Goal: Task Accomplishment & Management: Use online tool/utility

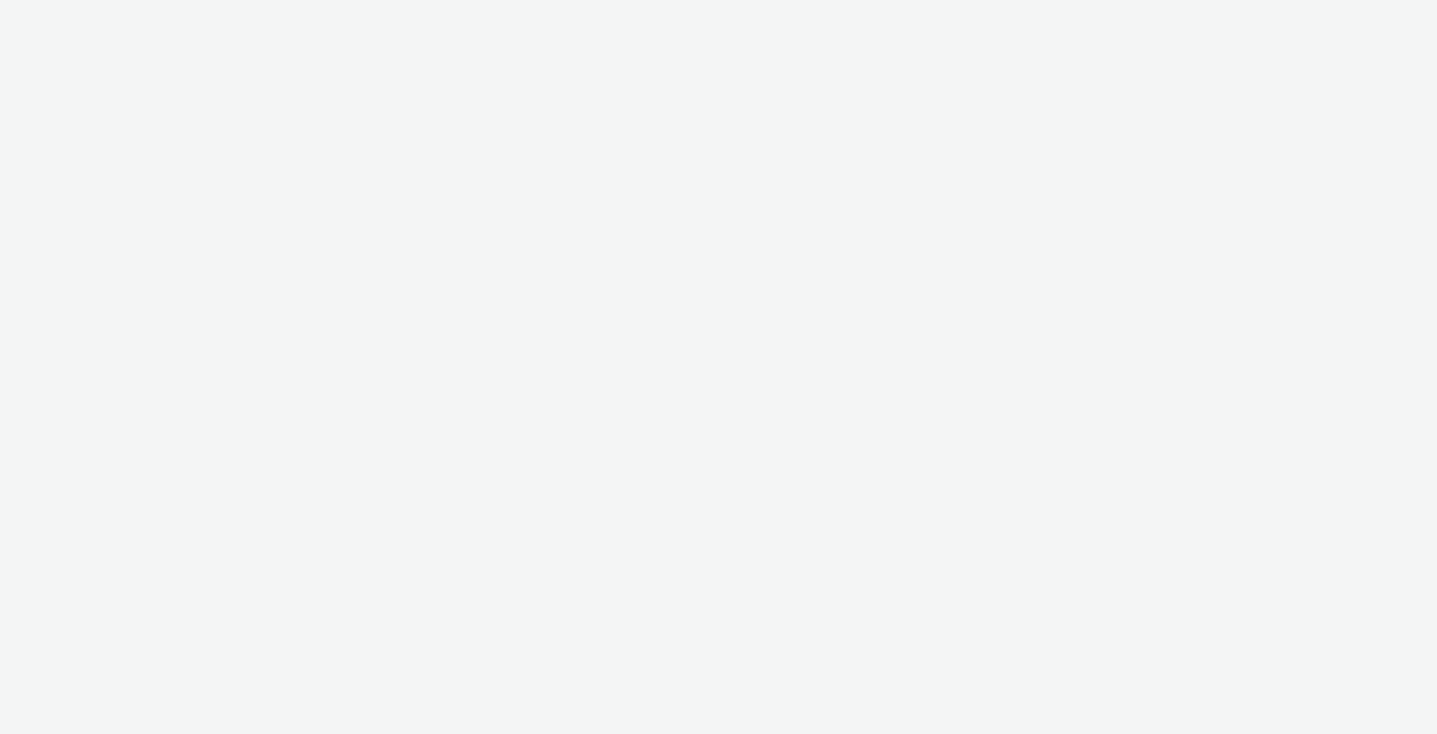
select select "491a0746-e20e-4106-832b-22d0456ef05d"
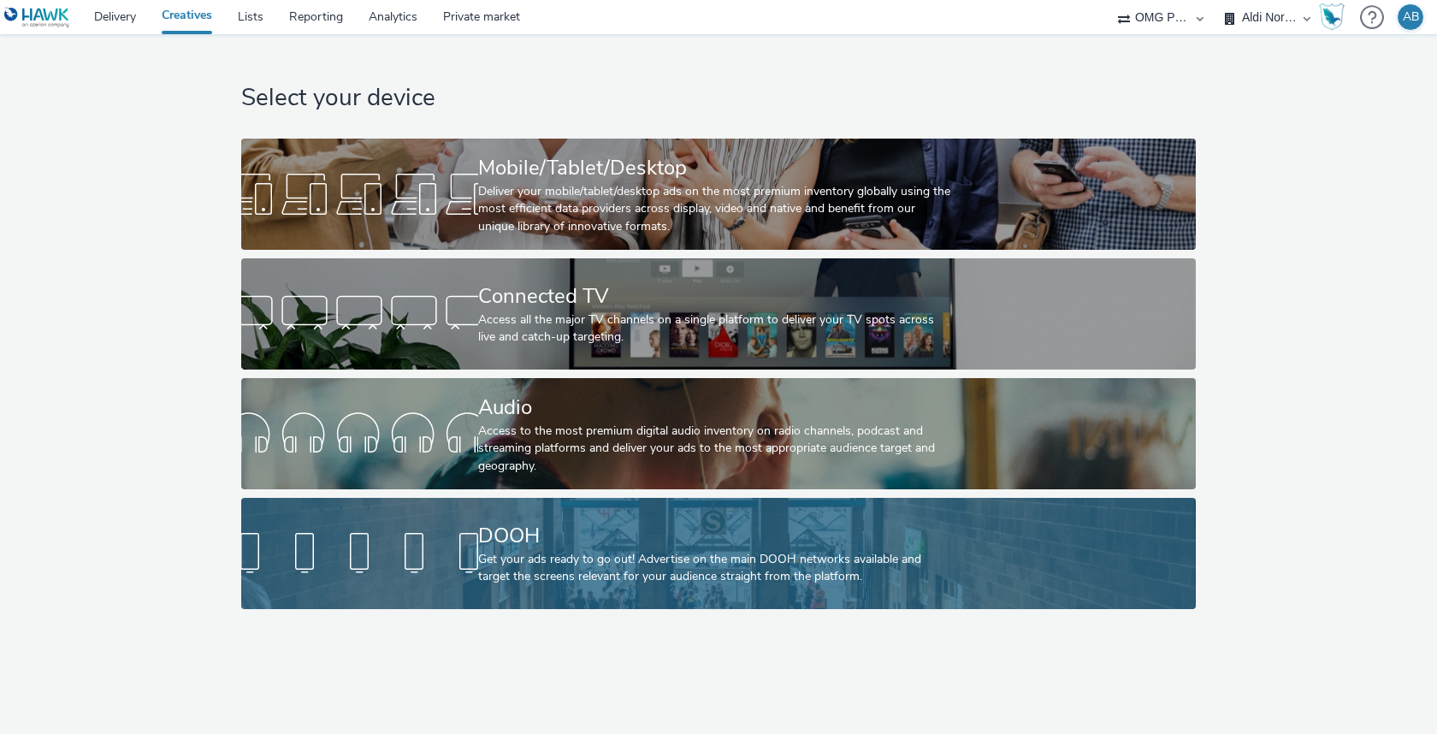
click at [713, 560] on div "Get your ads ready to go out! Advertise on the main DOOH networks available and…" at bounding box center [715, 568] width 474 height 35
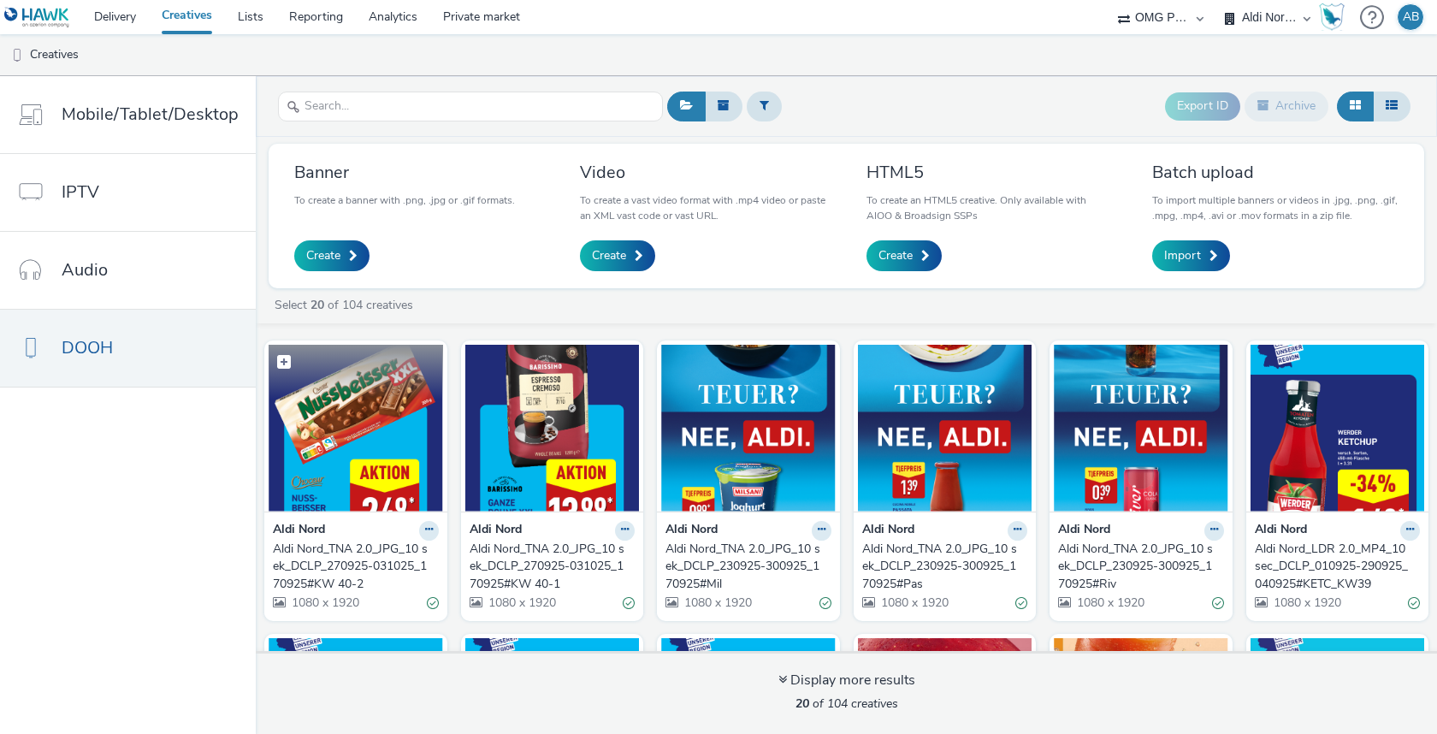
click at [354, 429] on img at bounding box center [356, 428] width 174 height 167
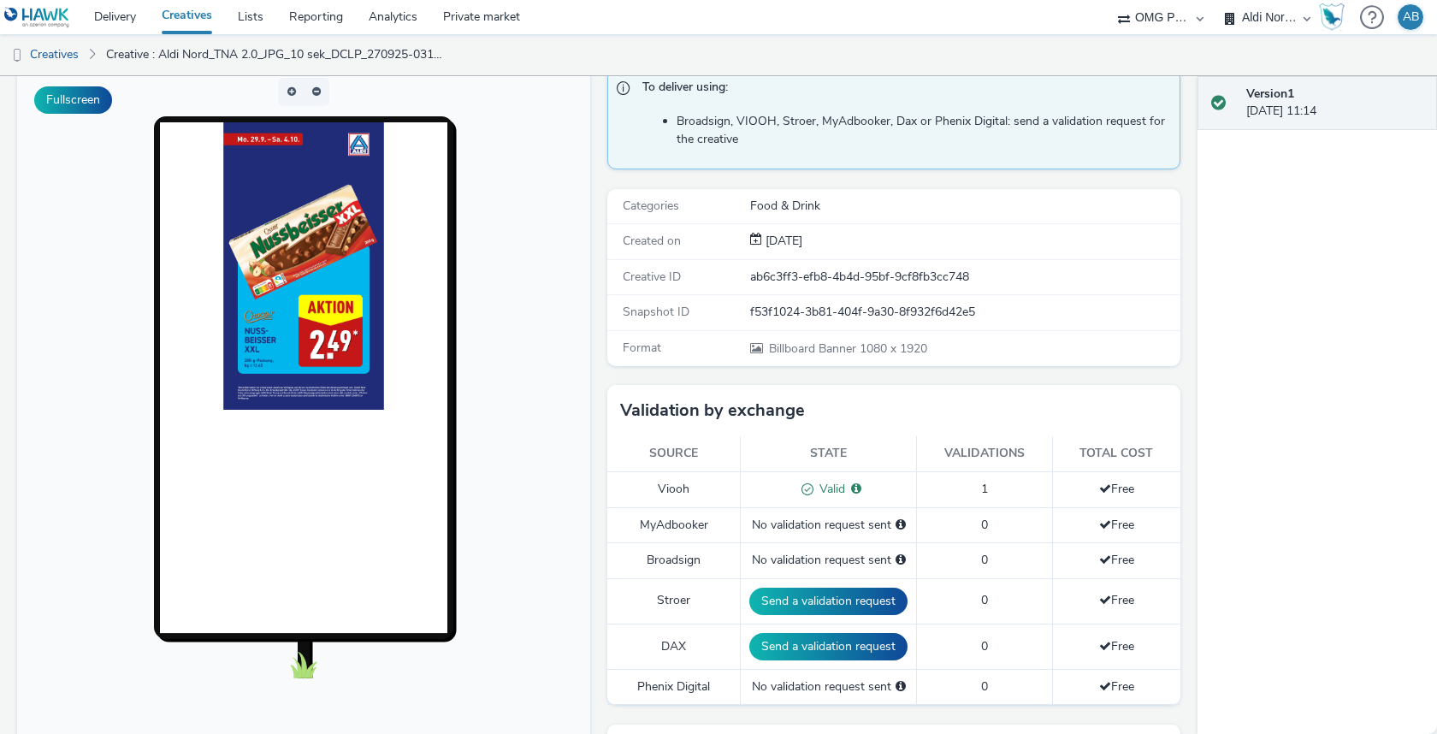
scroll to position [129, 0]
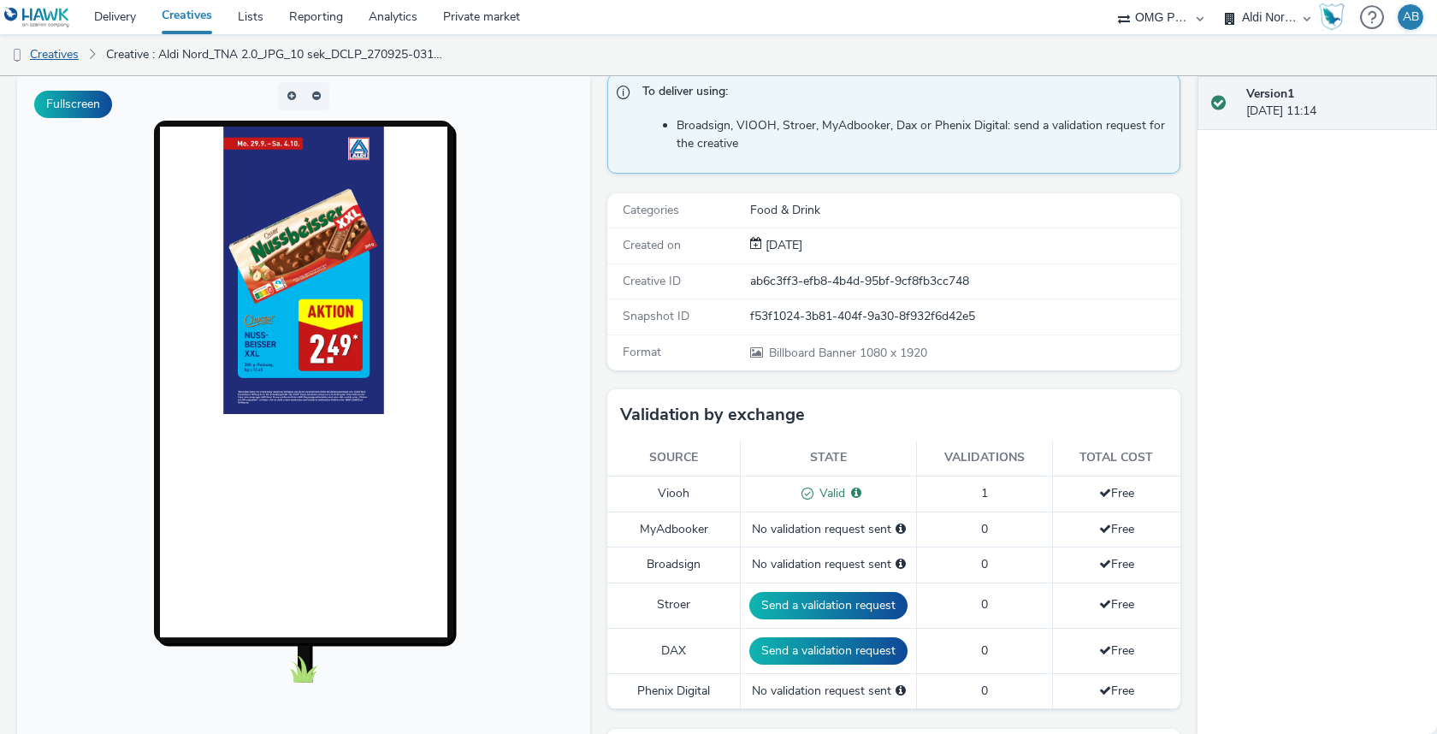
click at [54, 55] on link "Creatives" at bounding box center [43, 54] width 87 height 41
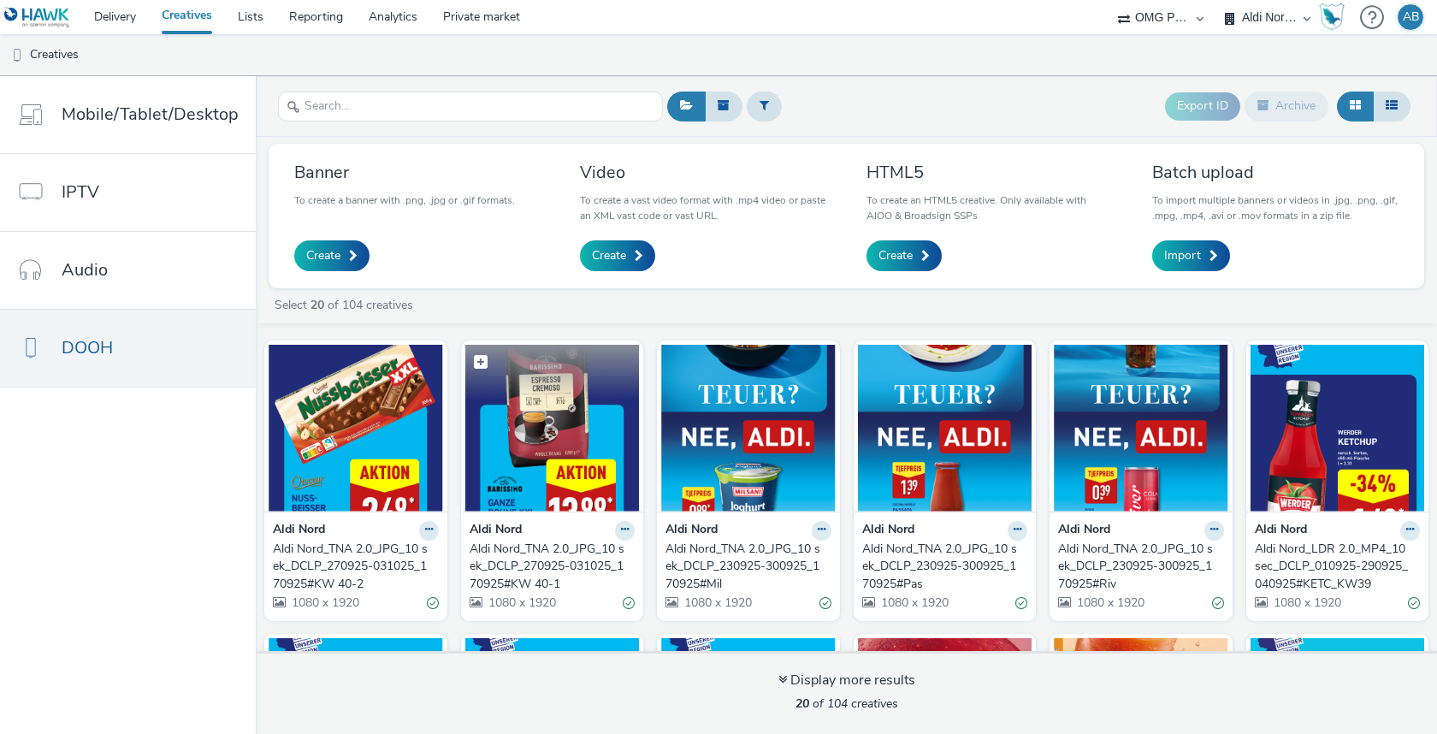
click at [542, 441] on img at bounding box center [552, 428] width 174 height 167
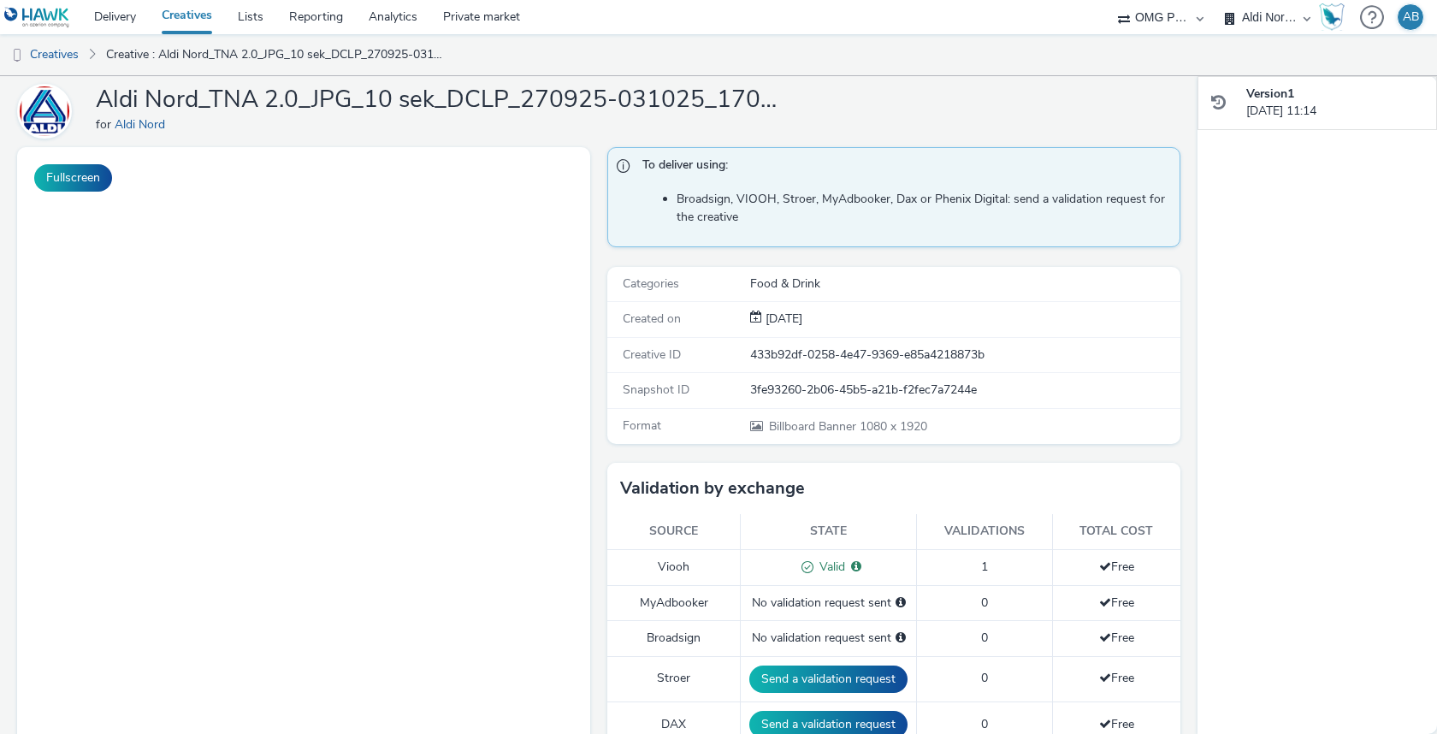
scroll to position [63, 0]
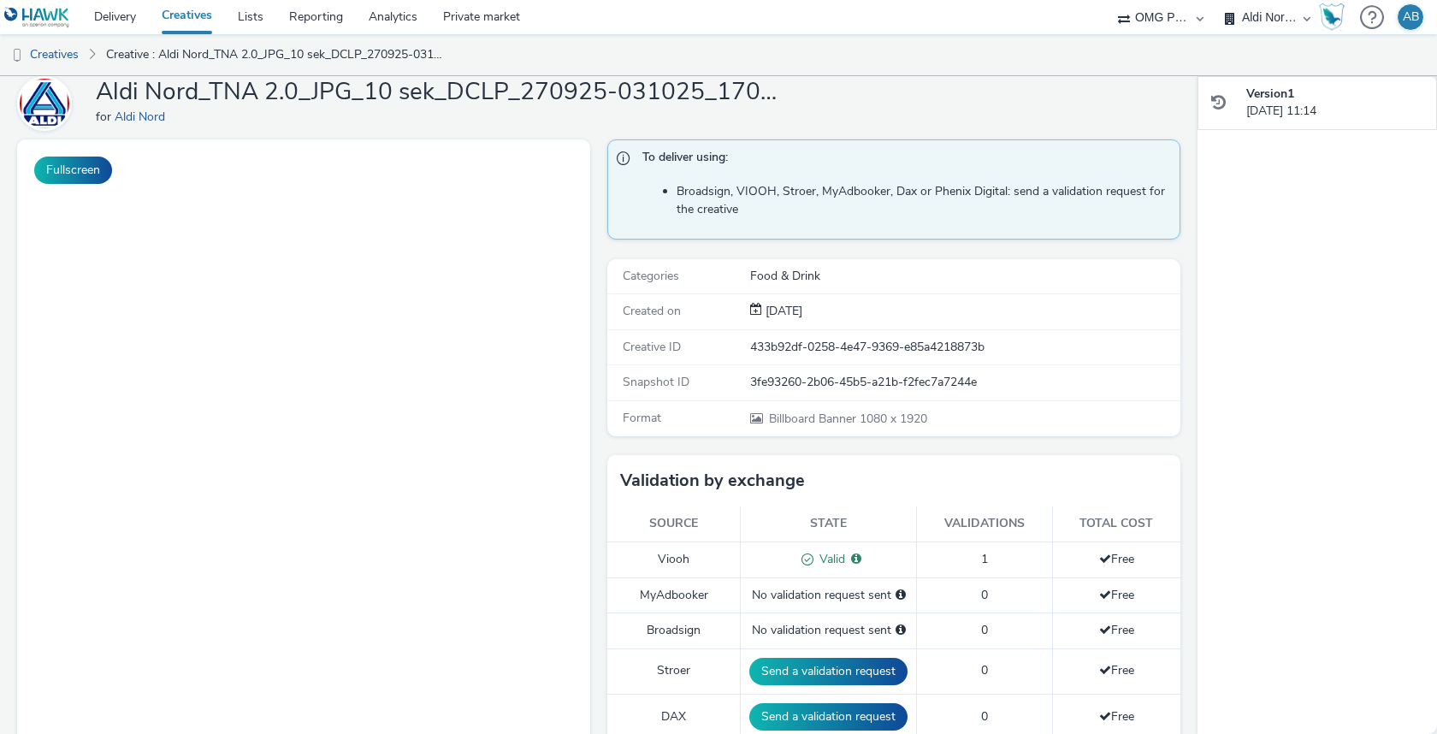
click at [320, 488] on div "Creative not found." at bounding box center [306, 490] width 87 height 16
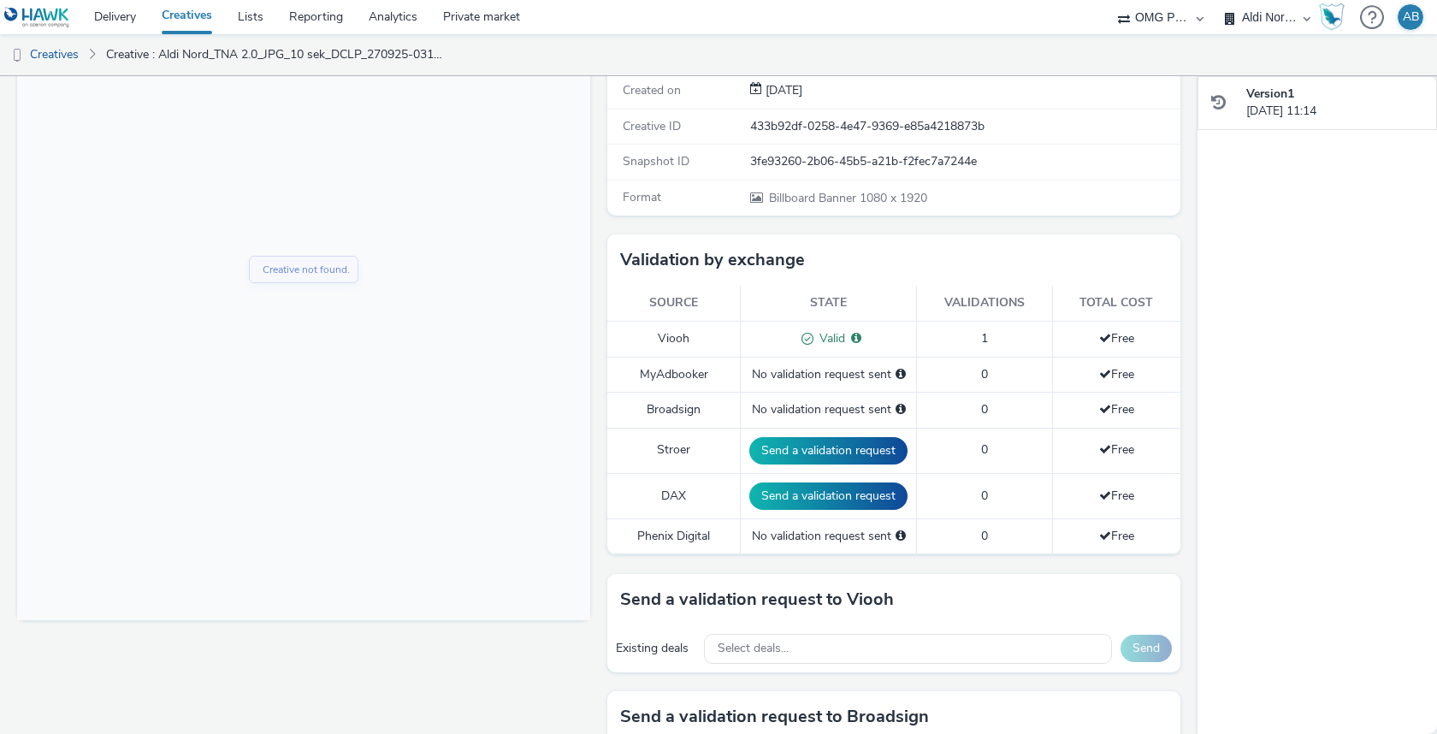
scroll to position [41, 0]
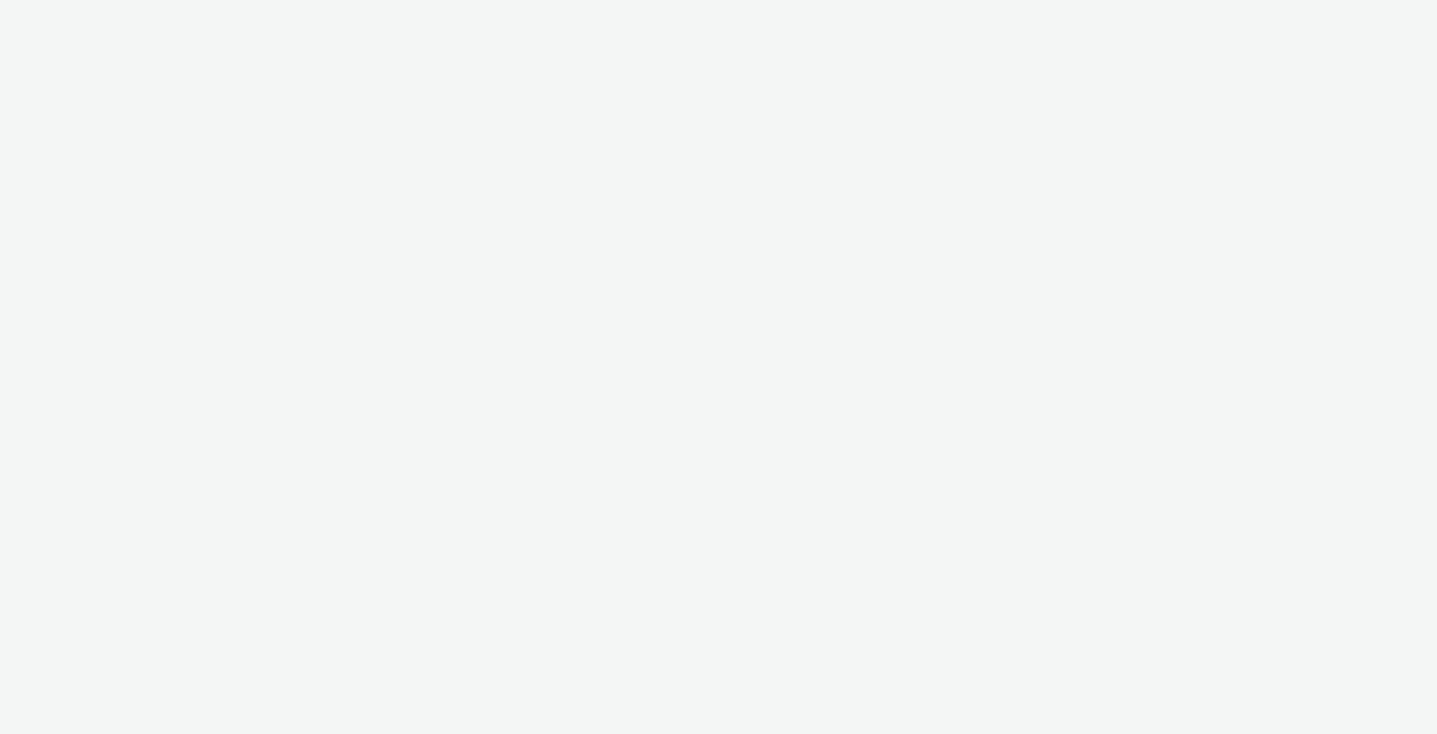
click at [680, 171] on div at bounding box center [718, 367] width 1437 height 734
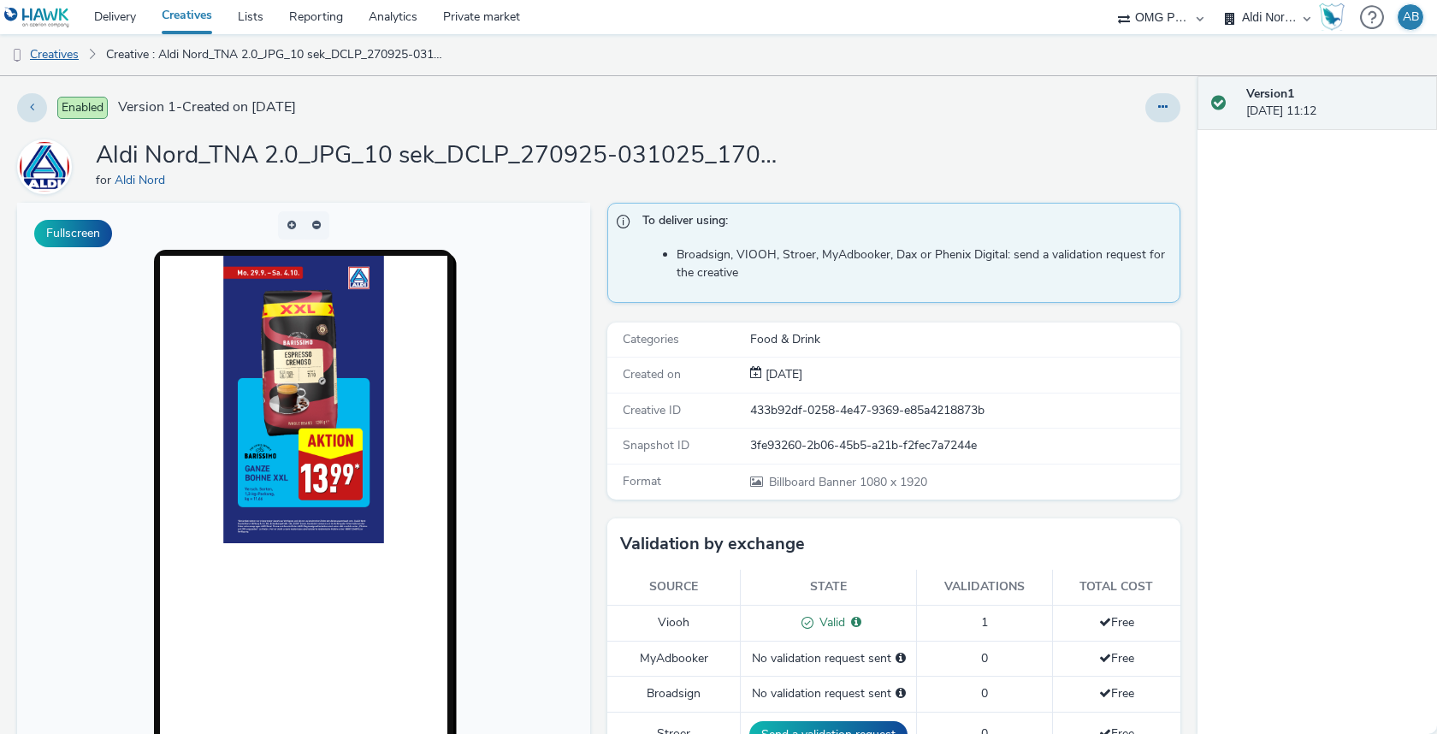
click at [62, 56] on link "Creatives" at bounding box center [43, 54] width 87 height 41
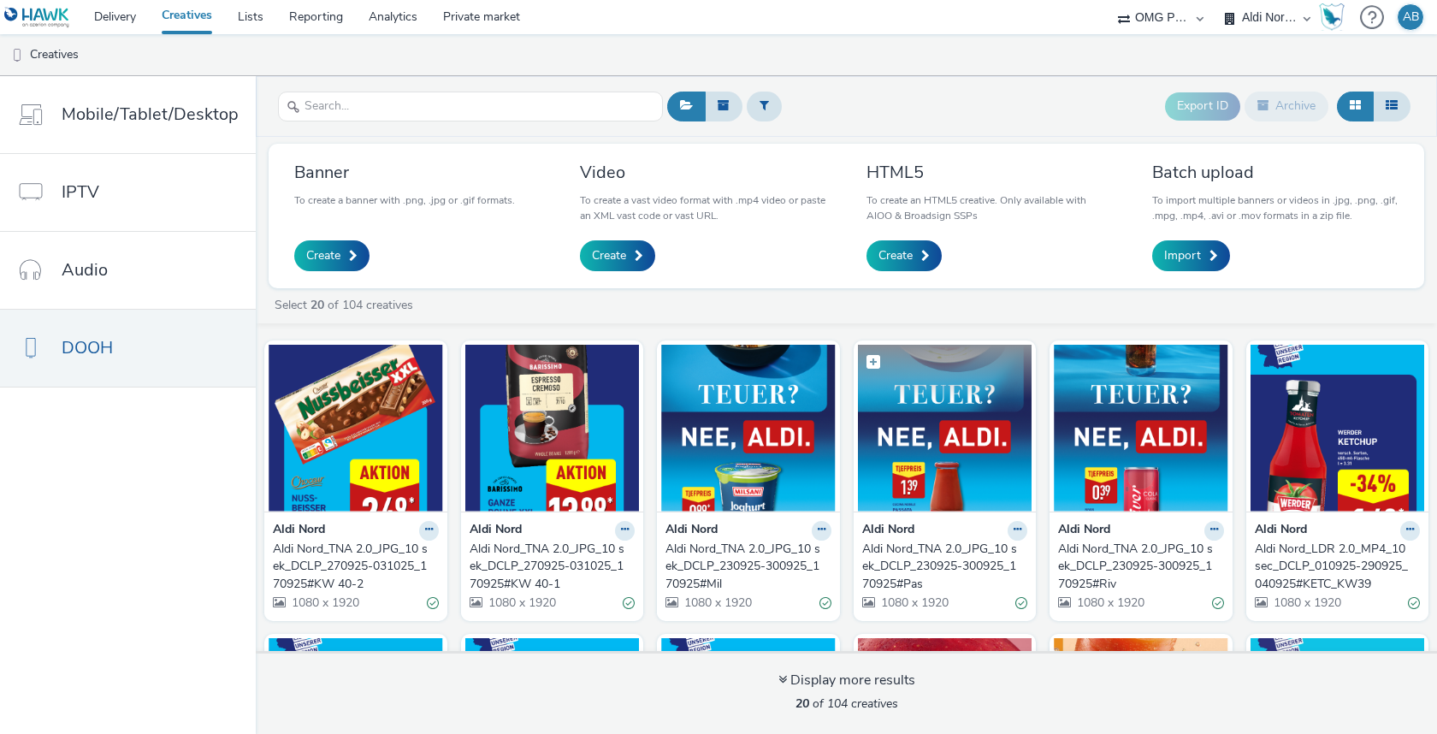
click at [945, 428] on img at bounding box center [945, 428] width 174 height 167
click at [1272, 19] on select "A. Nattermann (OMG I+A) Aldi Nord (OMG I+A) ALDI Süd (OMG I+A) Audi Berlin (OMG…" at bounding box center [1267, 17] width 103 height 34
select select "6a9f09a4-7b7b-40b3-8e71-12b2a2313ff3"
click at [1216, 0] on select "A. Nattermann (OMG I+A) Aldi Nord (OMG I+A) ALDI Süd (OMG I+A) Audi Berlin (OMG…" at bounding box center [1267, 17] width 103 height 34
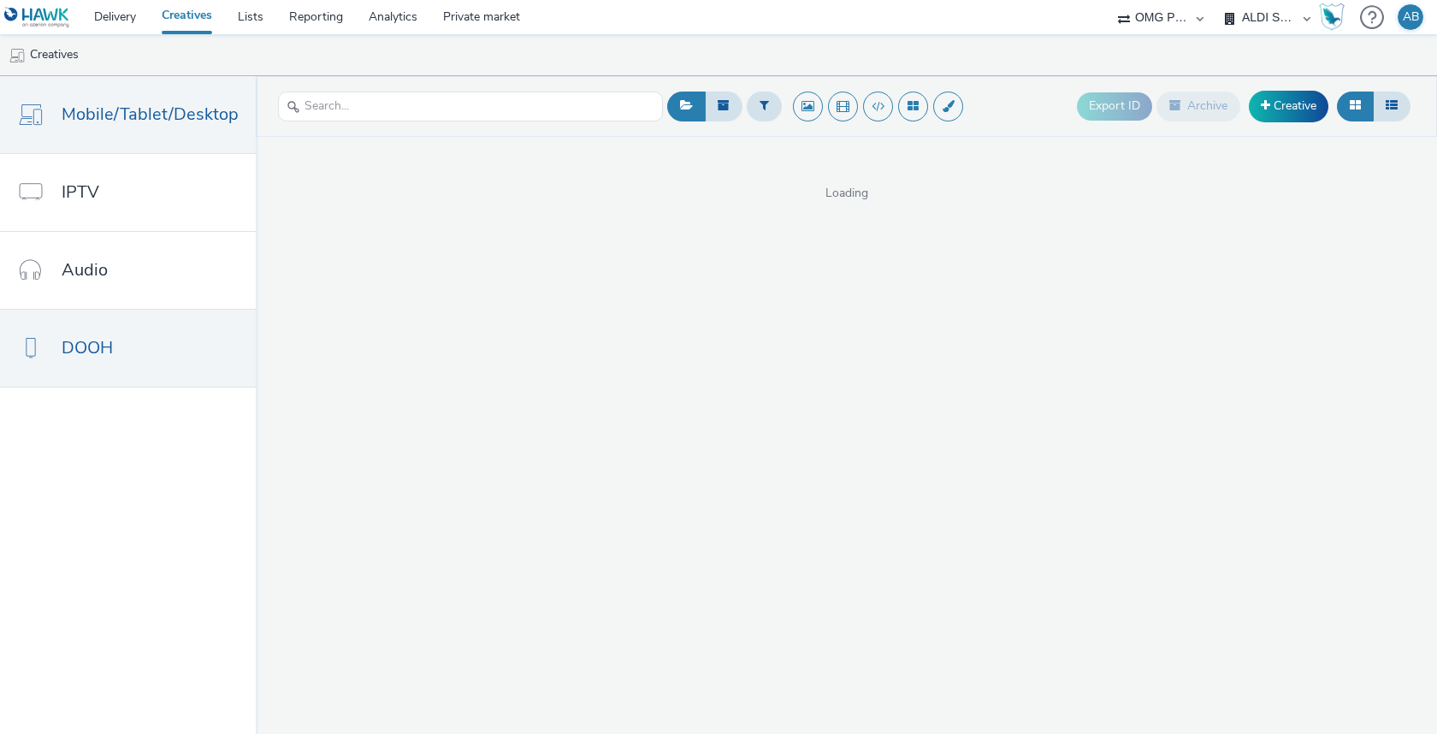
click at [125, 352] on link "DOOH" at bounding box center [128, 348] width 256 height 77
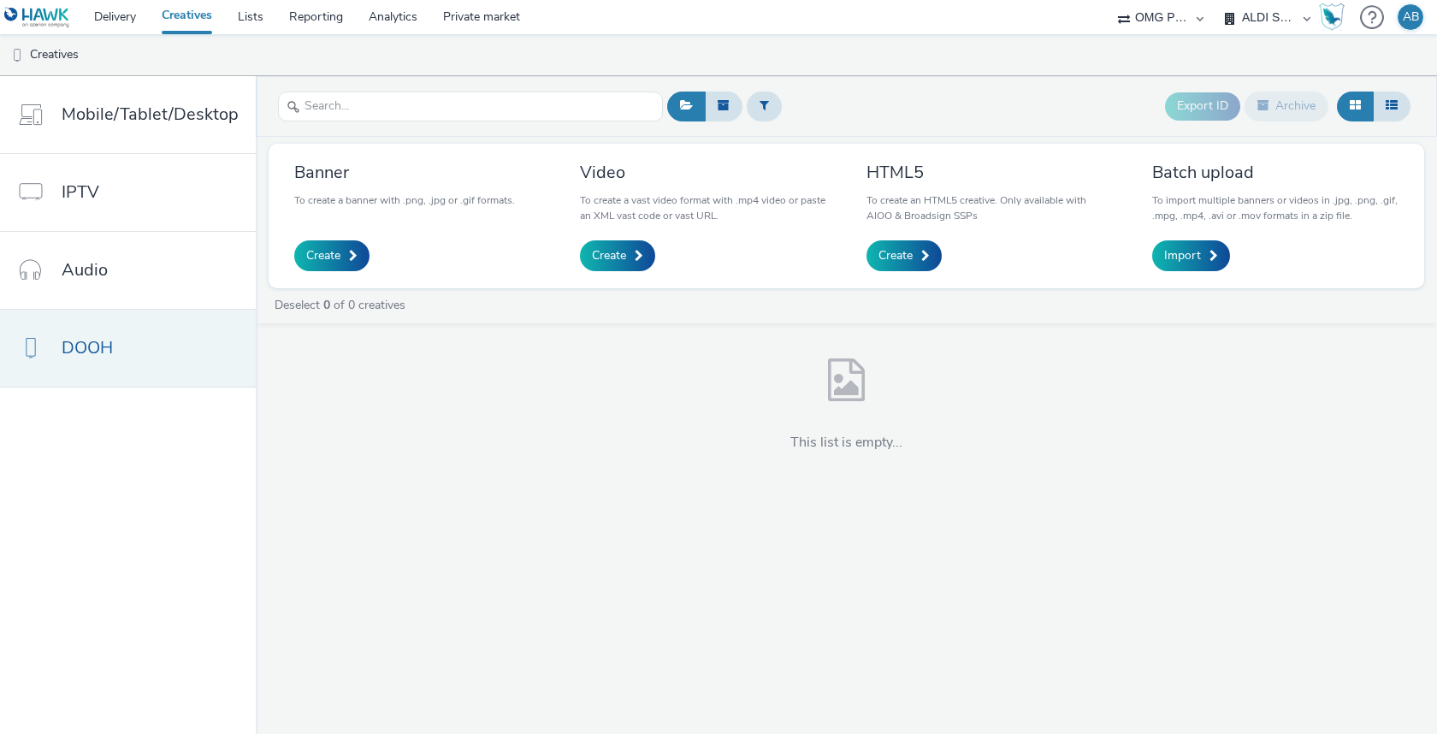
click at [185, 330] on link "DOOH" at bounding box center [128, 348] width 256 height 77
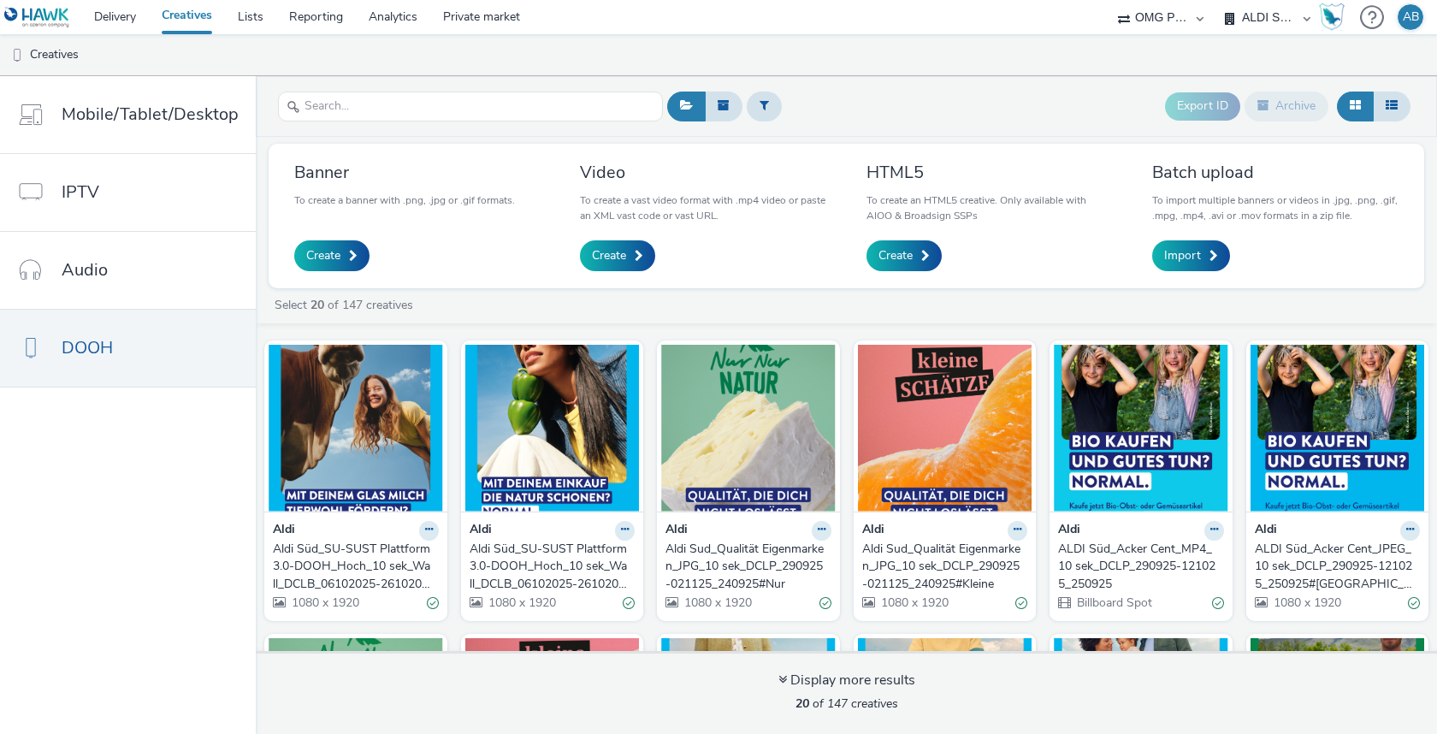
click at [1253, 25] on select "A. Nattermann (OMG I+A) Aldi Nord (OMG I+A) ALDI Süd (OMG I+A) Audi Berlin (OMG…" at bounding box center [1267, 17] width 103 height 34
select select "491a0746-e20e-4106-832b-22d0456ef05d"
click at [1216, 0] on select "A. Nattermann (OMG I+A) Aldi Nord (OMG I+A) ALDI Süd (OMG I+A) Audi Berlin (OMG…" at bounding box center [1267, 17] width 103 height 34
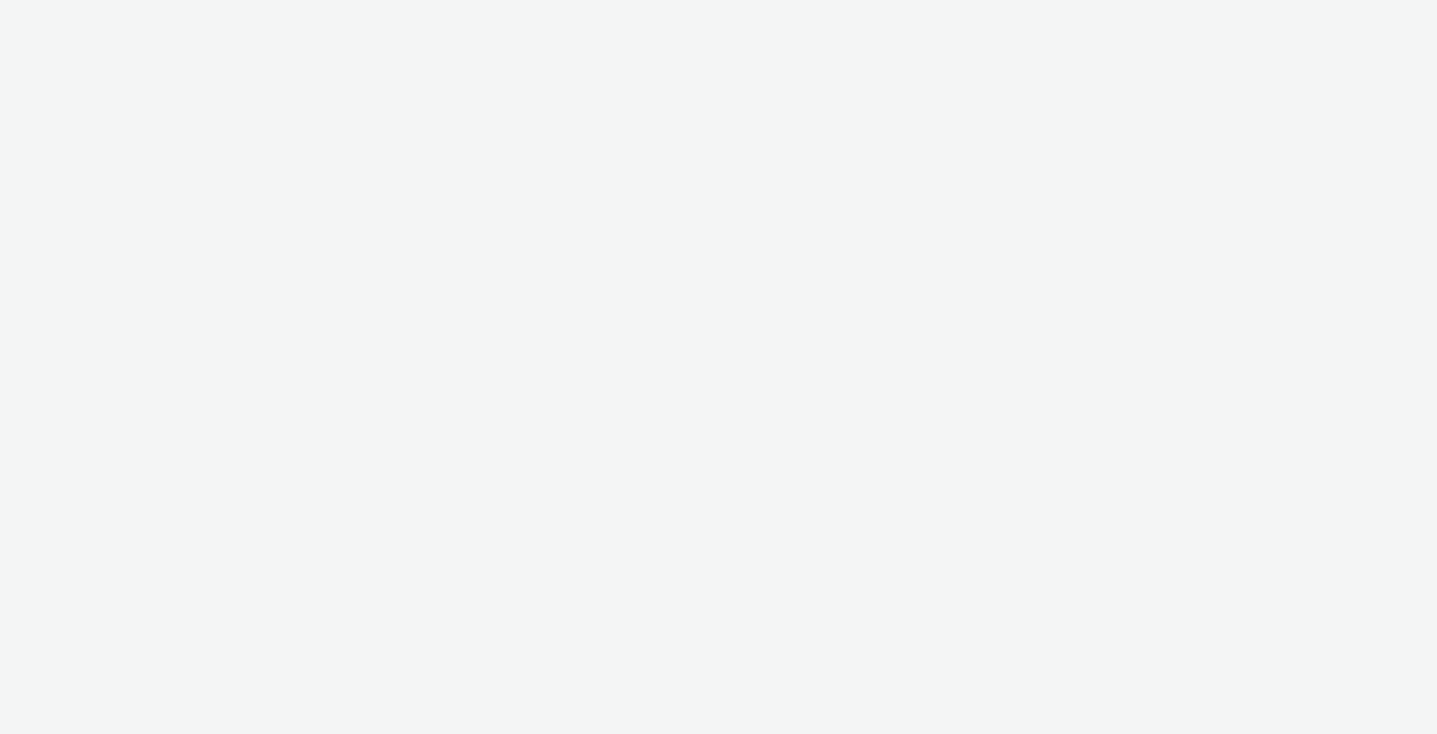
select select "491a0746-e20e-4106-832b-22d0456ef05d"
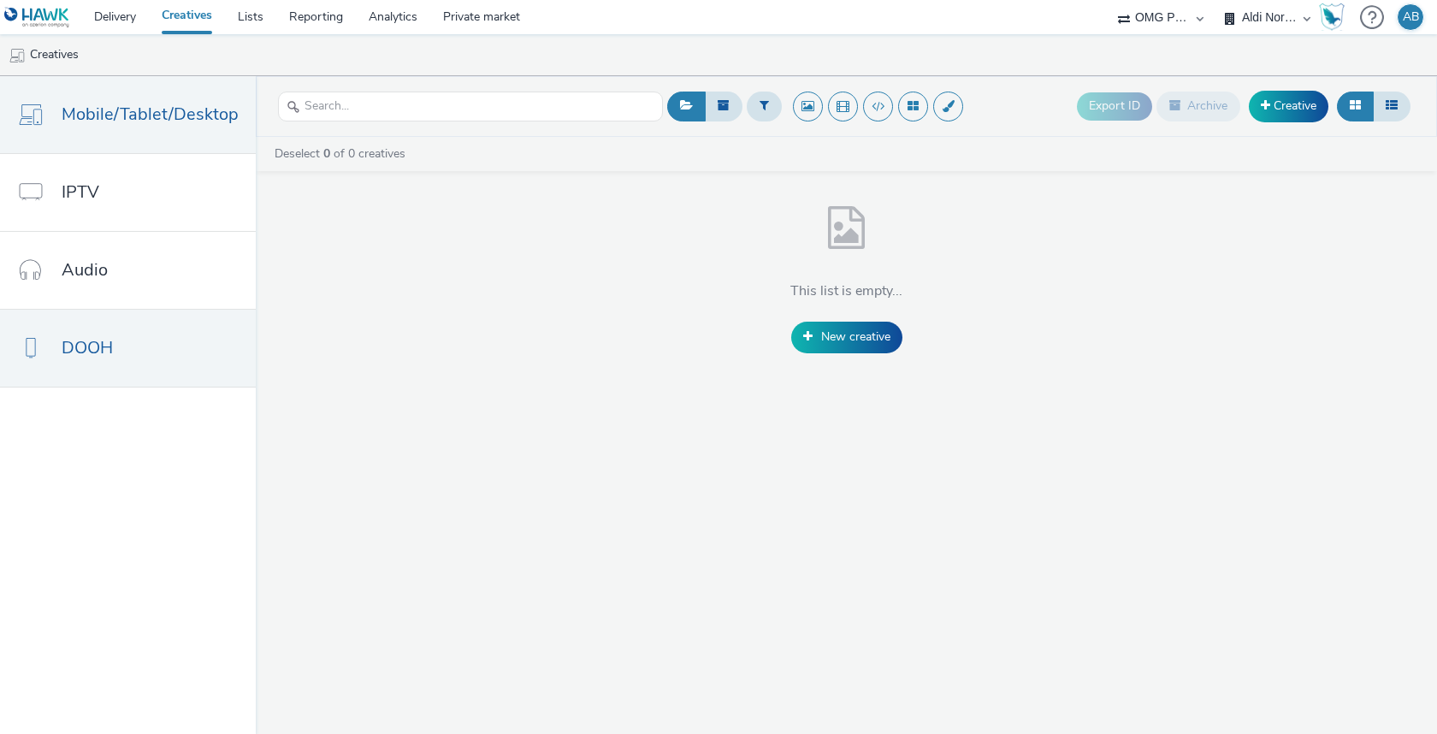
click at [172, 327] on link "DOOH" at bounding box center [128, 348] width 256 height 77
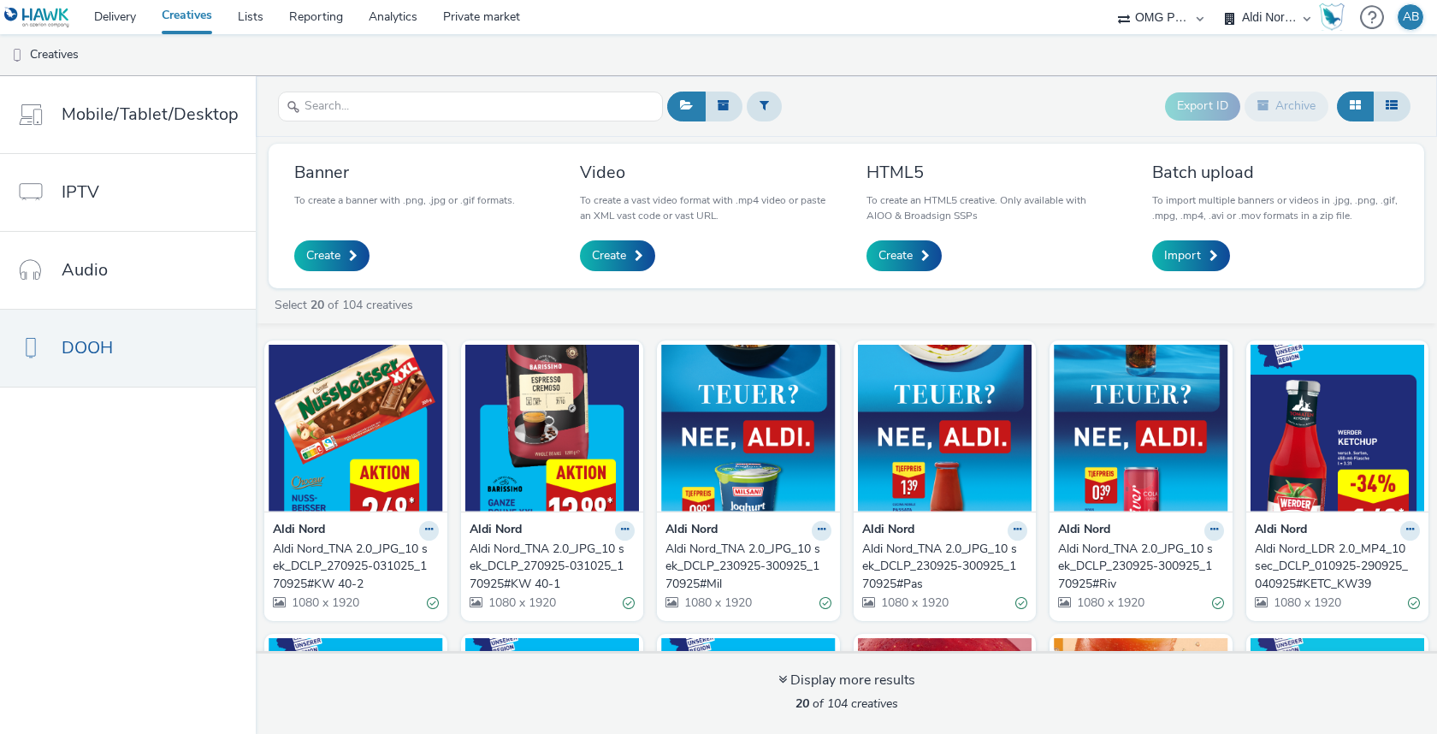
click at [748, 302] on div "Select 20 of 104 creatives" at bounding box center [851, 305] width 1156 height 17
drag, startPoint x: 463, startPoint y: 541, endPoint x: 570, endPoint y: 588, distance: 116.8
click at [570, 588] on div "Aldi Nord Aldi Nord_TNA 2.0_JPG_10 sek_DCLP_270925-031025_170925#KW [PHONE_NUMB…" at bounding box center [552, 565] width 183 height 109
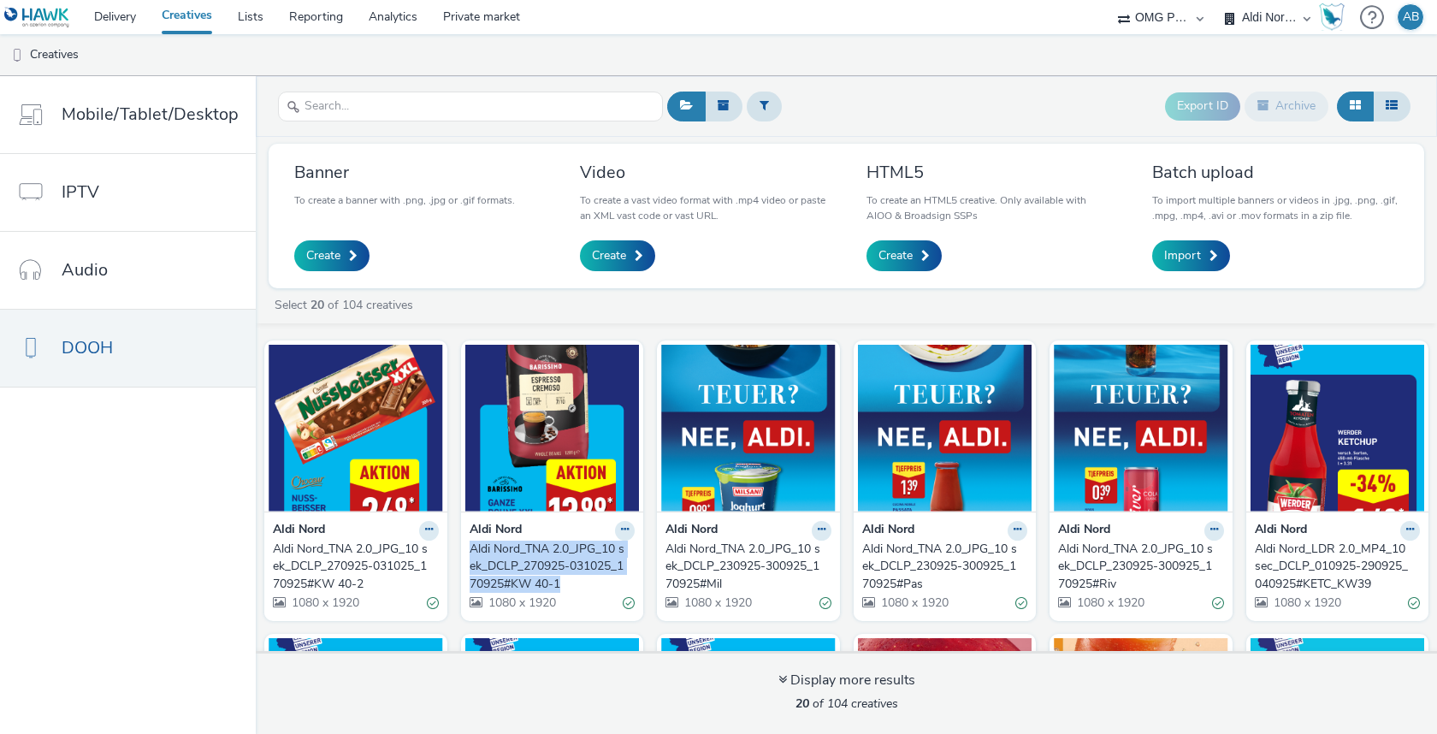
copy div "Aldi Nord_TNA 2.0_JPG_10 sek_DCLP_270925-031025_170925#KW 40-1"
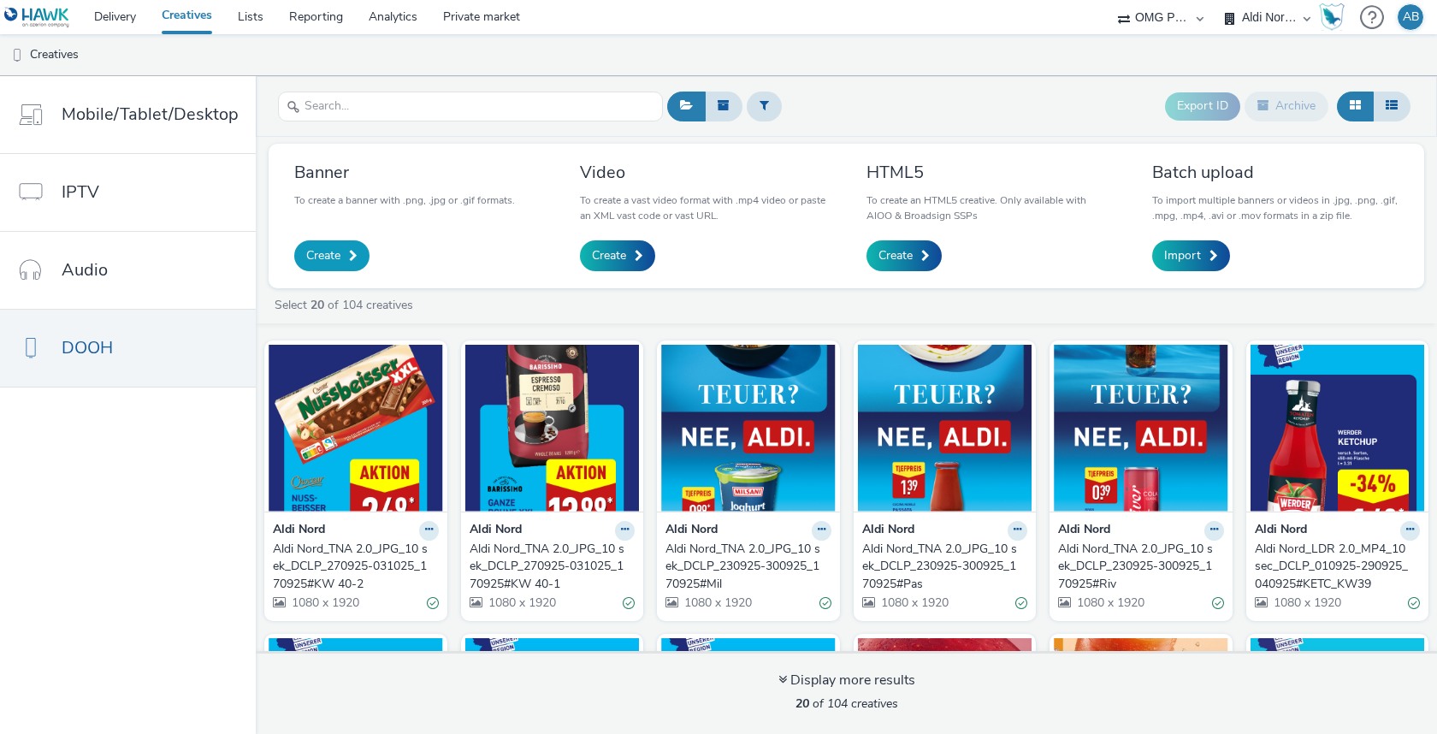
click at [335, 249] on span "Create" at bounding box center [323, 255] width 34 height 17
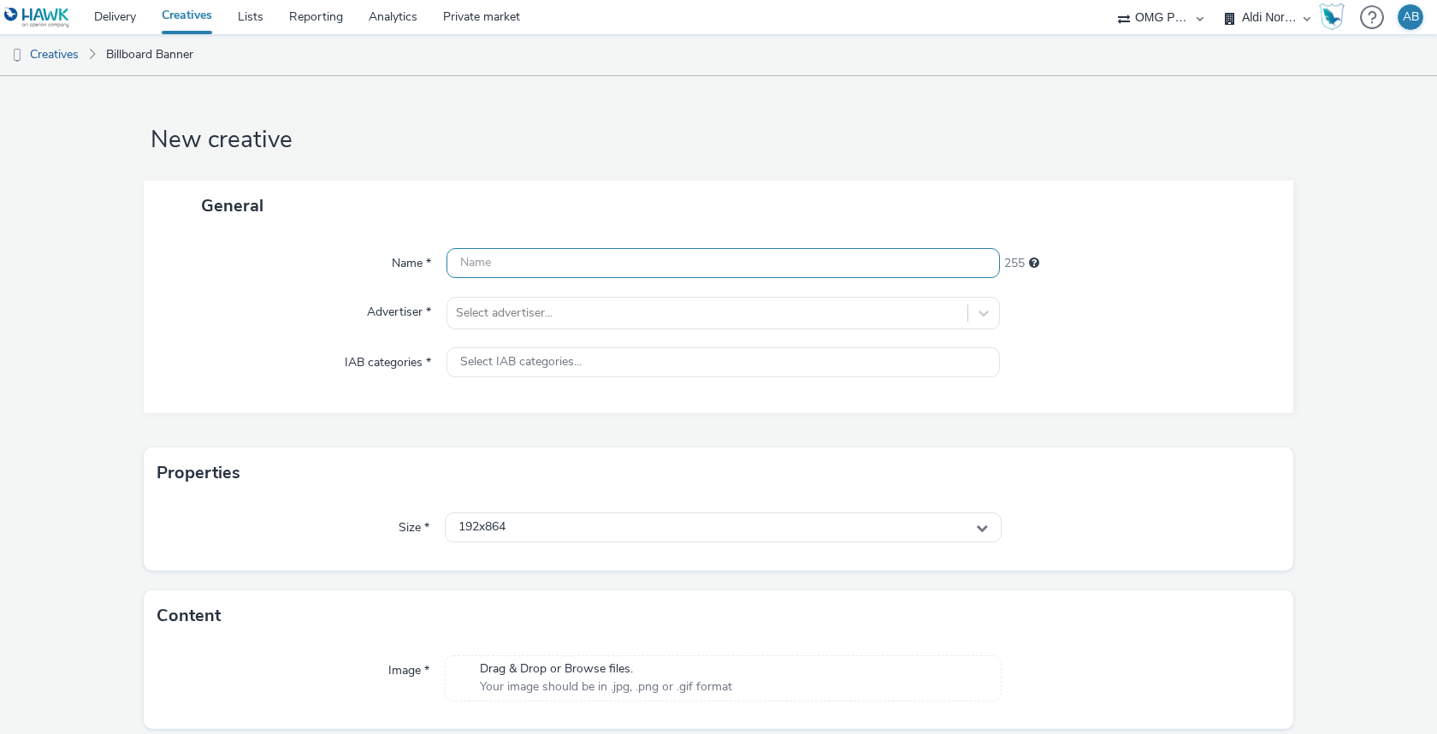
click at [506, 264] on input "text" at bounding box center [722, 263] width 553 height 30
paste input "Aldi Nord_TNA 2.0_JPG_10 sek_DCLP_041025-101025_041025#KW 42_Pasta"
type input "Aldi Nord_TNA 2.0_JPG_10 sek_DCLP_041025-101025_041025#KW 42_Pasta"
click at [584, 320] on div at bounding box center [707, 313] width 503 height 21
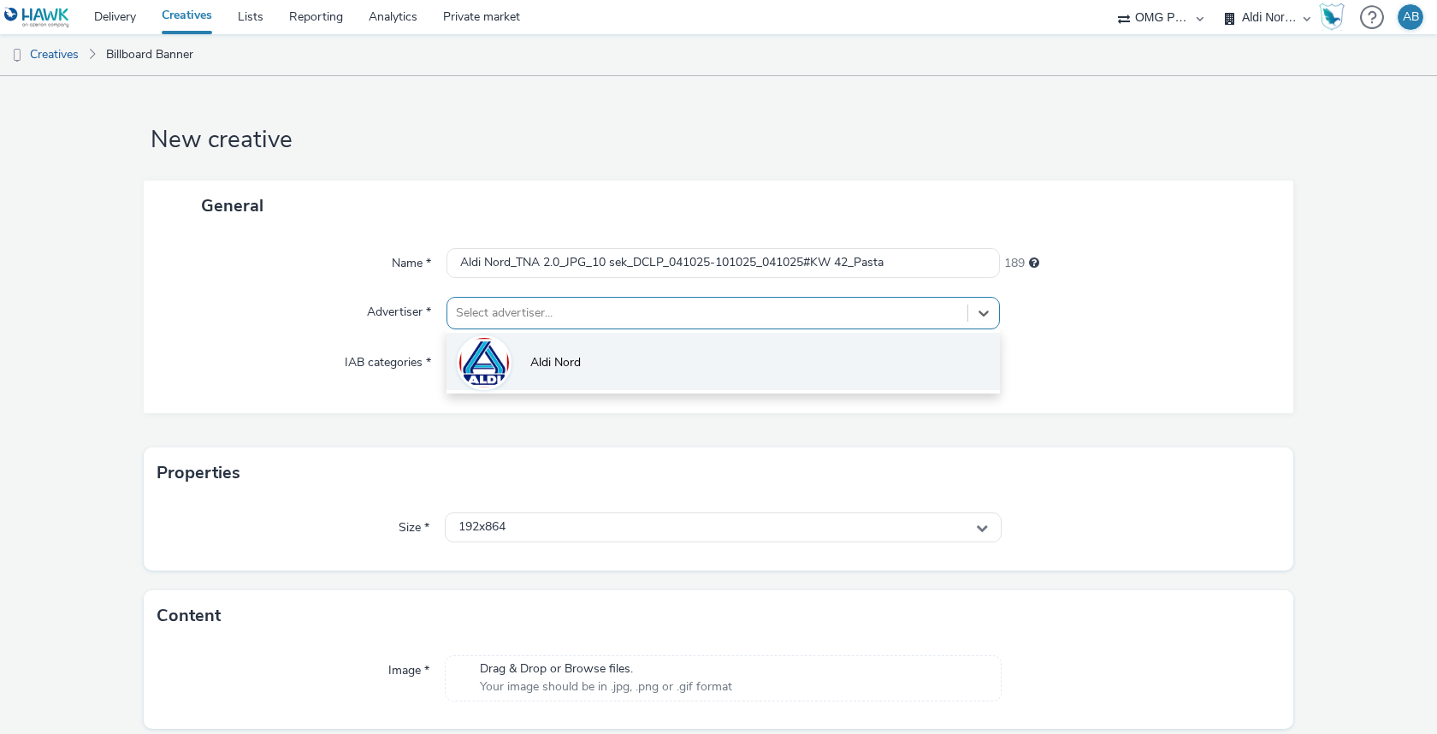
click at [569, 363] on span "Aldi Nord" at bounding box center [555, 362] width 50 height 17
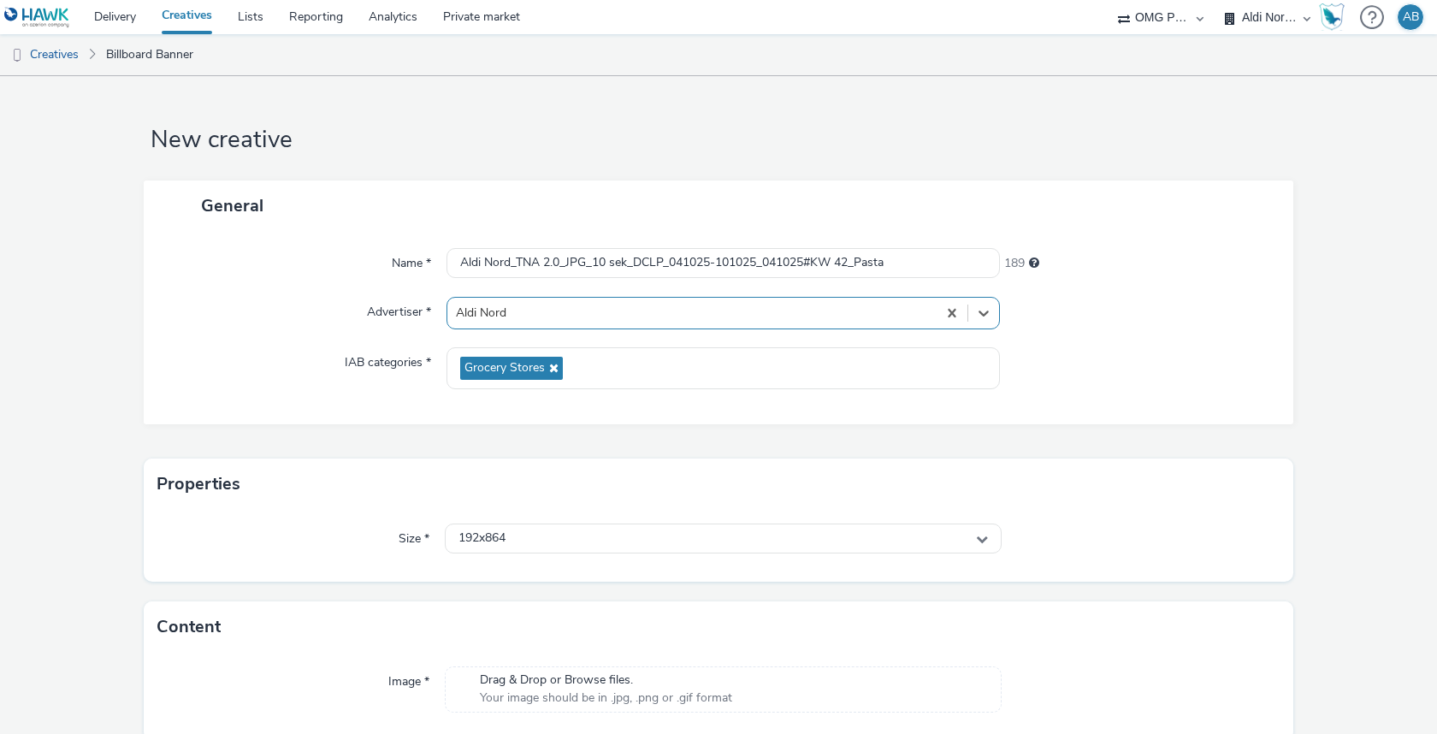
scroll to position [67, 0]
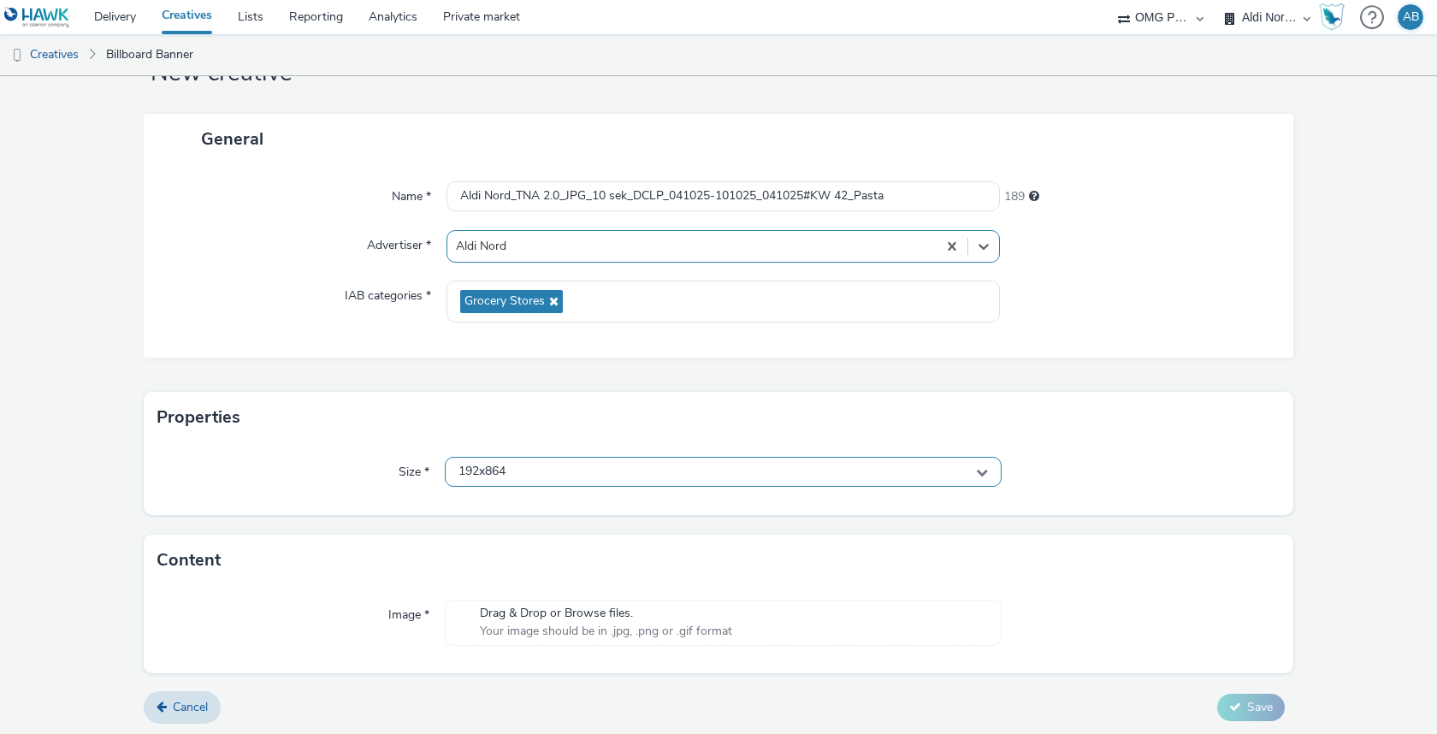
click at [606, 470] on div "192x864" at bounding box center [723, 472] width 557 height 30
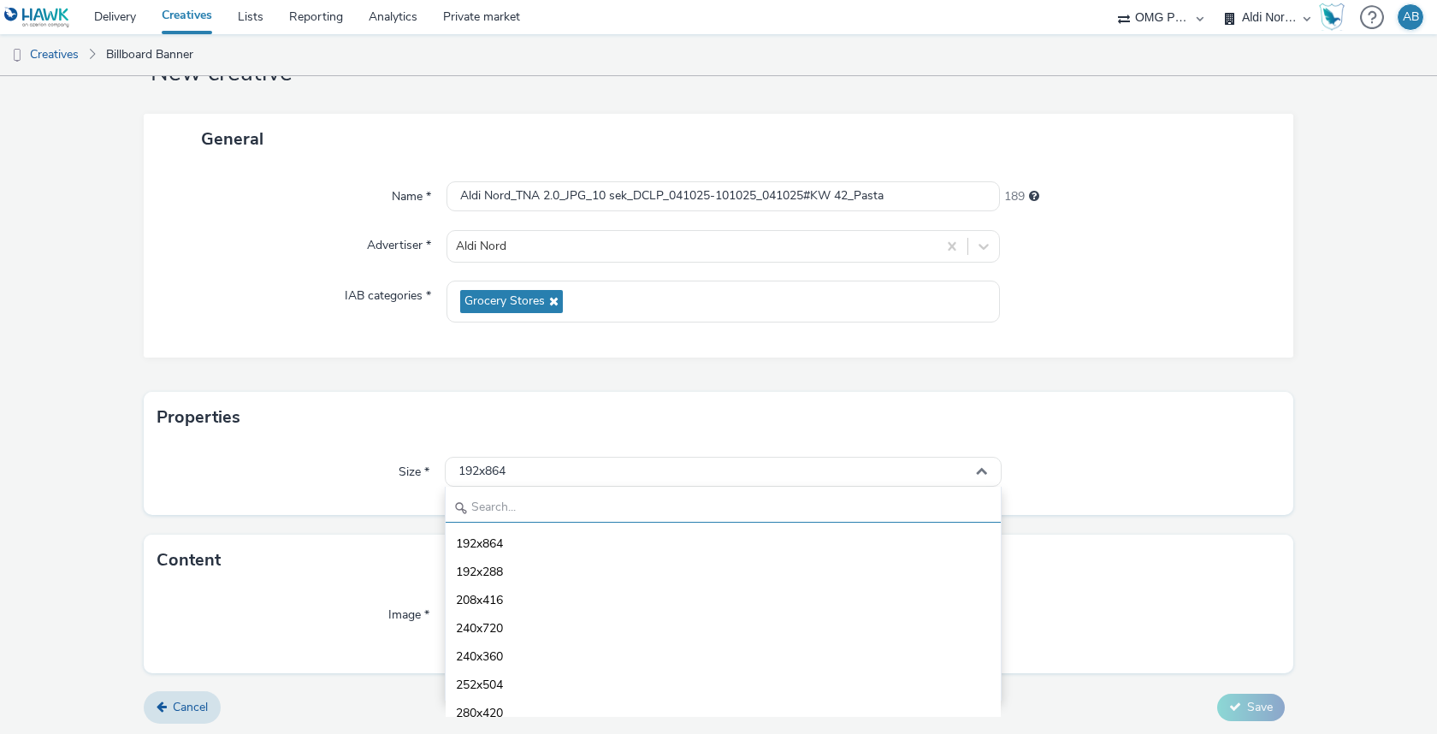
click at [614, 504] on input "text" at bounding box center [723, 508] width 555 height 30
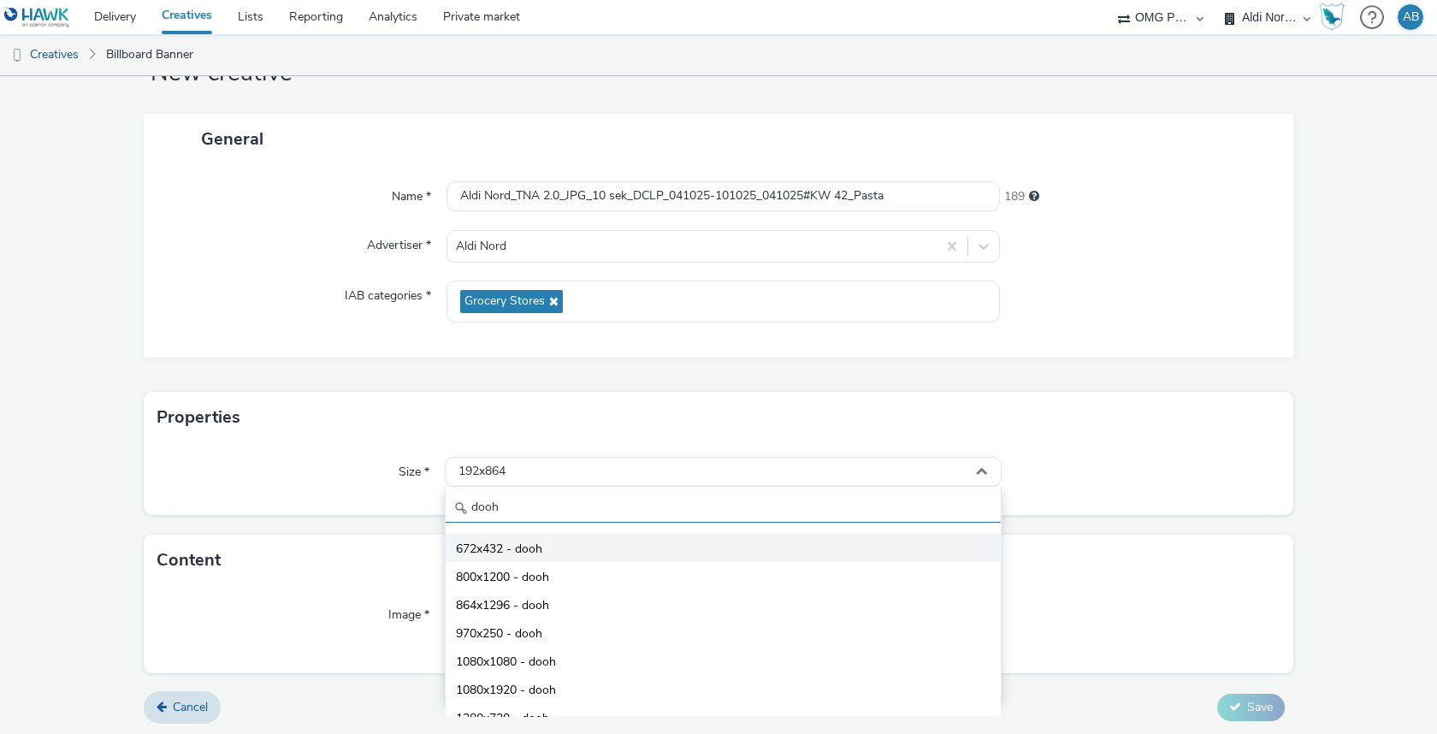
scroll to position [150, 0]
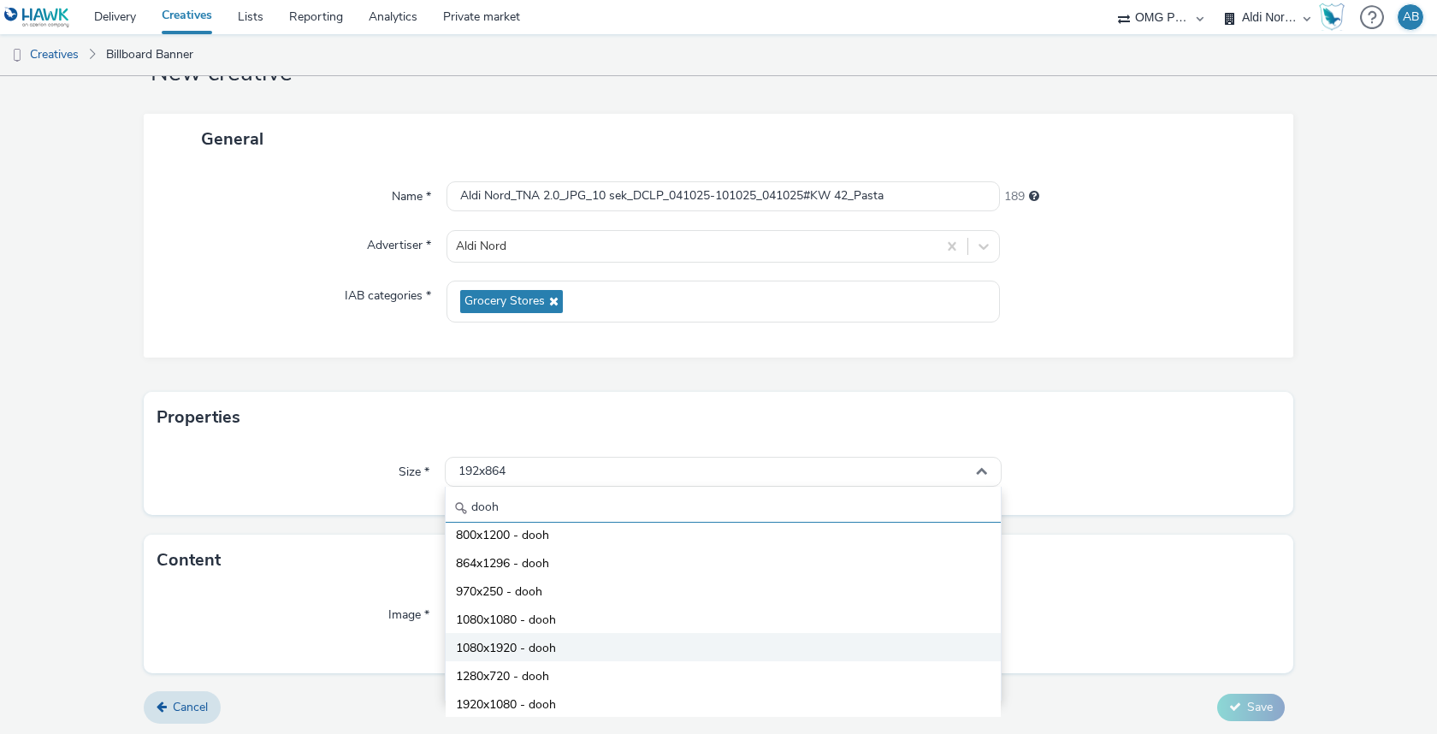
type input "dooh"
click at [517, 658] on li "1080x1920 - dooh" at bounding box center [723, 647] width 555 height 28
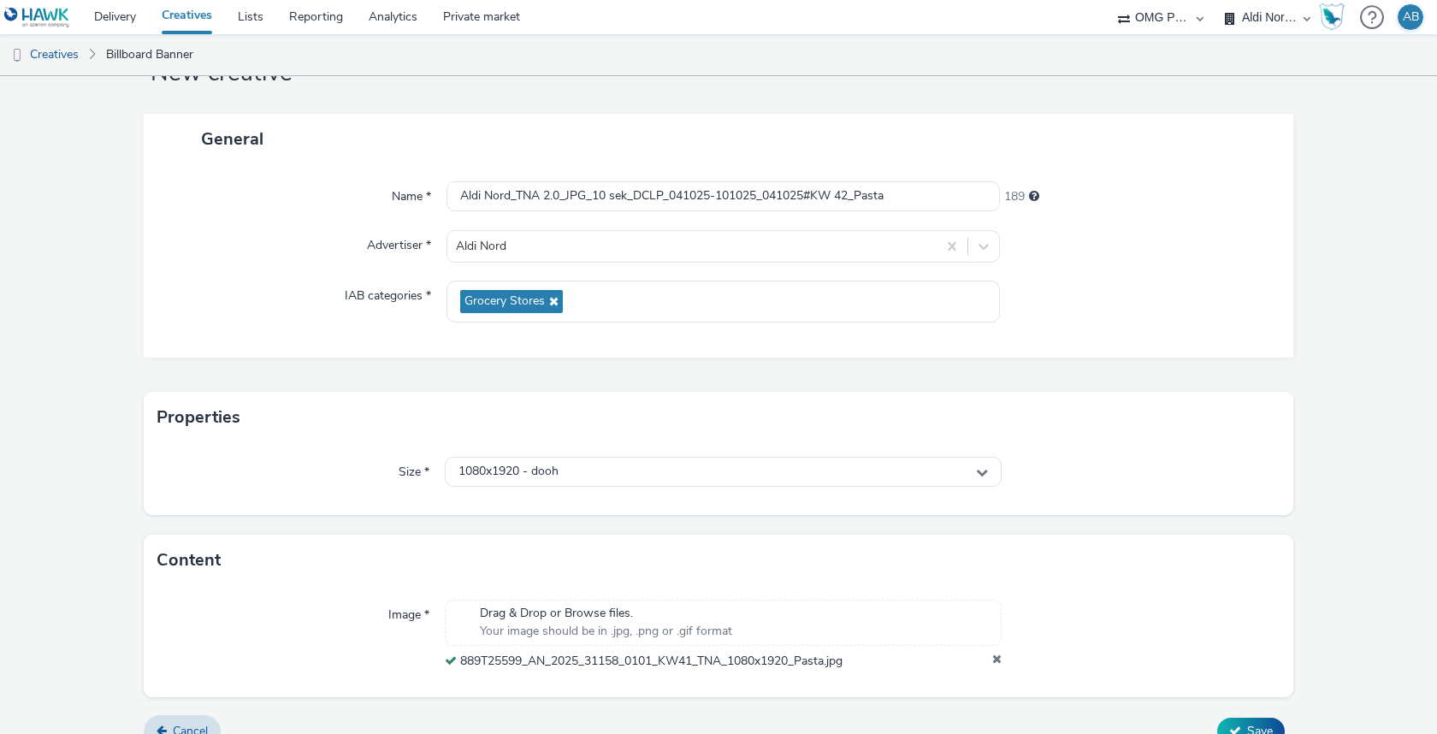
click at [668, 518] on form "New creative General Name * Aldi Nord_TNA 2.0_JPG_10 sek_DCLP_041025-101025_041…" at bounding box center [718, 384] width 1437 height 751
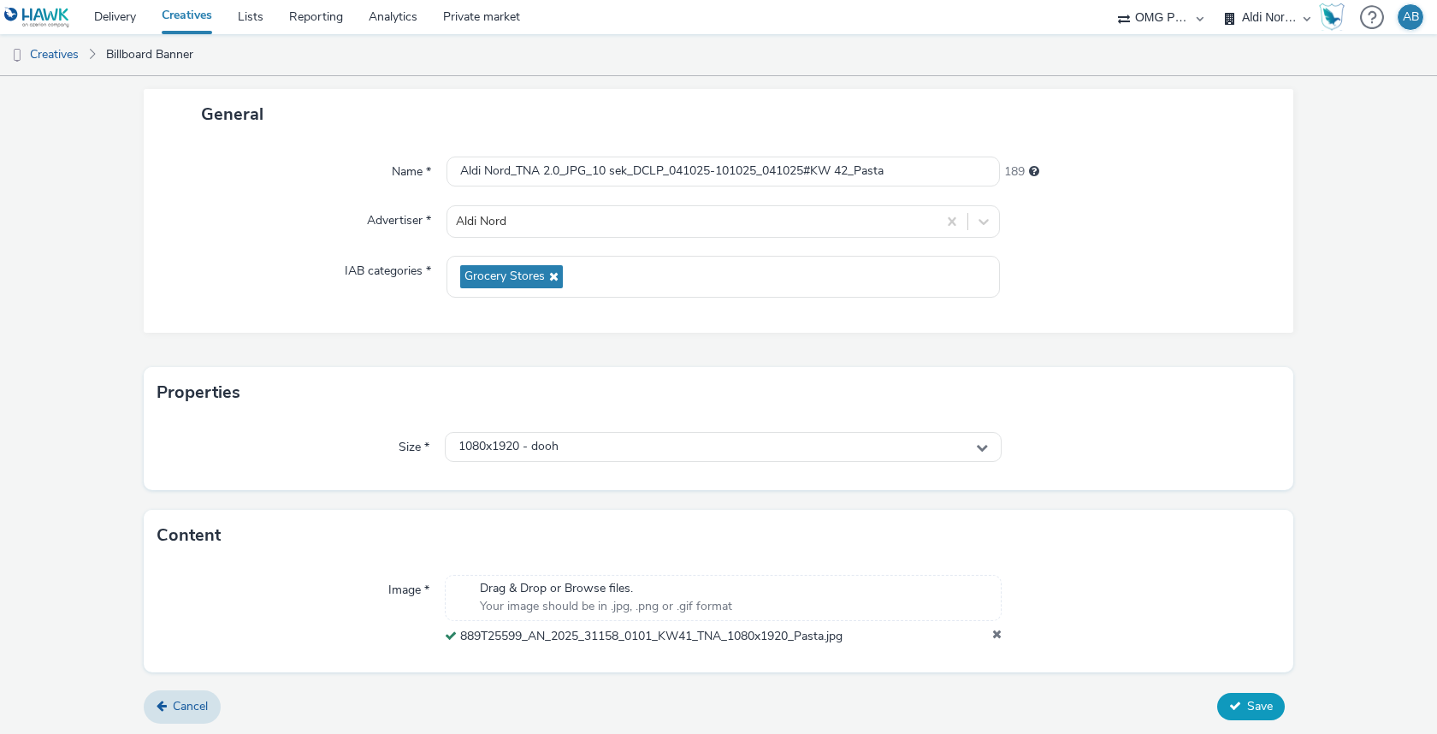
click at [1253, 707] on span "Save" at bounding box center [1260, 706] width 26 height 16
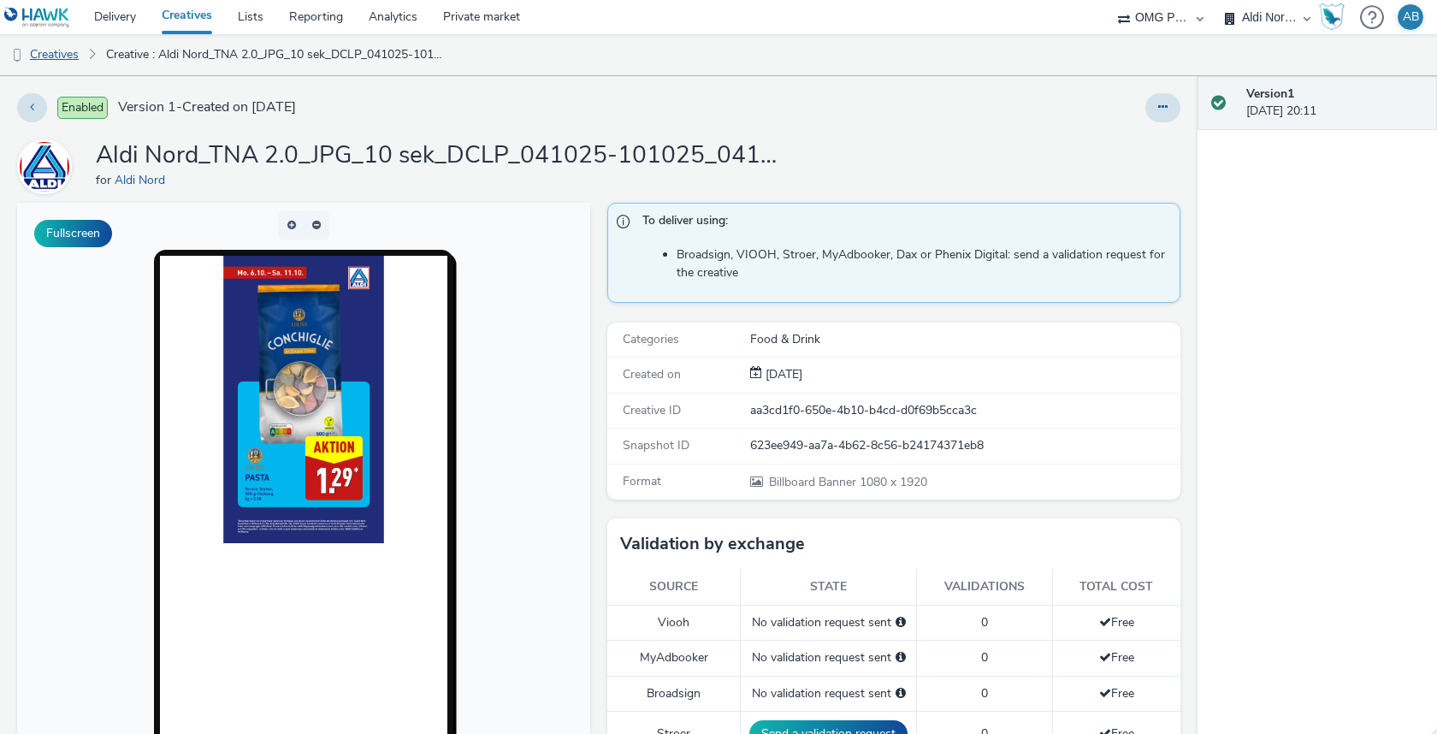
click at [66, 59] on link "Creatives" at bounding box center [43, 54] width 87 height 41
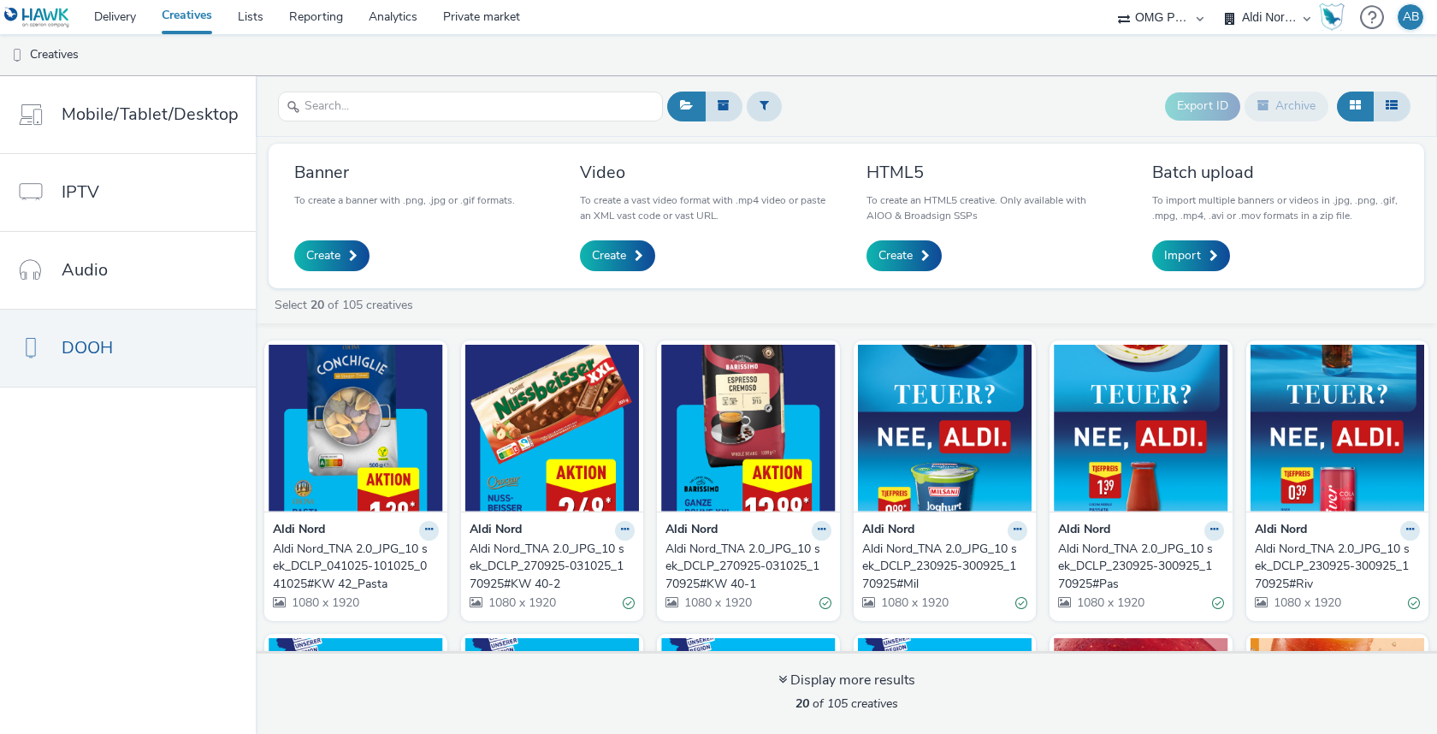
click at [391, 550] on div "Aldi Nord_TNA 2.0_JPG_10 sek_DCLP_041025-101025_041025#KW 42_Pasta" at bounding box center [352, 567] width 159 height 52
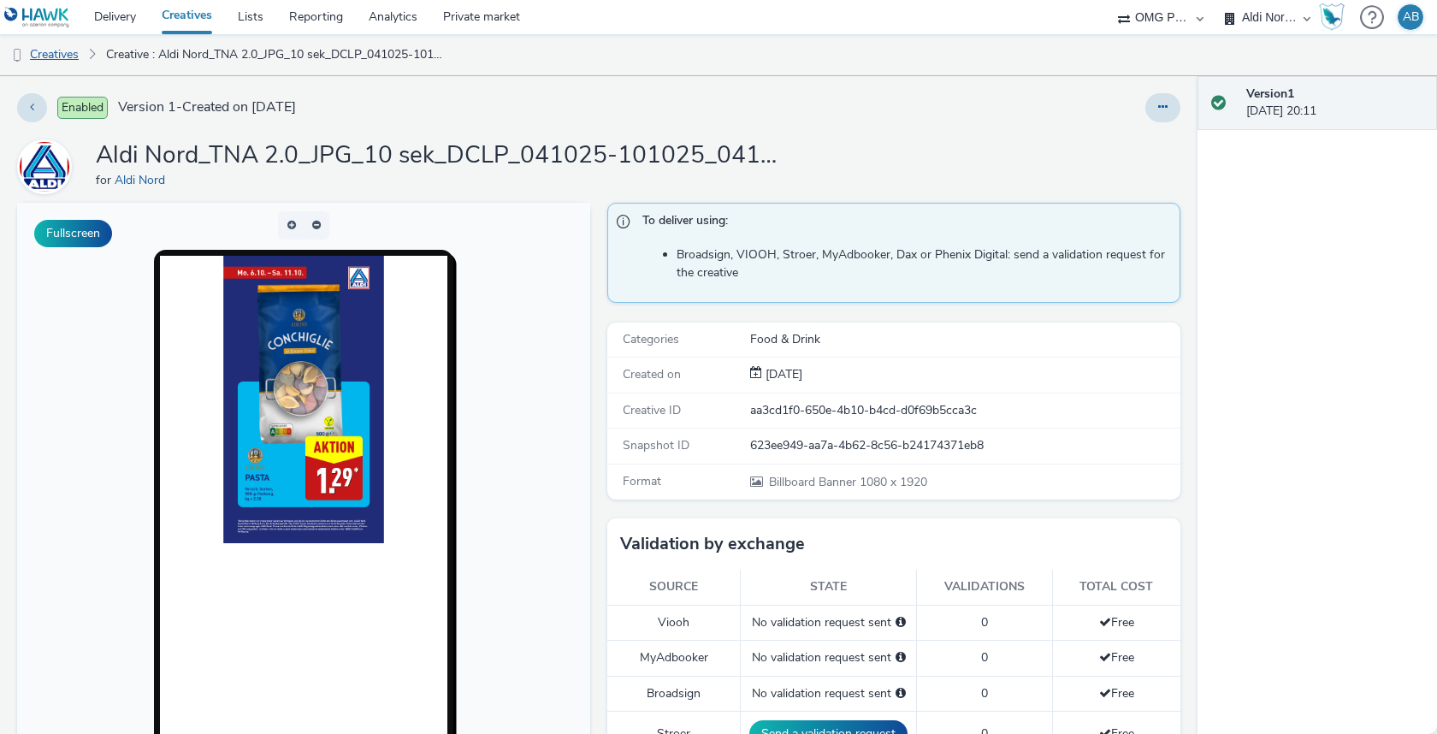
click at [62, 57] on link "Creatives" at bounding box center [43, 54] width 87 height 41
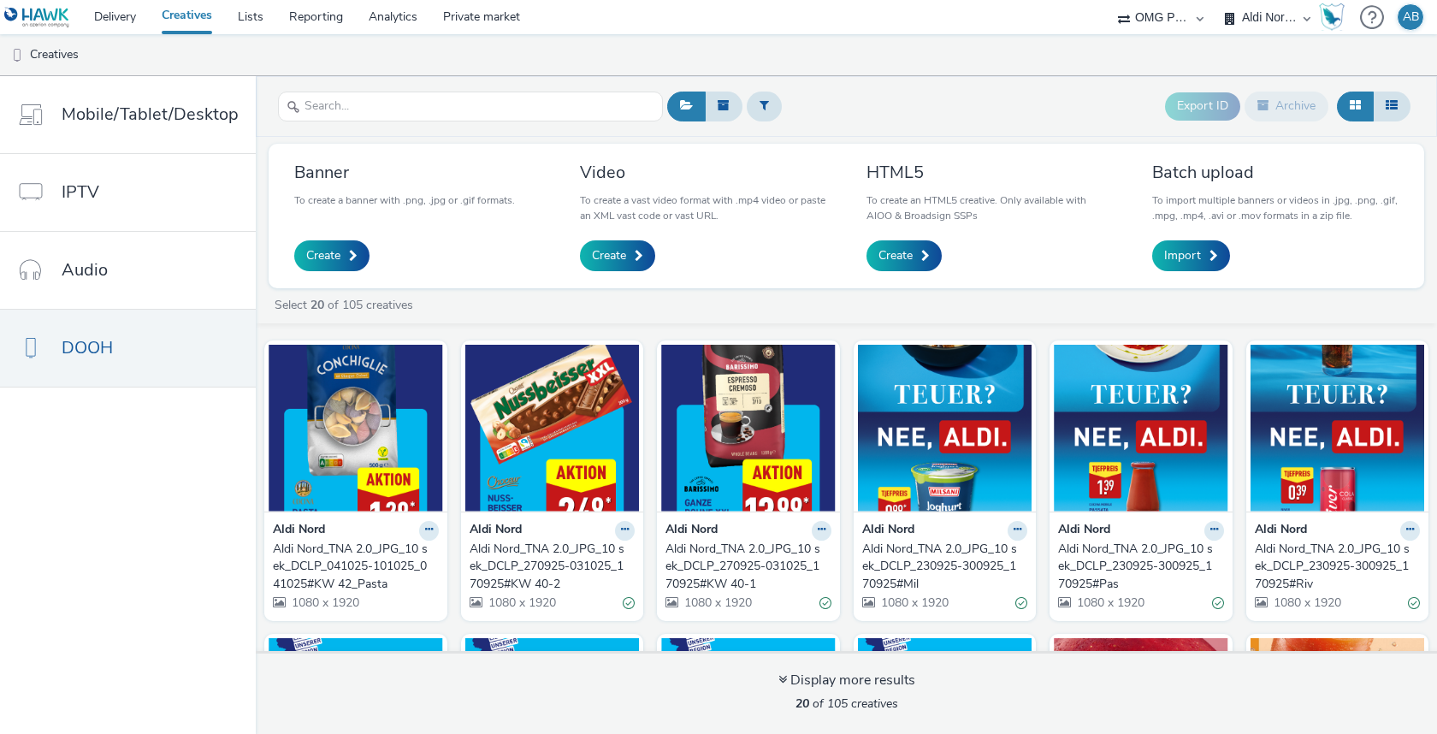
click at [381, 560] on div "Aldi Nord_TNA 2.0_JPG_10 sek_DCLP_041025-101025_041025#KW 42_Pasta" at bounding box center [352, 567] width 159 height 52
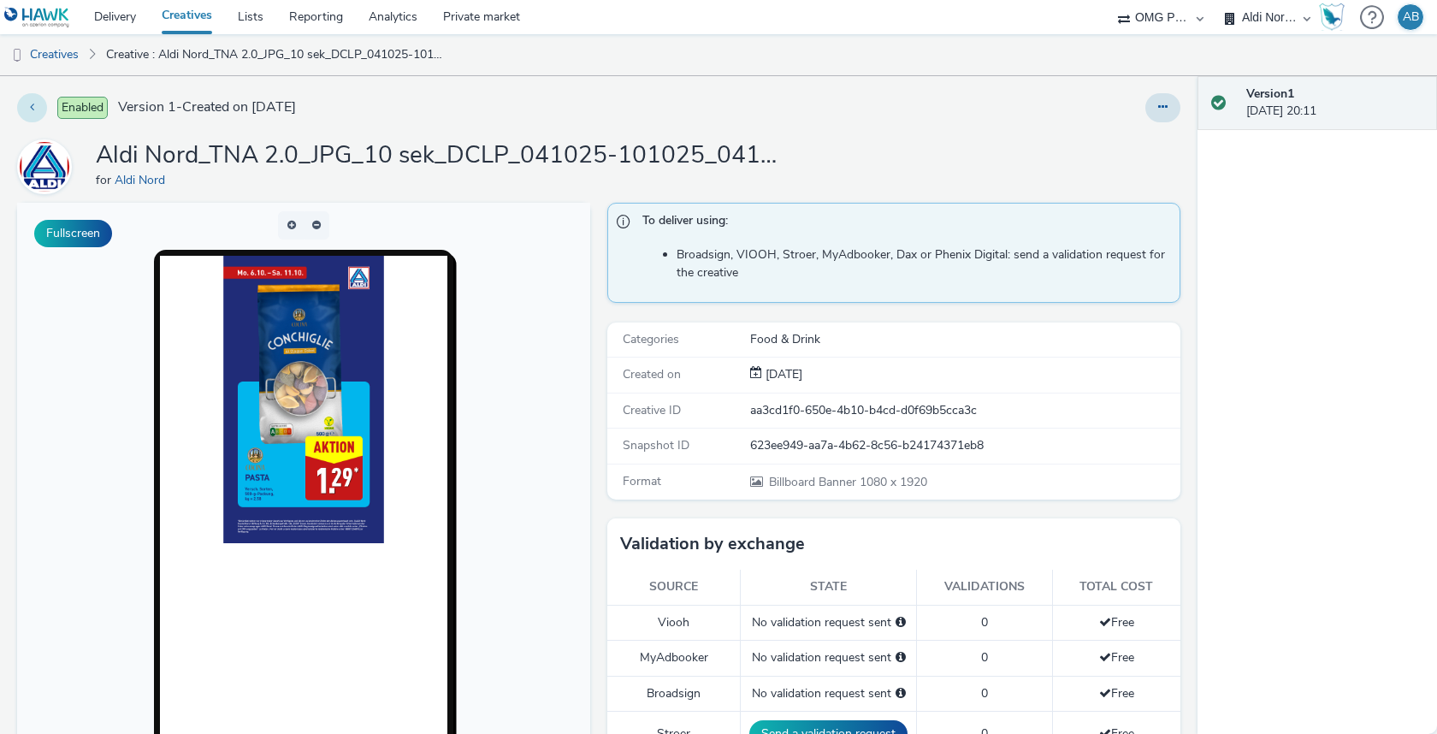
click at [35, 108] on button at bounding box center [32, 107] width 30 height 29
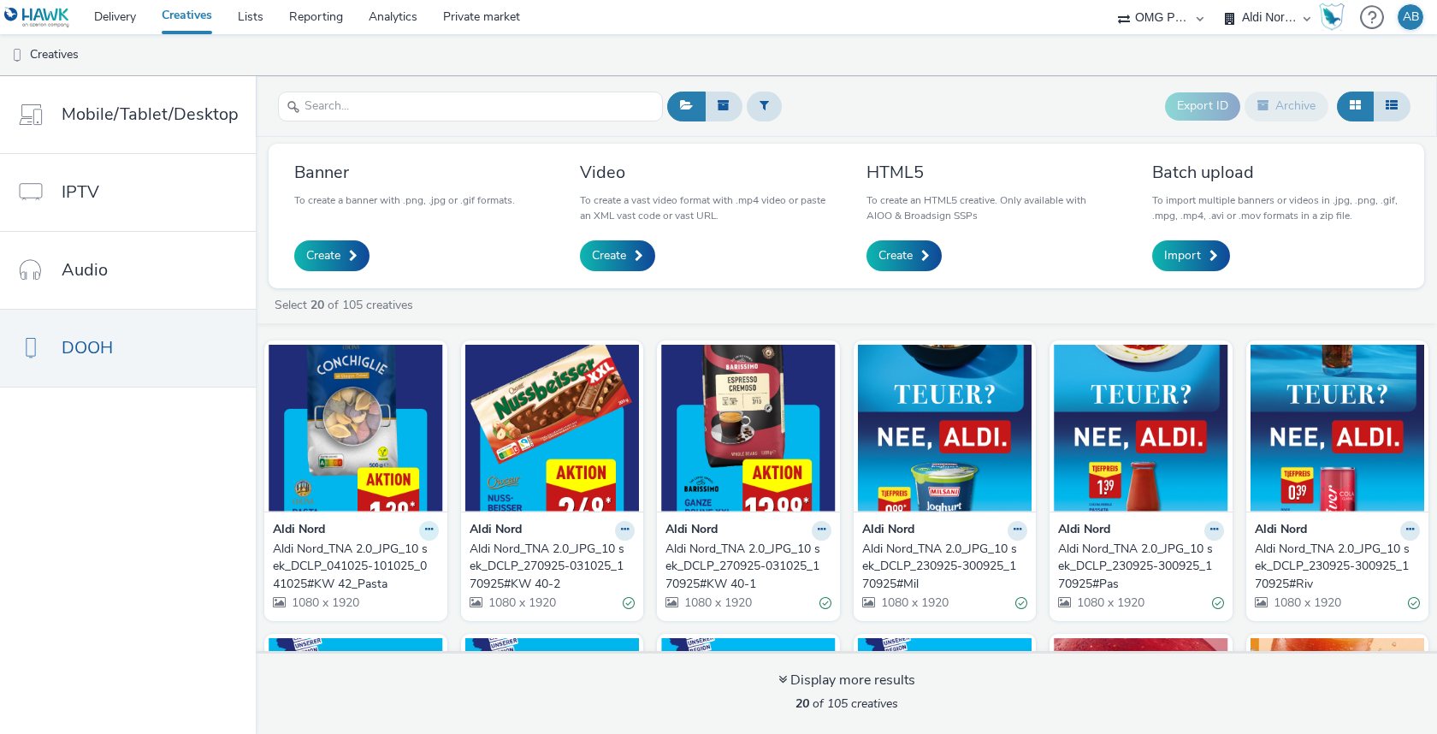
click at [426, 529] on icon at bounding box center [429, 529] width 8 height 10
click at [353, 551] on link "Edit" at bounding box center [374, 560] width 128 height 34
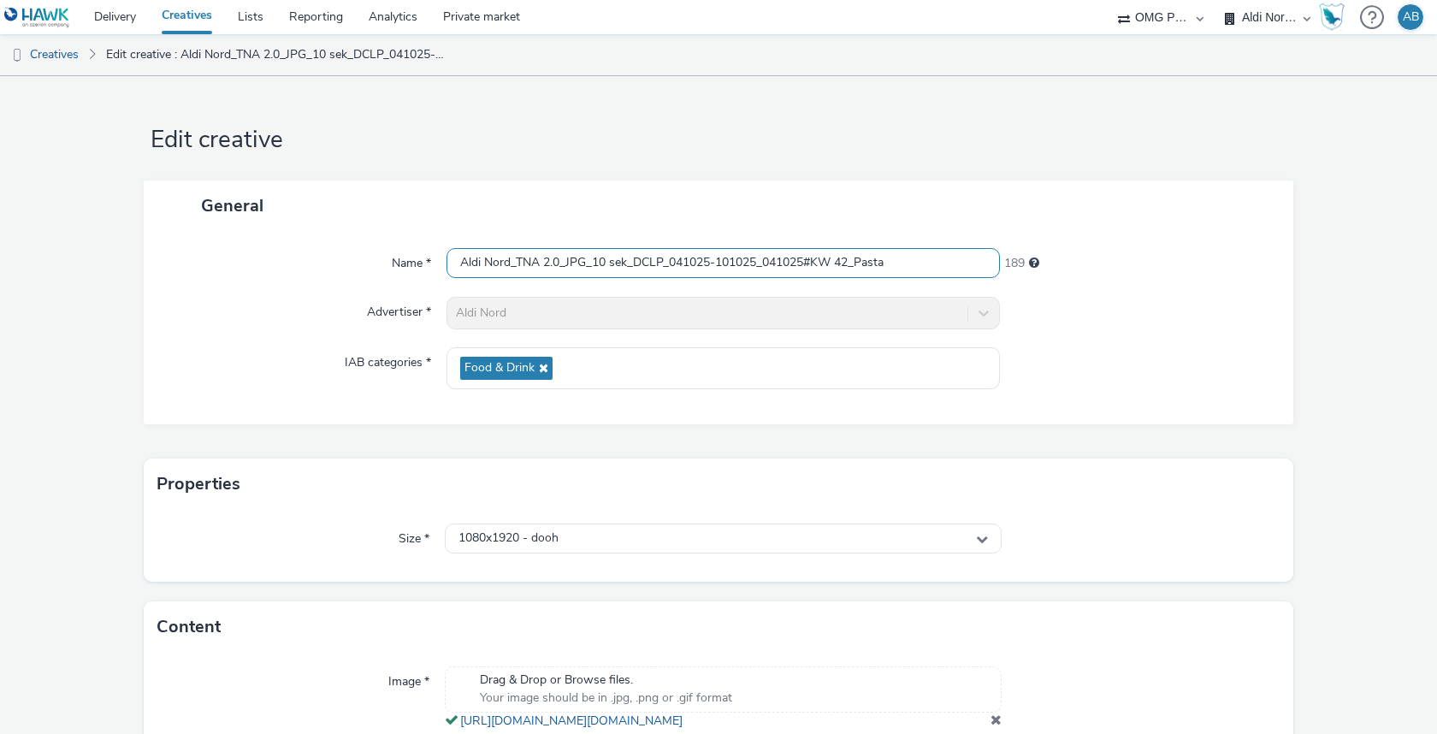
click at [854, 257] on input "Aldi Nord_TNA 2.0_JPG_10 sek_DCLP_041025-101025_041025#KW 42_Pasta" at bounding box center [722, 263] width 553 height 30
type input "Aldi Nord_TNA 2.0_JPG_10 sek_DCLP_041025-101025_041025#KW 41_Pasta"
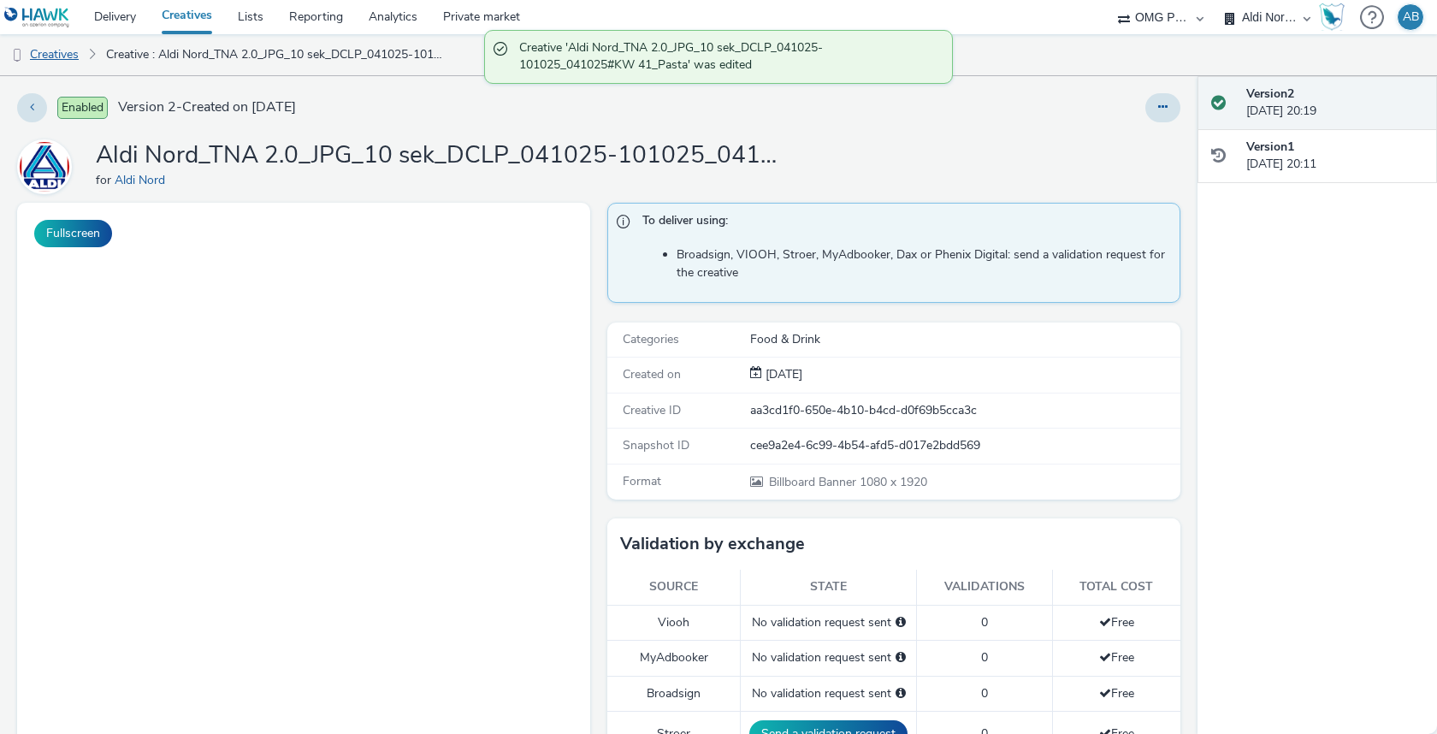
click at [59, 60] on link "Creatives" at bounding box center [43, 54] width 87 height 41
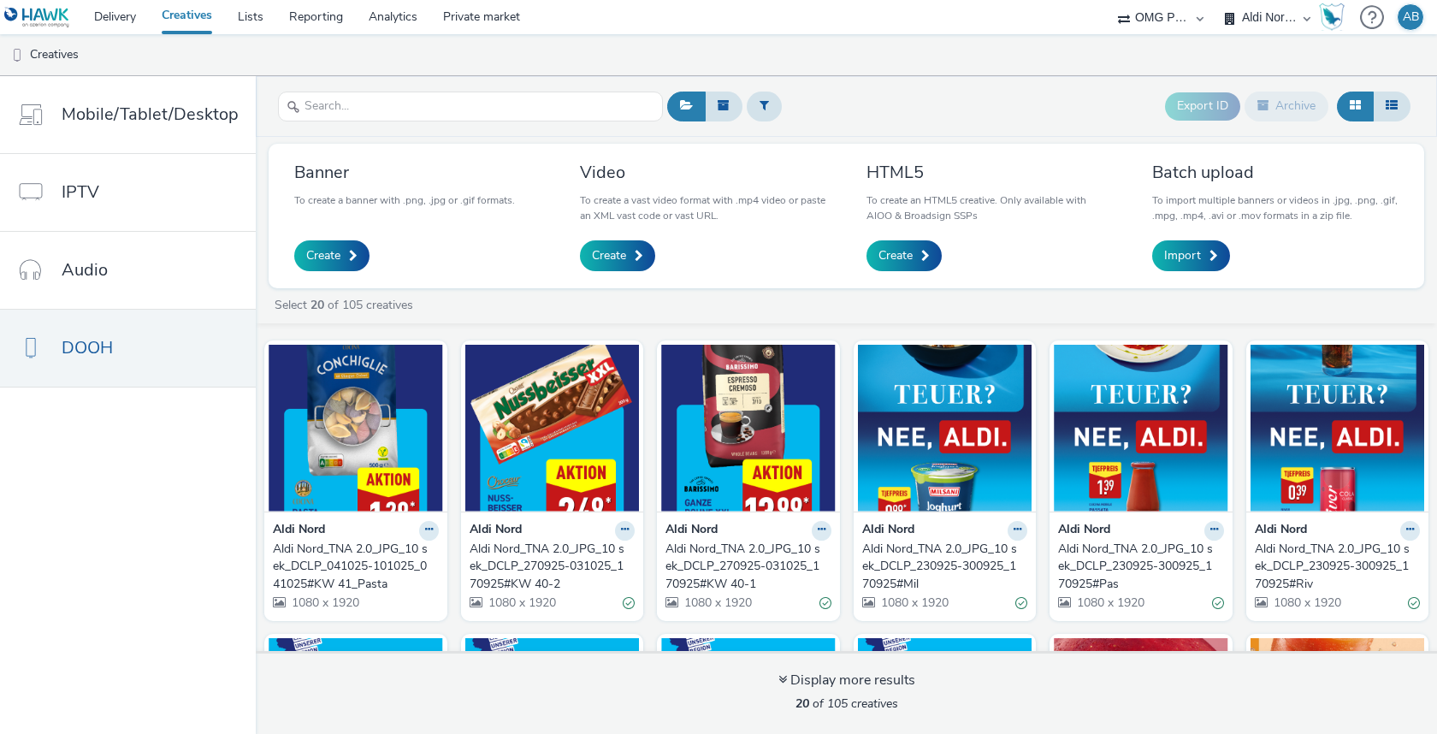
scroll to position [52, 0]
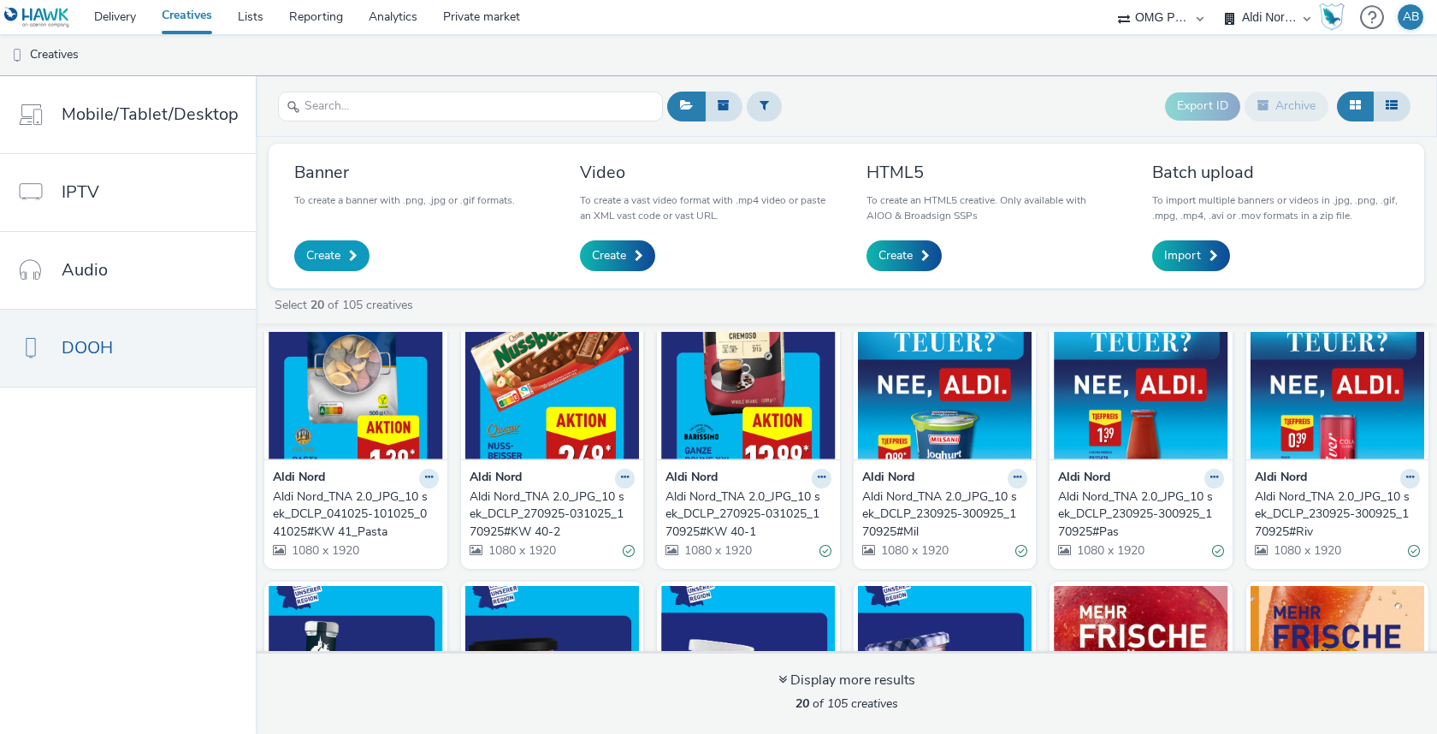
click at [310, 251] on span "Create" at bounding box center [323, 255] width 34 height 17
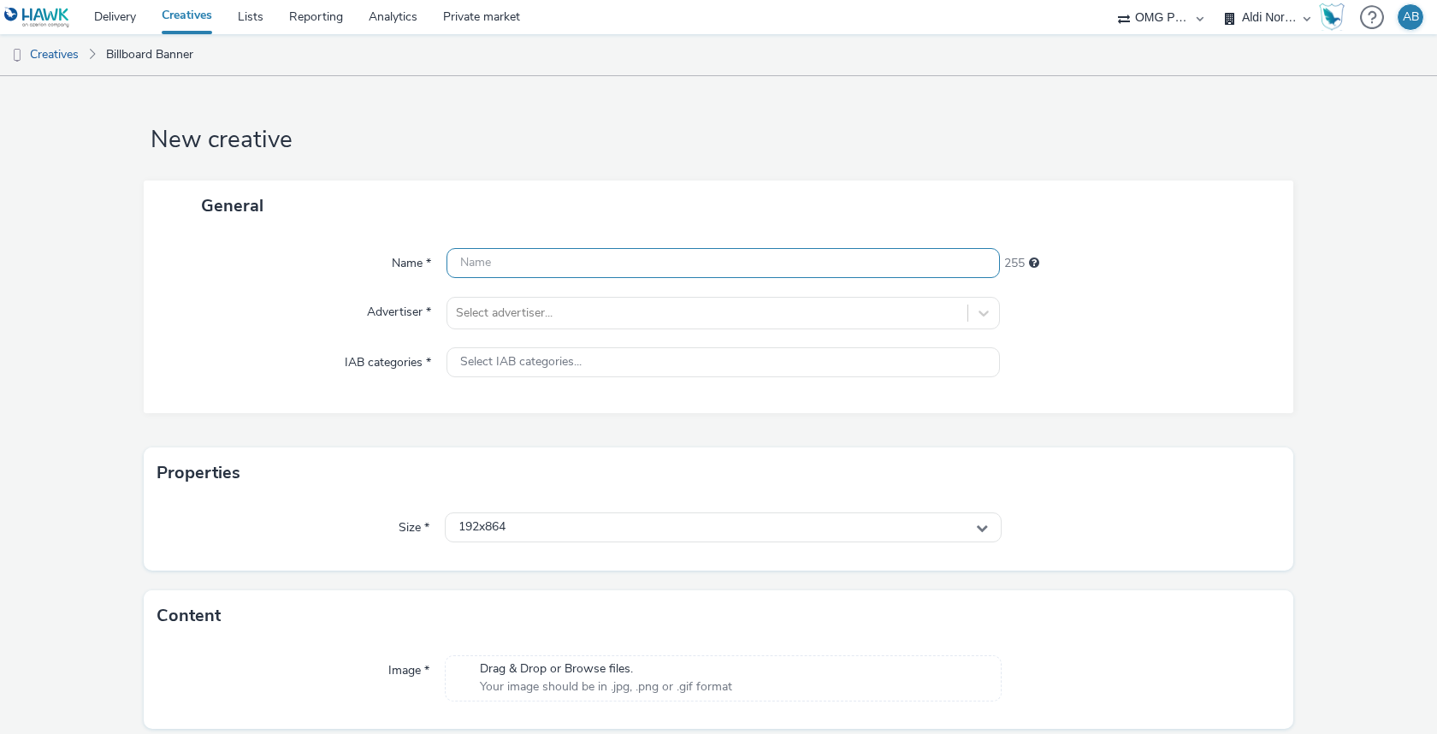
click at [530, 248] on input "text" at bounding box center [722, 263] width 553 height 30
paste input "Aldi Nord_TNA 2.0_JPG_10 sek_DCLP_041025-101025_041025#KW 41_Tomatensauce"
type input "Aldi Nord_TNA 2.0_JPG_10 sek_DCLP_041025-101025_041025#KW 41_Tomatensauce"
click at [561, 310] on div at bounding box center [707, 313] width 503 height 21
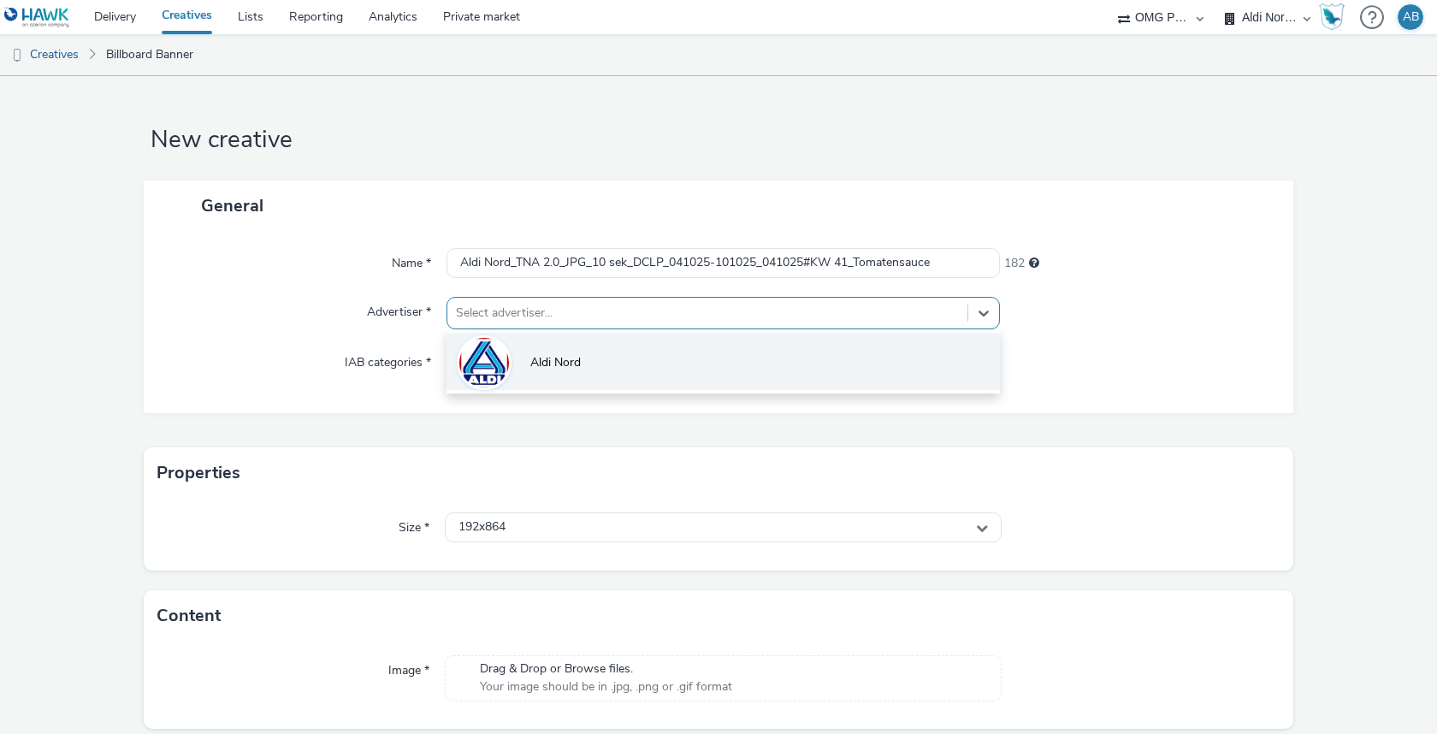
click at [571, 369] on span "Aldi Nord" at bounding box center [555, 362] width 50 height 17
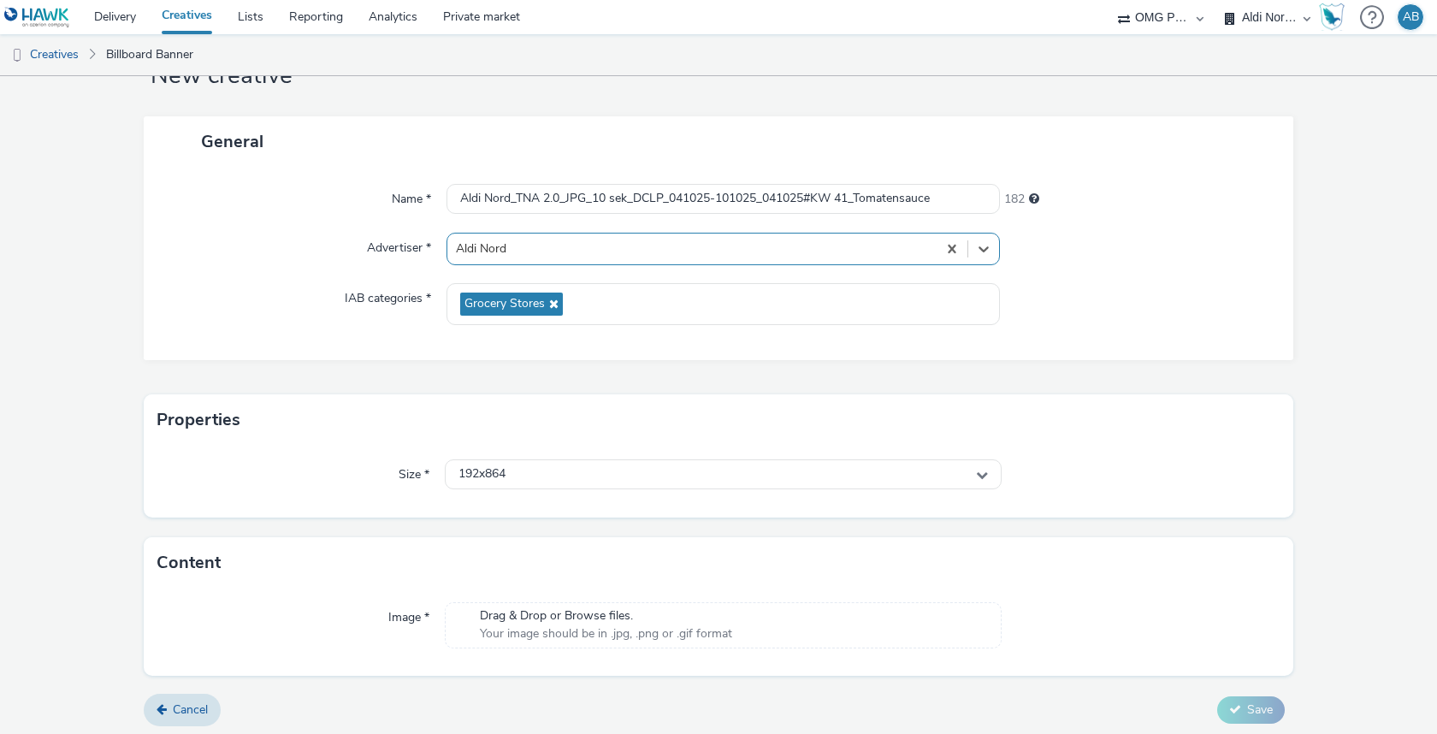
scroll to position [66, 0]
click at [560, 473] on div "192x864" at bounding box center [723, 473] width 557 height 30
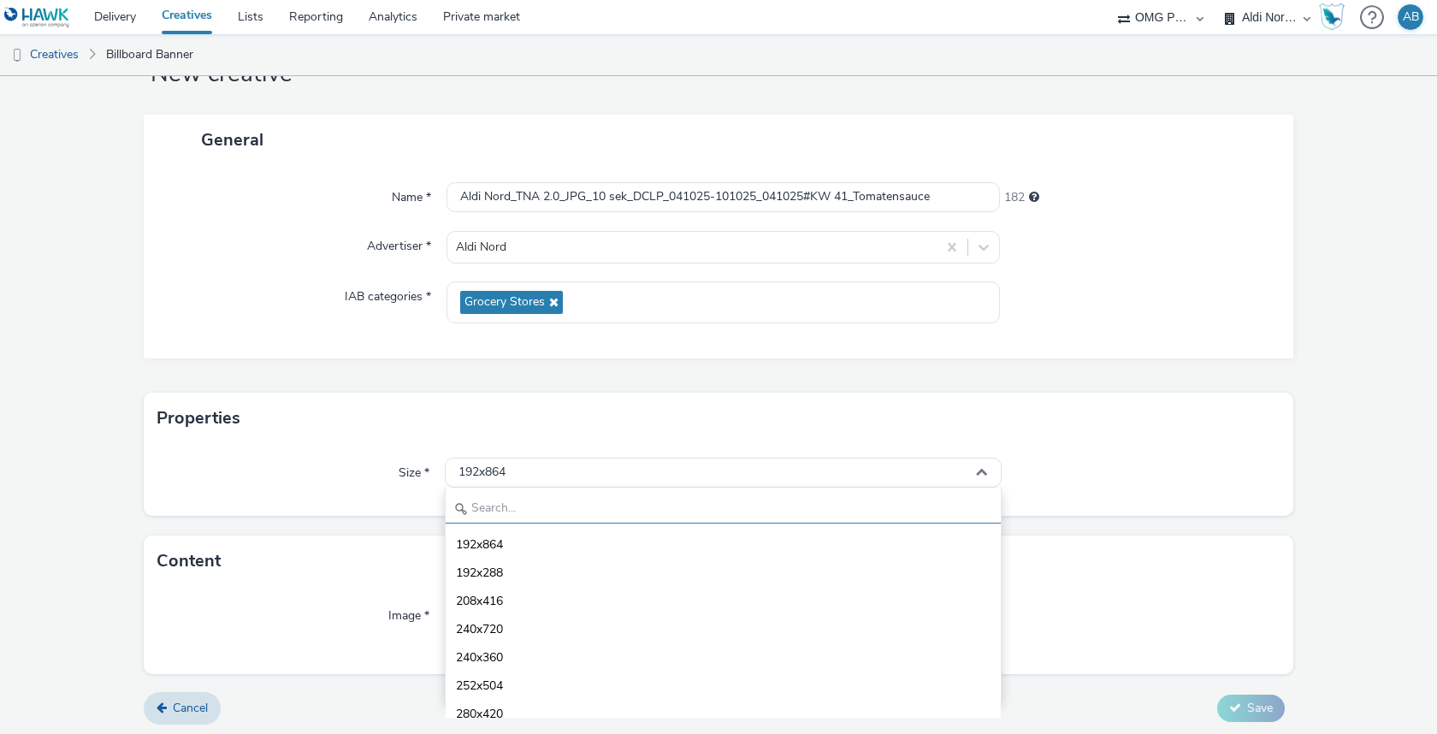
click at [725, 506] on input "text" at bounding box center [723, 509] width 555 height 30
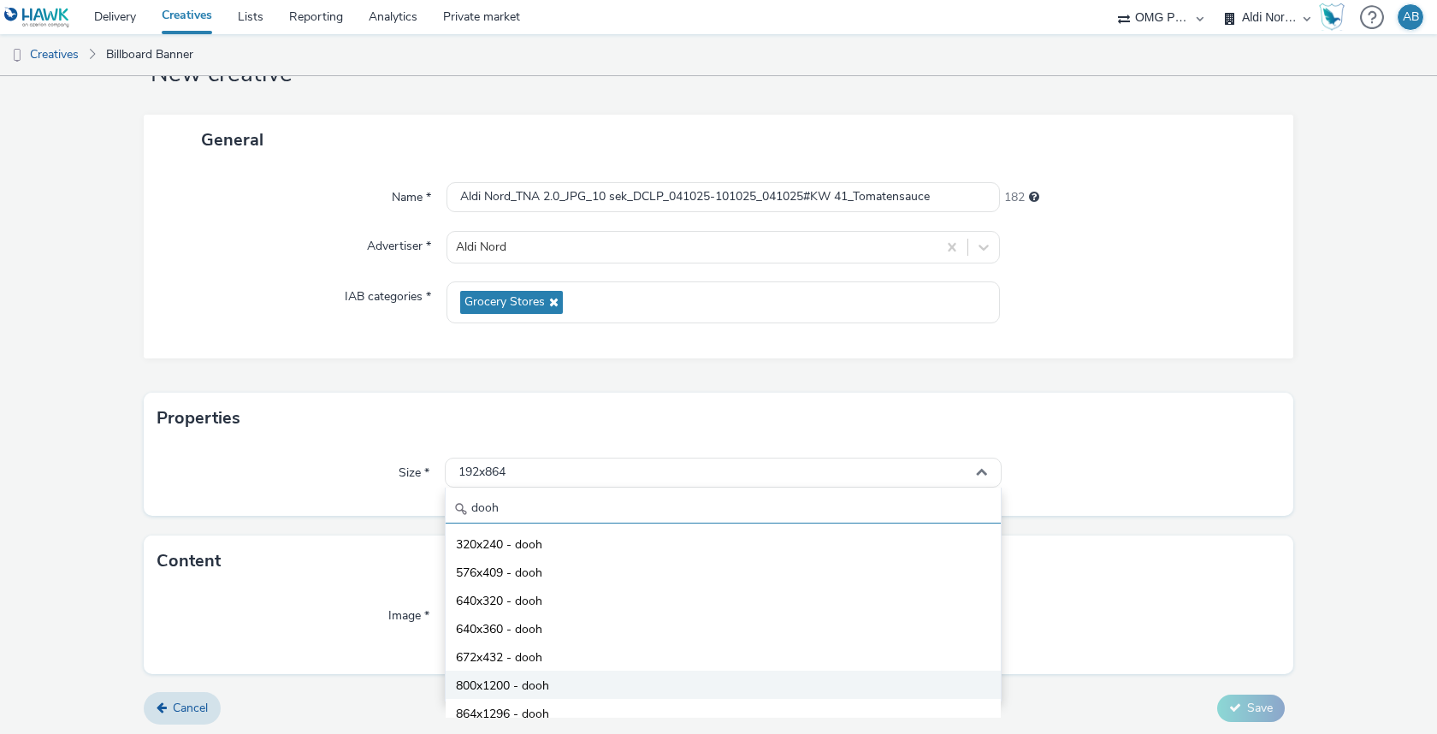
scroll to position [150, 0]
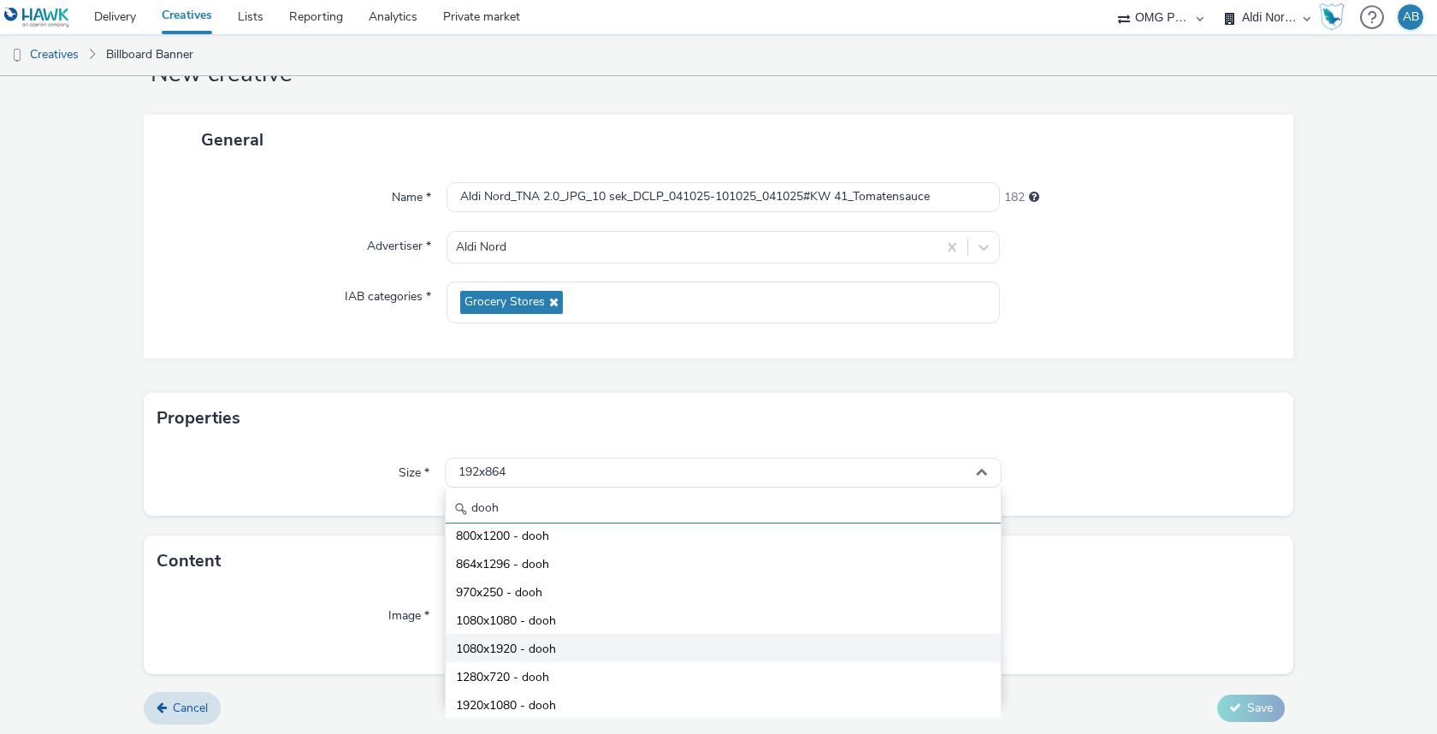
type input "dooh"
click at [564, 655] on li "1080x1920 - dooh" at bounding box center [723, 648] width 555 height 28
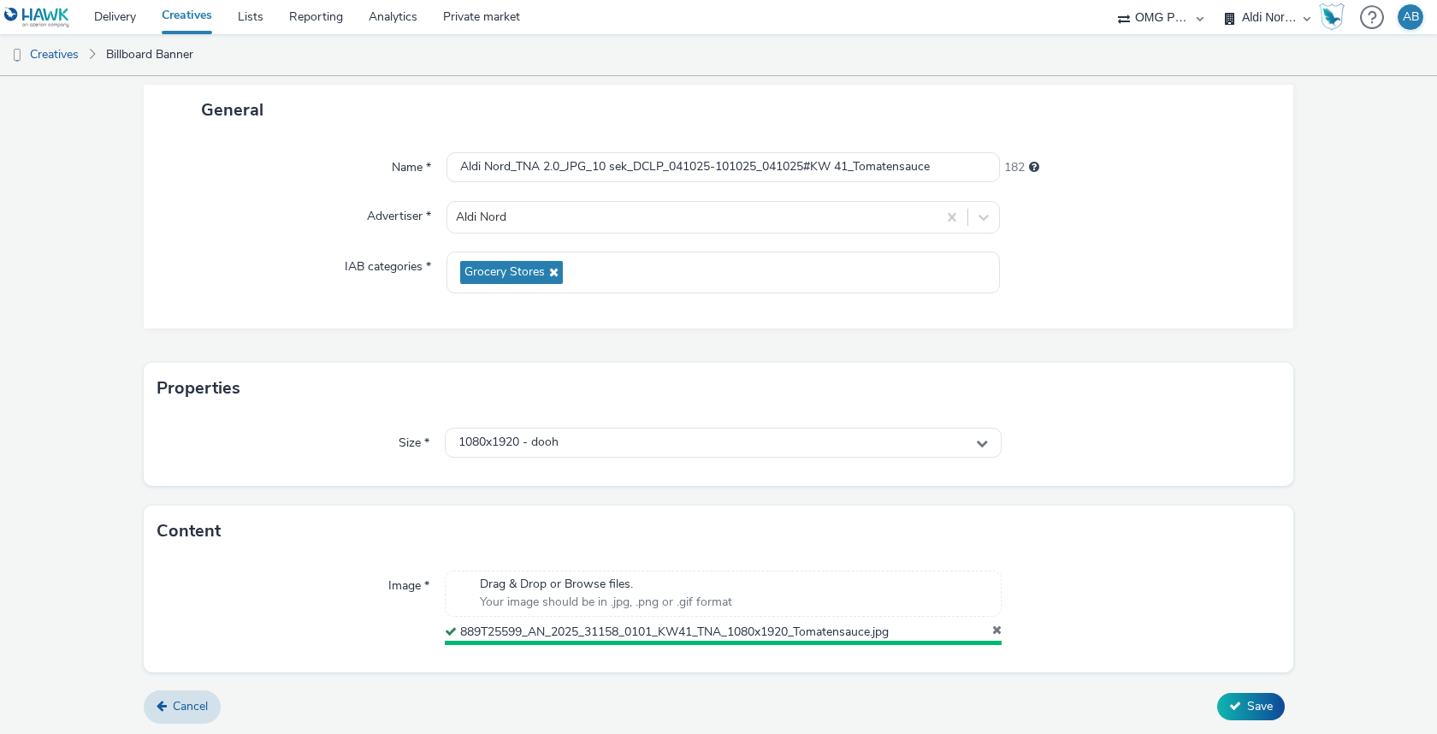
scroll to position [92, 0]
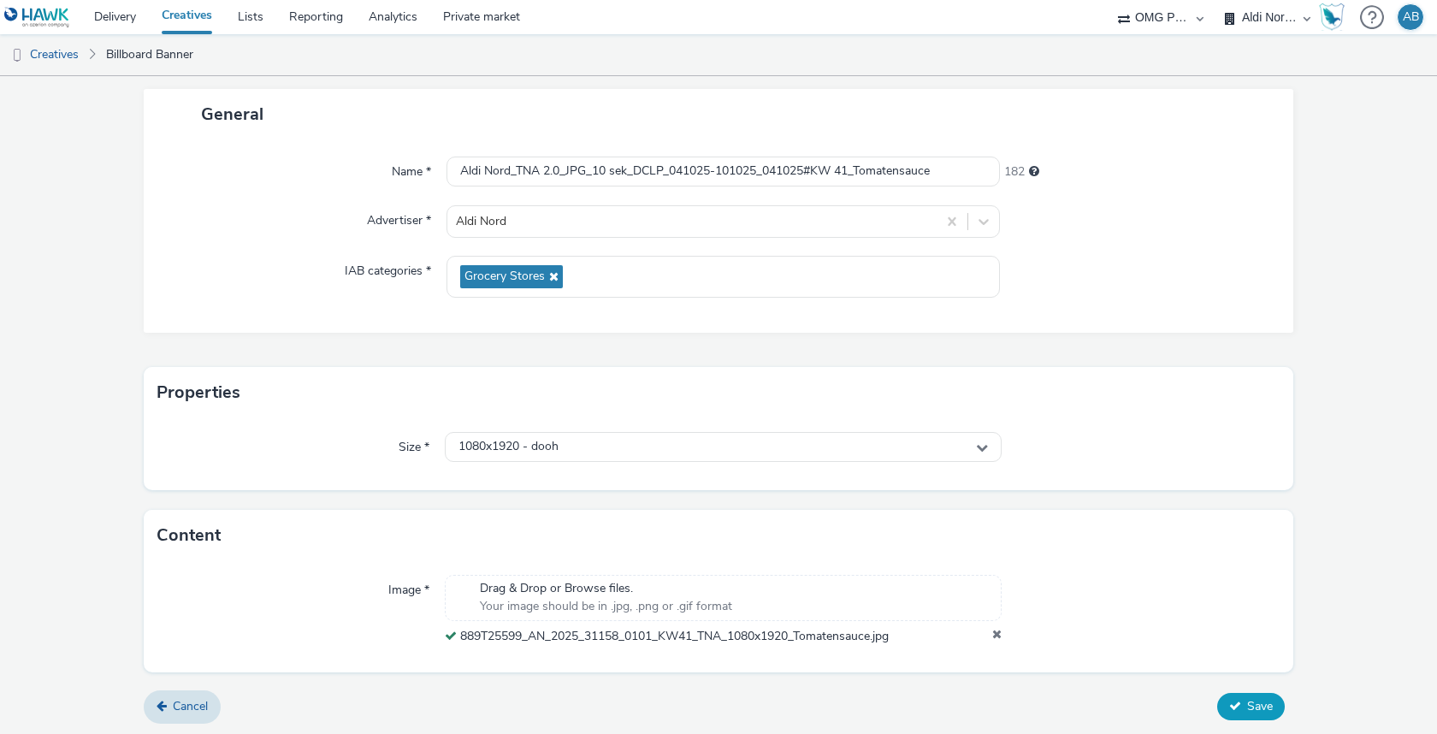
click at [1247, 709] on span "Save" at bounding box center [1260, 706] width 26 height 16
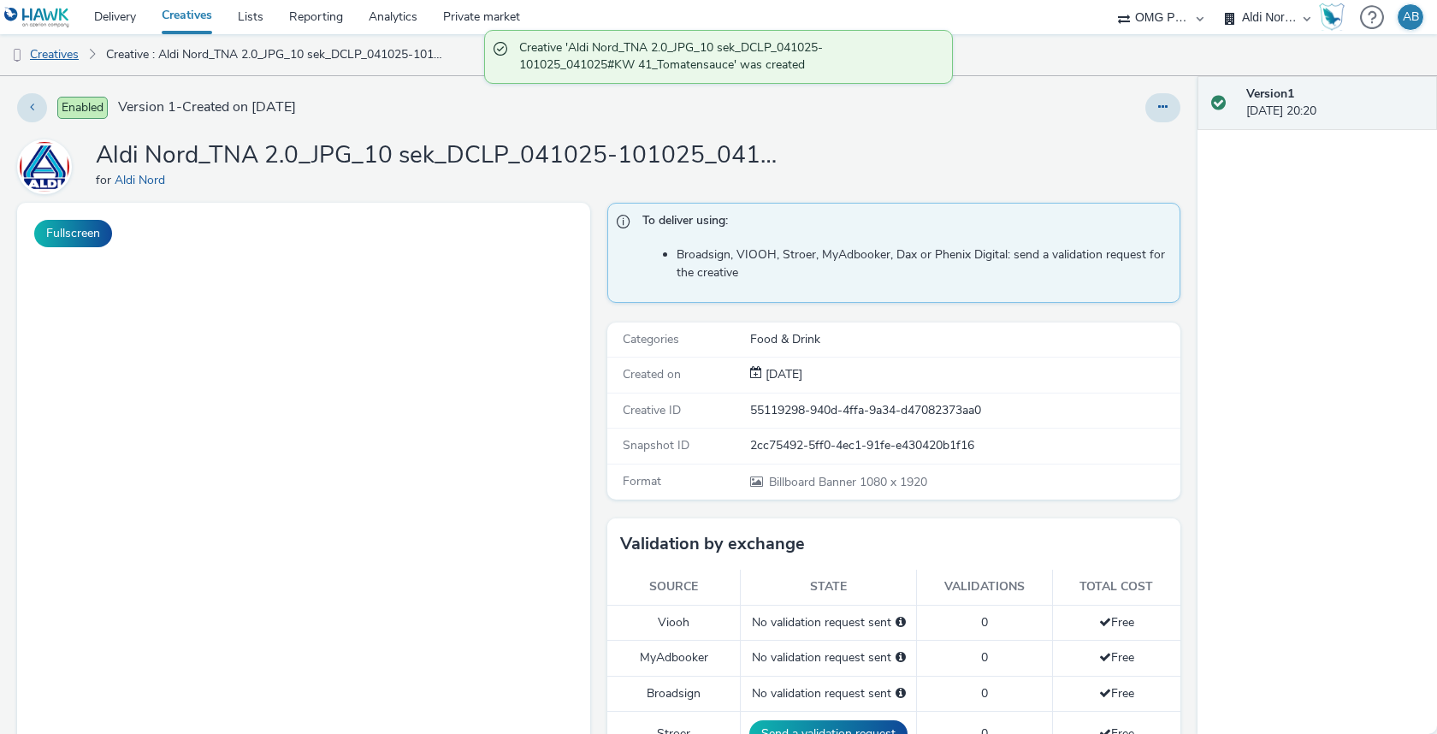
click at [67, 54] on link "Creatives" at bounding box center [43, 54] width 87 height 41
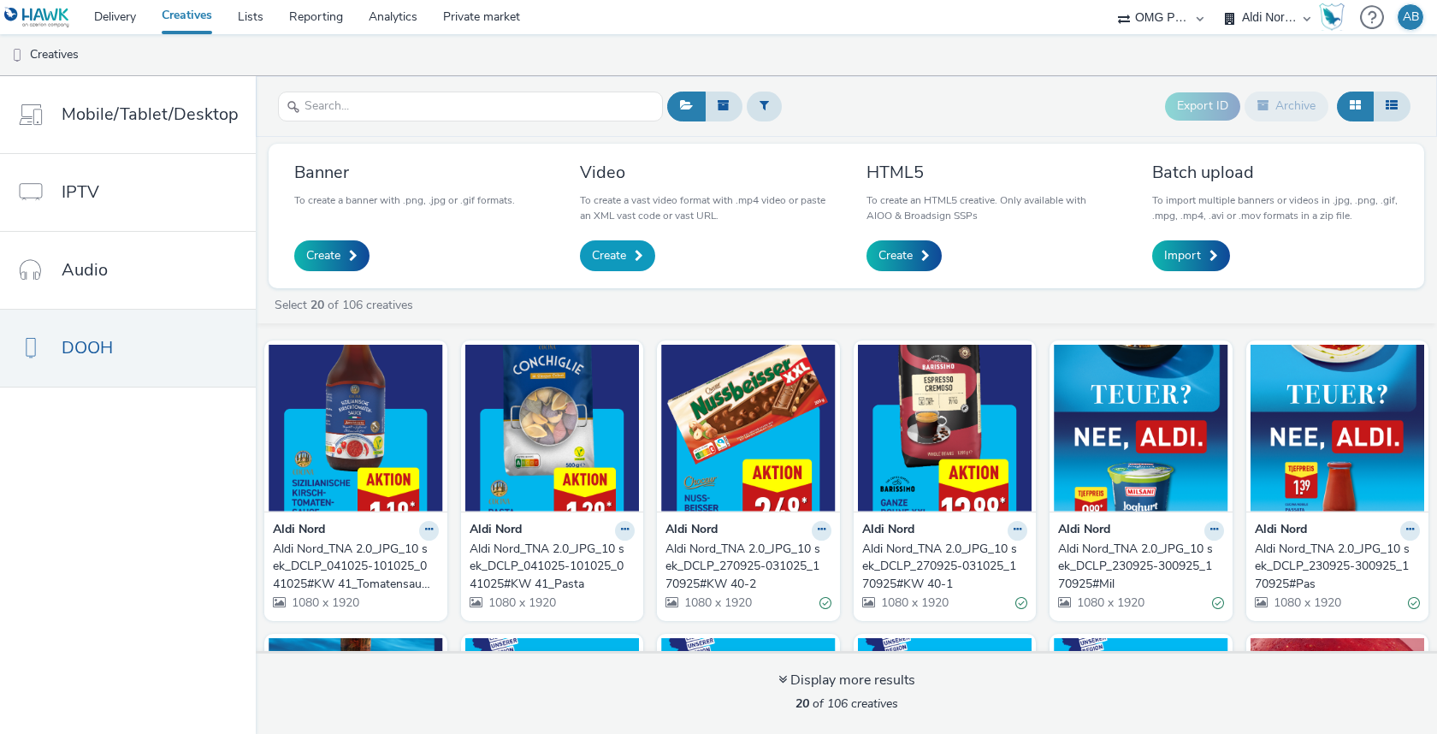
click at [609, 256] on span "Create" at bounding box center [609, 255] width 34 height 17
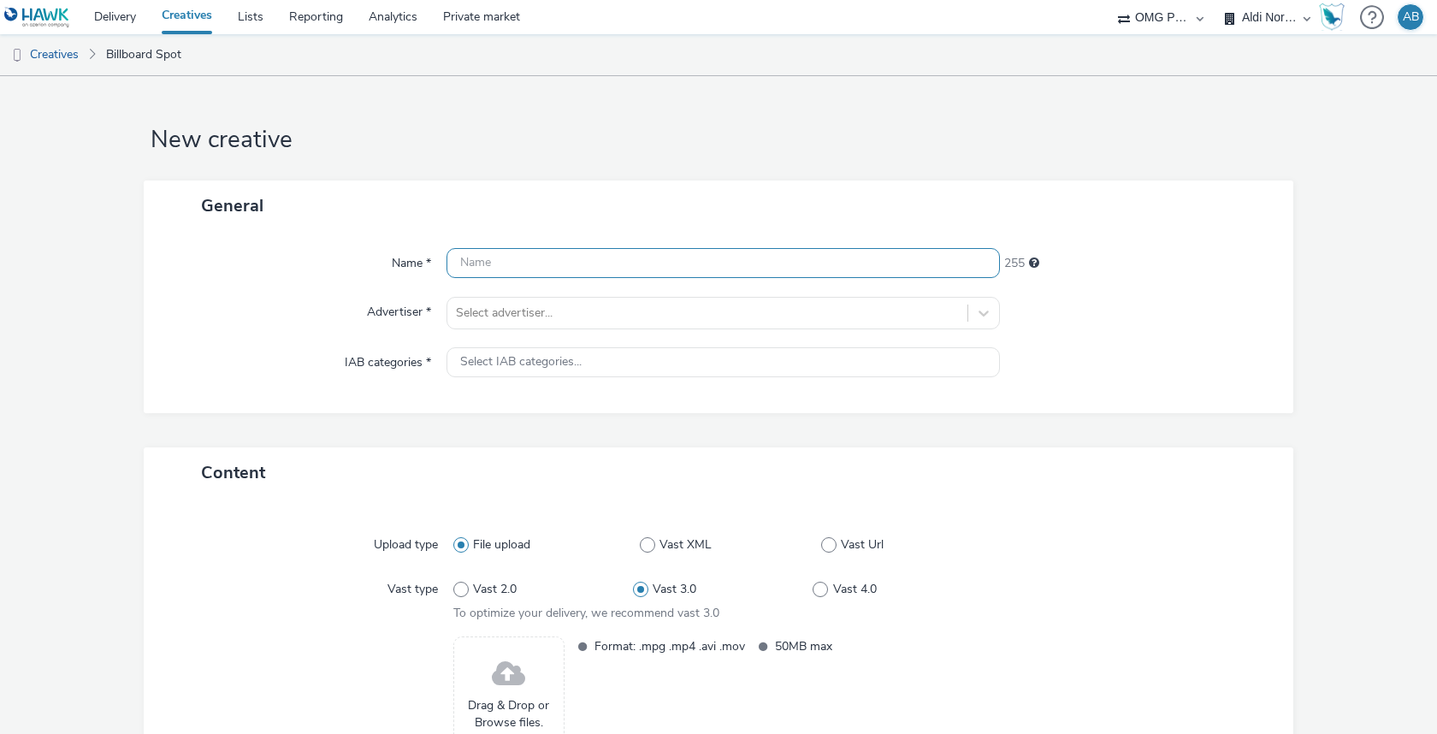
click at [589, 264] on input "text" at bounding box center [722, 263] width 553 height 30
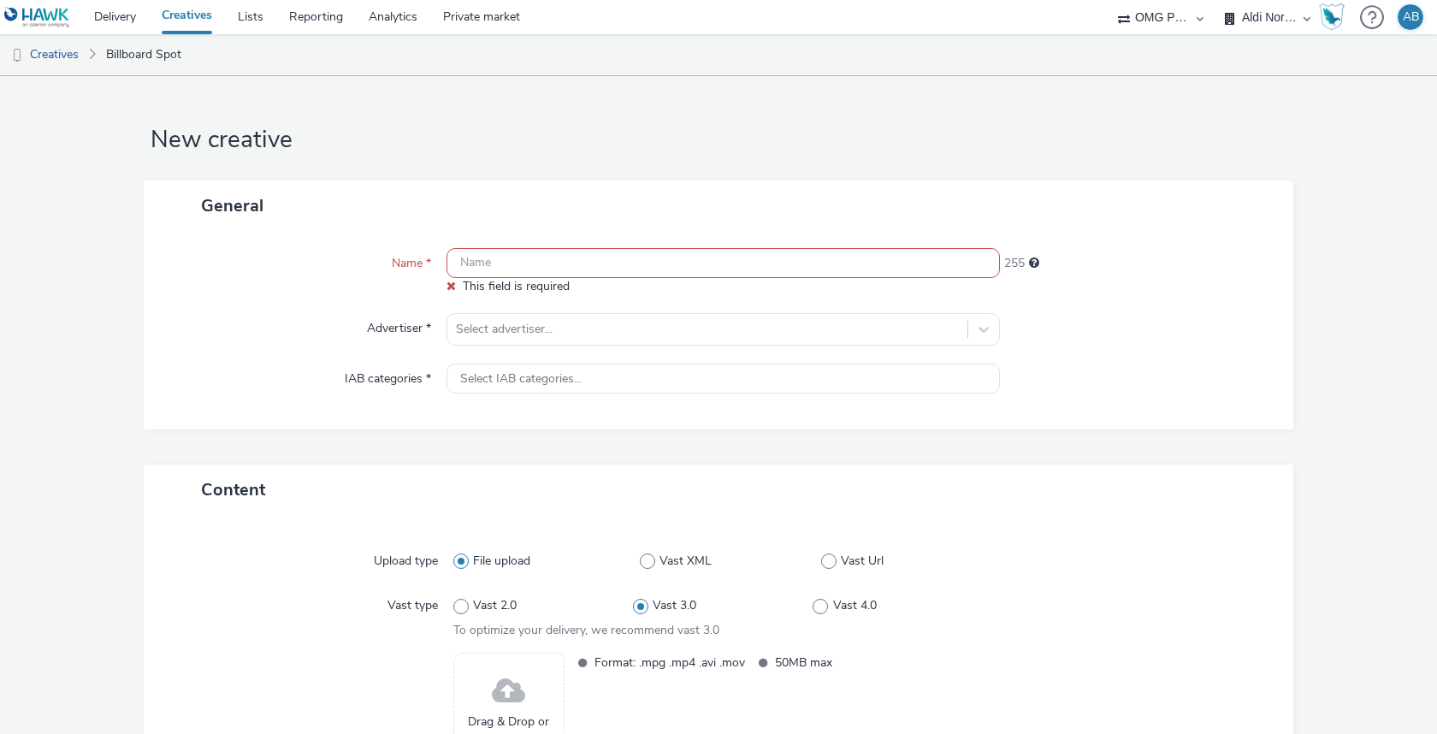
paste input "Aldi Nord_TNA 2.0_MP4_10 sek_DCLP_041025-101025_041025#KW 41"
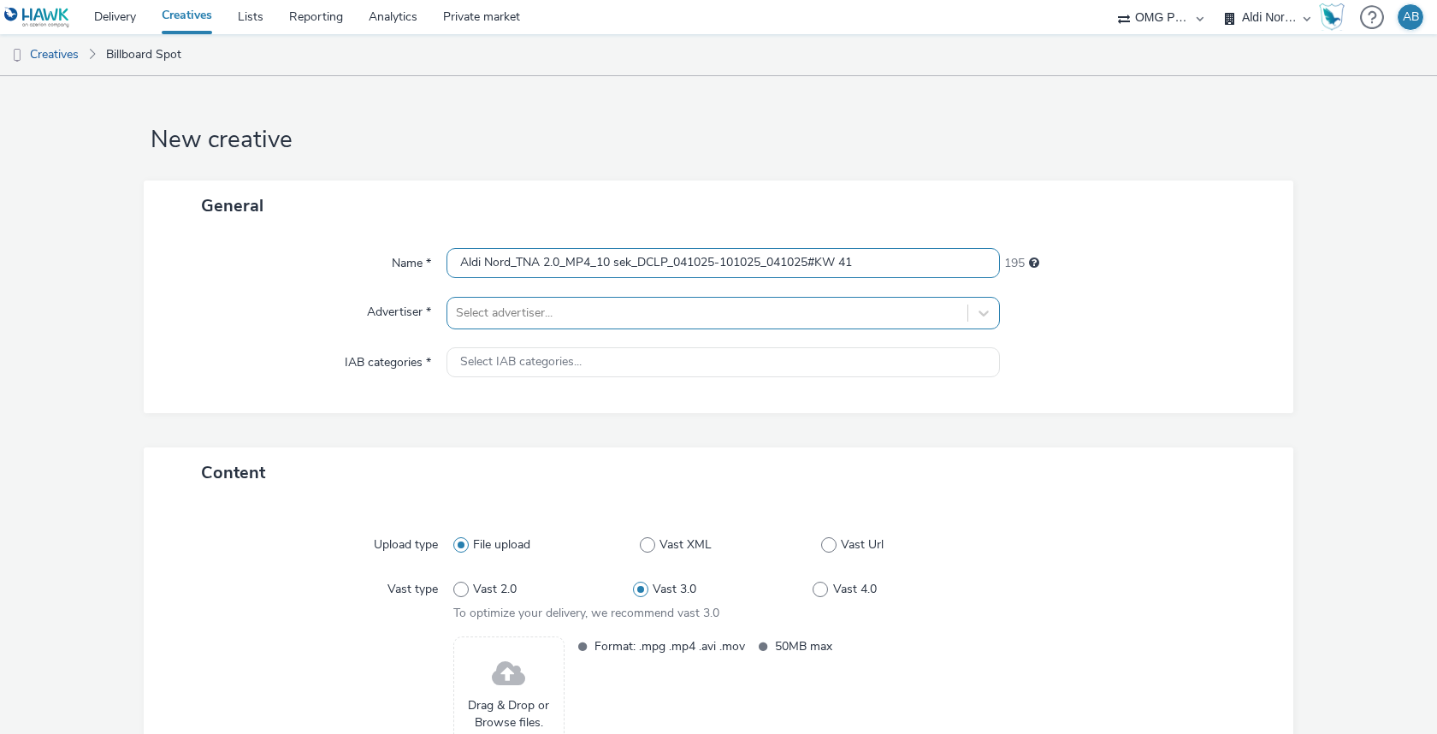
type input "Aldi Nord_TNA 2.0_MP4_10 sek_DCLP_041025-101025_041025#KW 41"
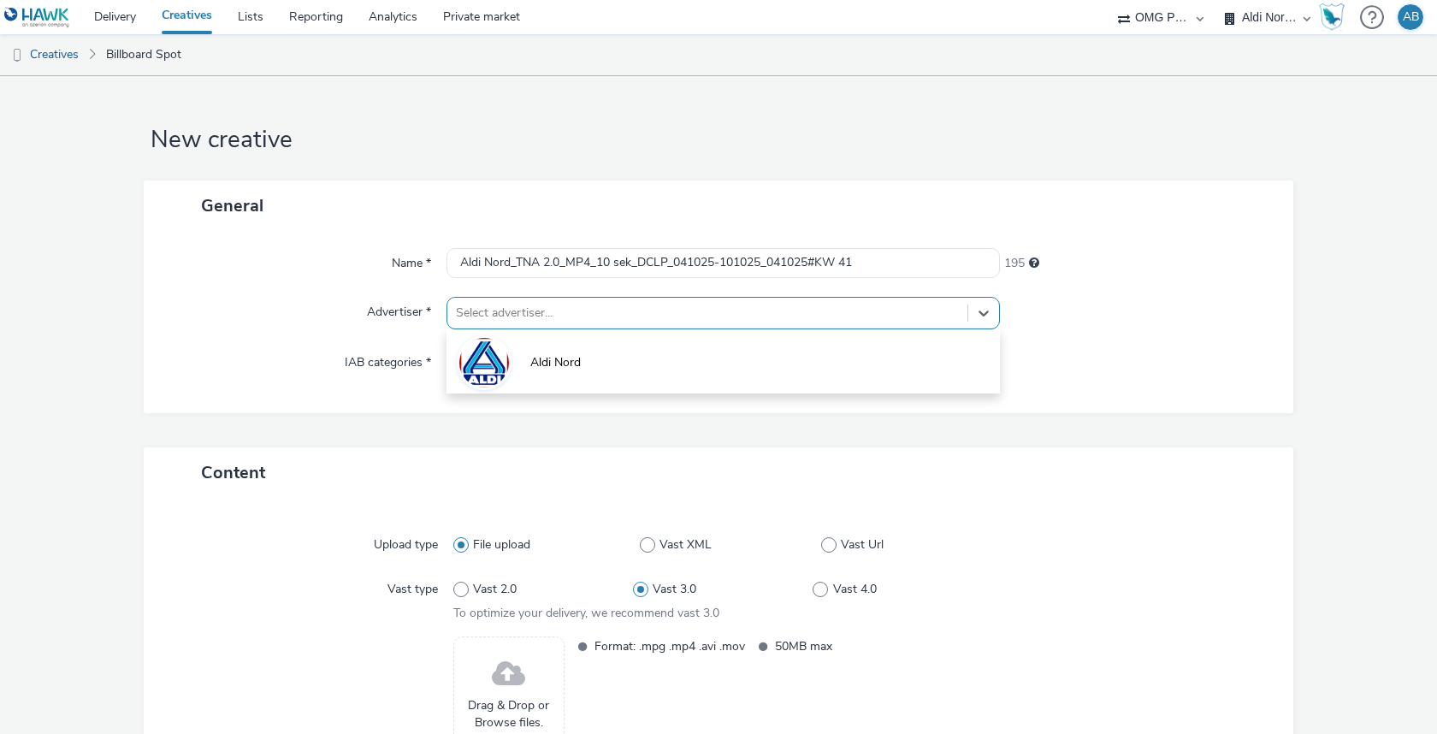
click at [608, 327] on div "Select advertiser..." at bounding box center [722, 313] width 553 height 33
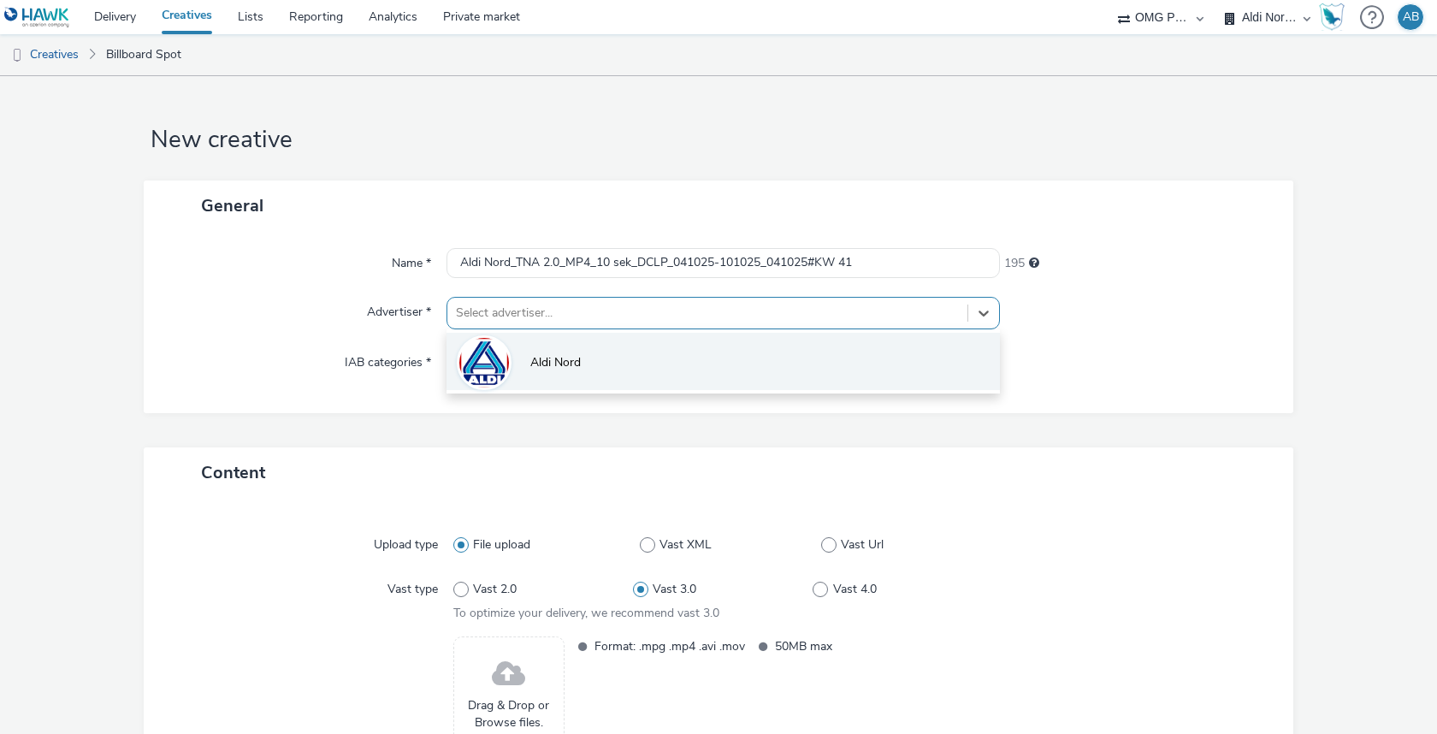
click at [600, 360] on li "Aldi Nord" at bounding box center [722, 361] width 553 height 57
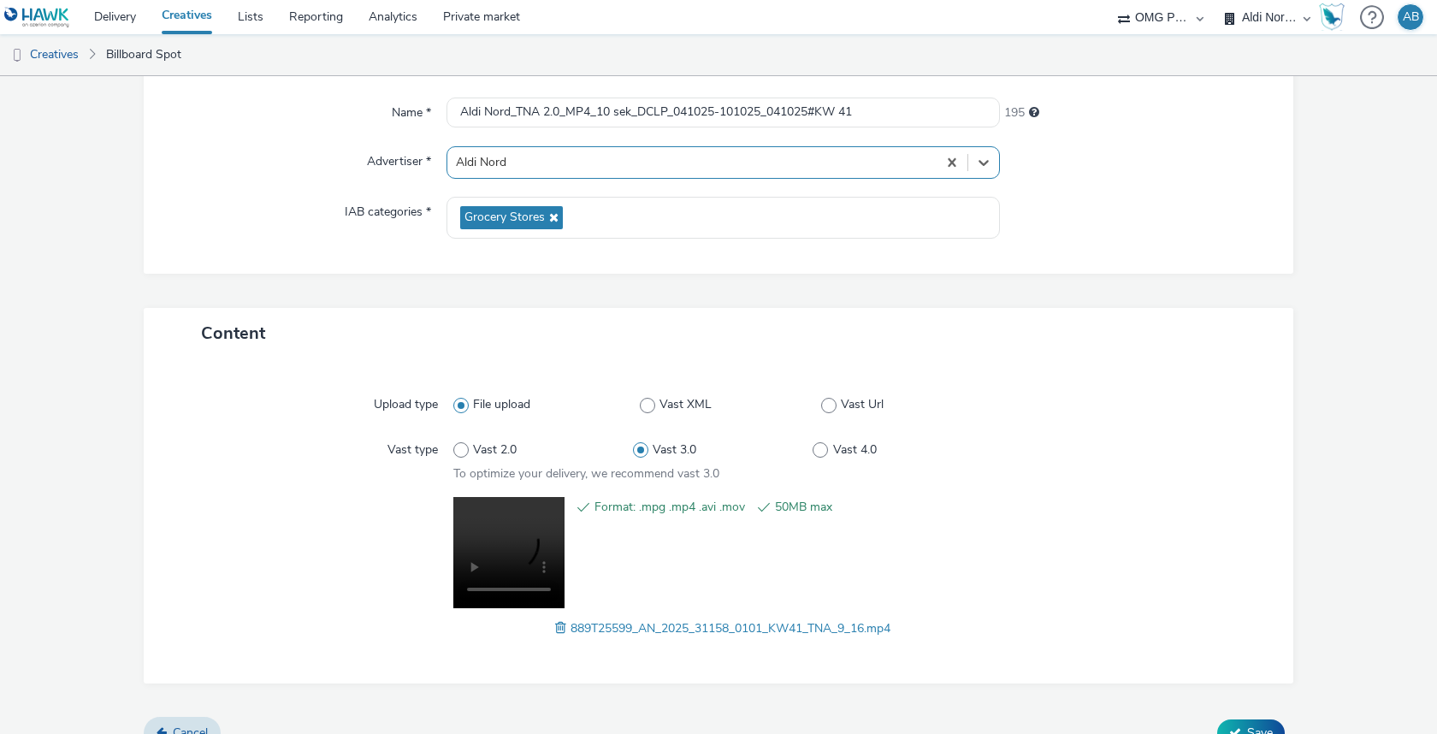
scroll to position [176, 0]
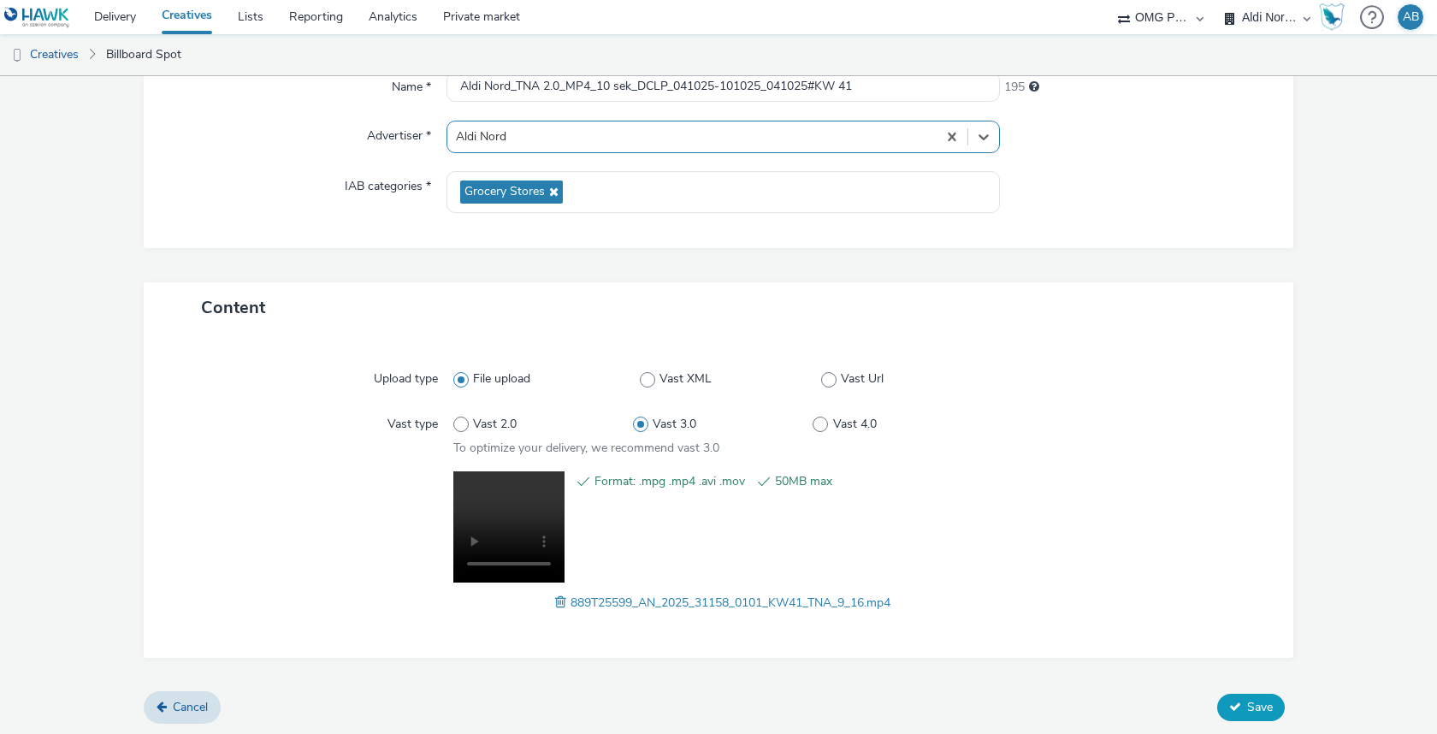
click at [1249, 710] on span "Save" at bounding box center [1260, 707] width 26 height 16
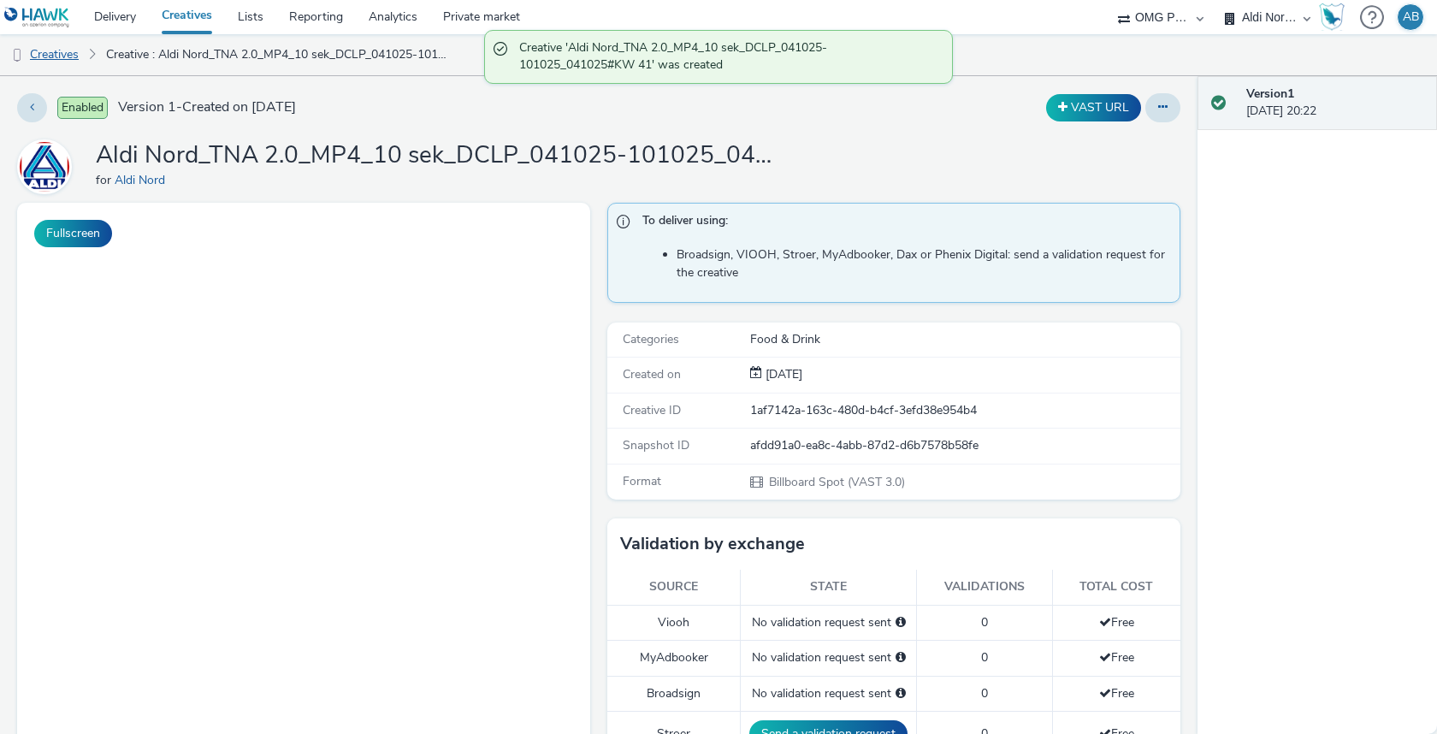
click at [55, 65] on link "Creatives" at bounding box center [43, 54] width 87 height 41
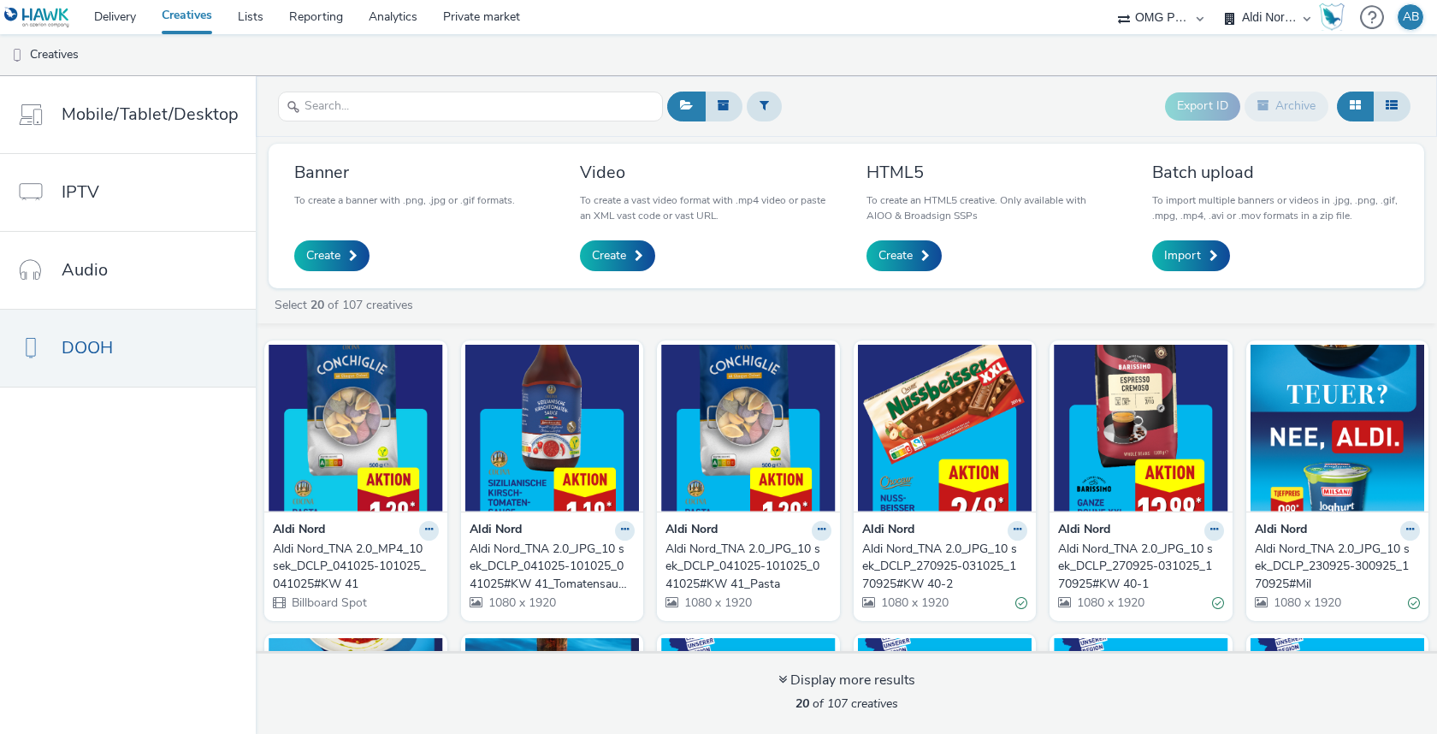
click at [1048, 102] on div "Export ID Archive" at bounding box center [1039, 107] width 752 height 42
click at [340, 551] on div "Aldi Nord_TNA 2.0_MP4_10 sek_DCLP_041025-101025_041025#KW 41" at bounding box center [352, 567] width 159 height 52
click at [520, 545] on div "Aldi Nord_TNA 2.0_JPG_10 sek_DCLP_041025-101025_041025#KW 41_Tomatensauce" at bounding box center [549, 567] width 159 height 52
click at [735, 548] on div "Aldi Nord_TNA 2.0_JPG_10 sek_DCLP_041025-101025_041025#KW 41_Pasta" at bounding box center [744, 567] width 159 height 52
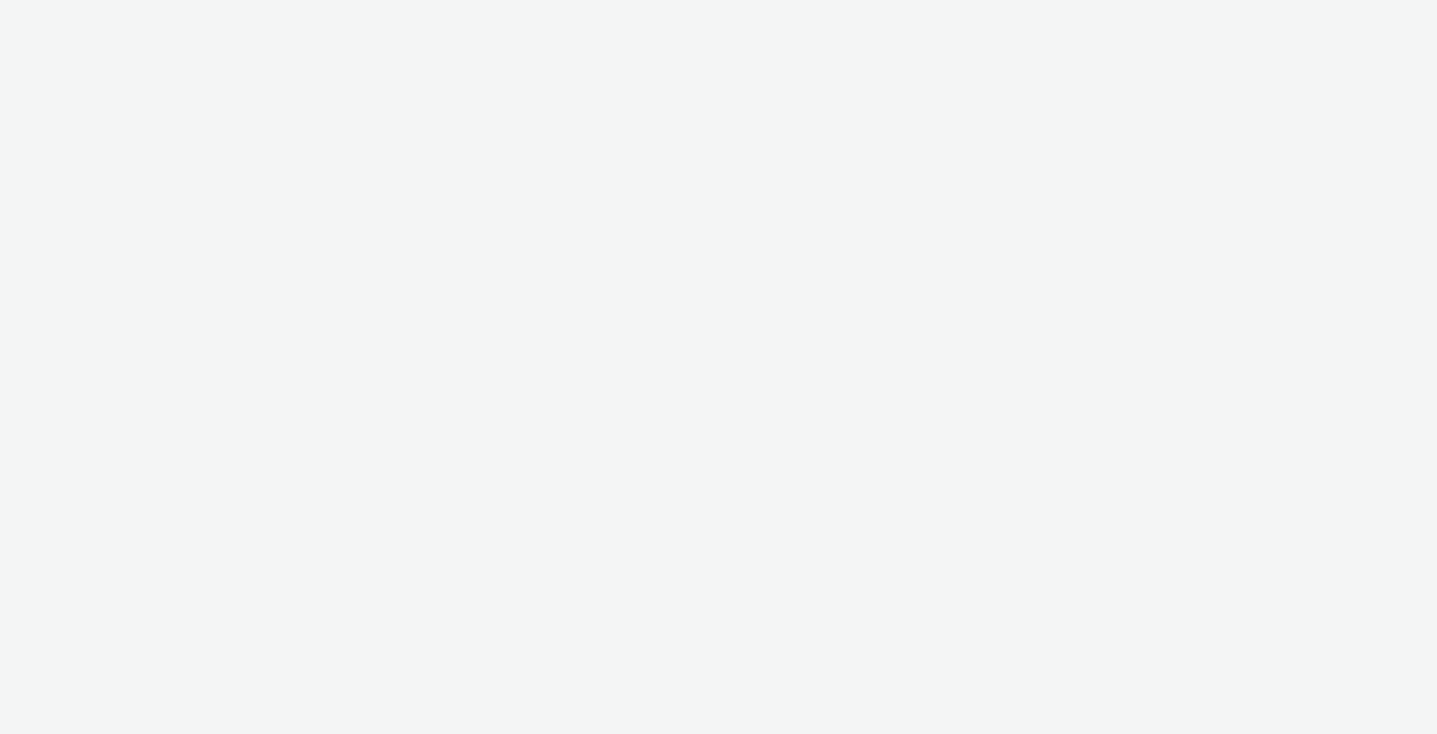
select select "491a0746-e20e-4106-832b-22d0456ef05d"
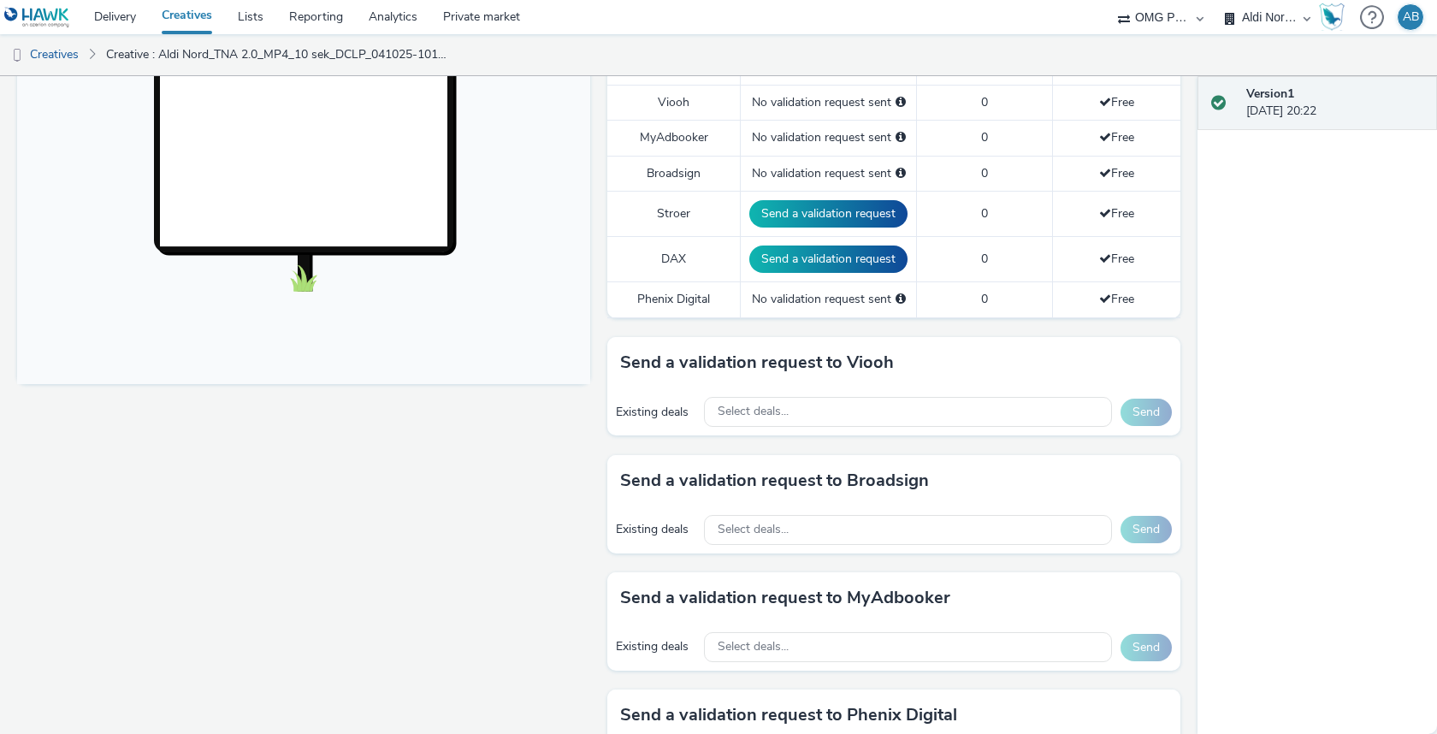
scroll to position [515, 0]
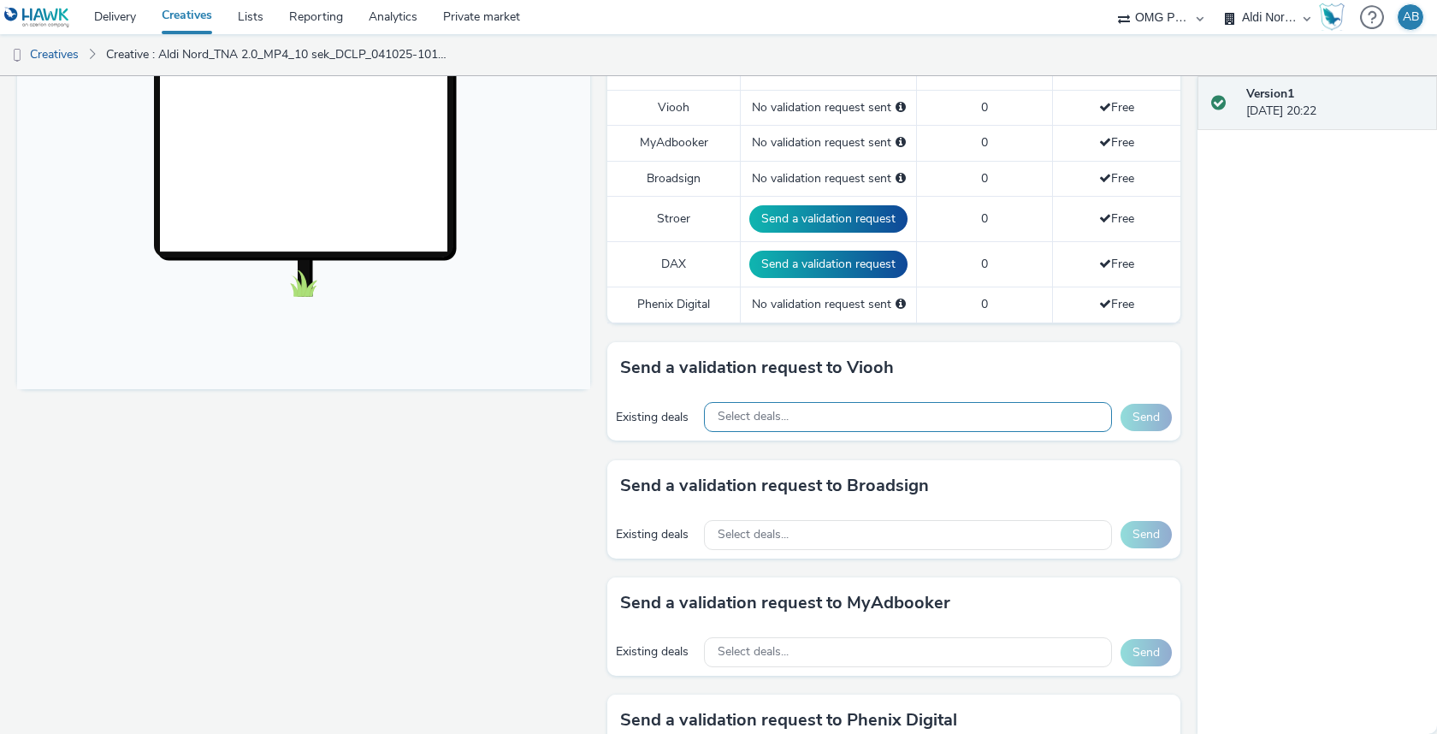
click at [861, 402] on div "Select deals..." at bounding box center [908, 417] width 408 height 30
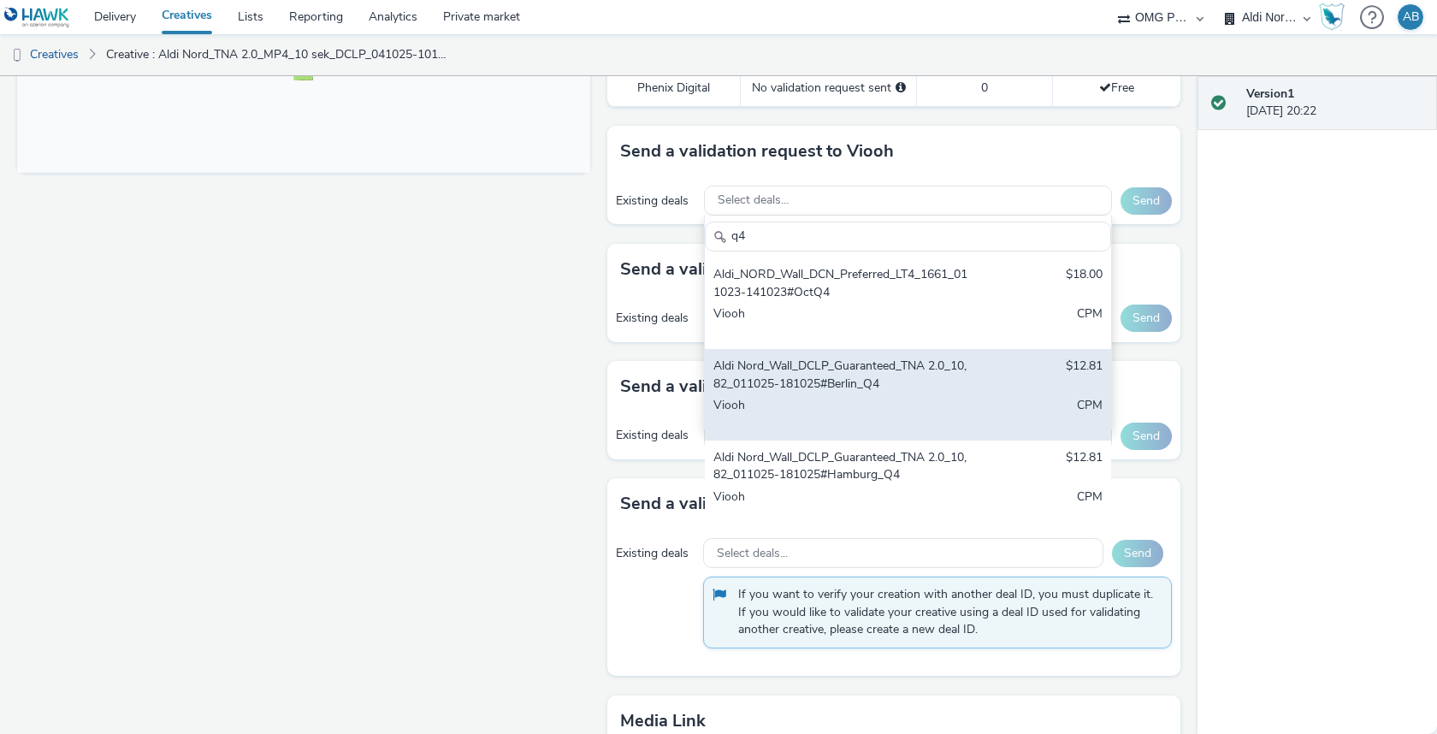
scroll to position [38, 0]
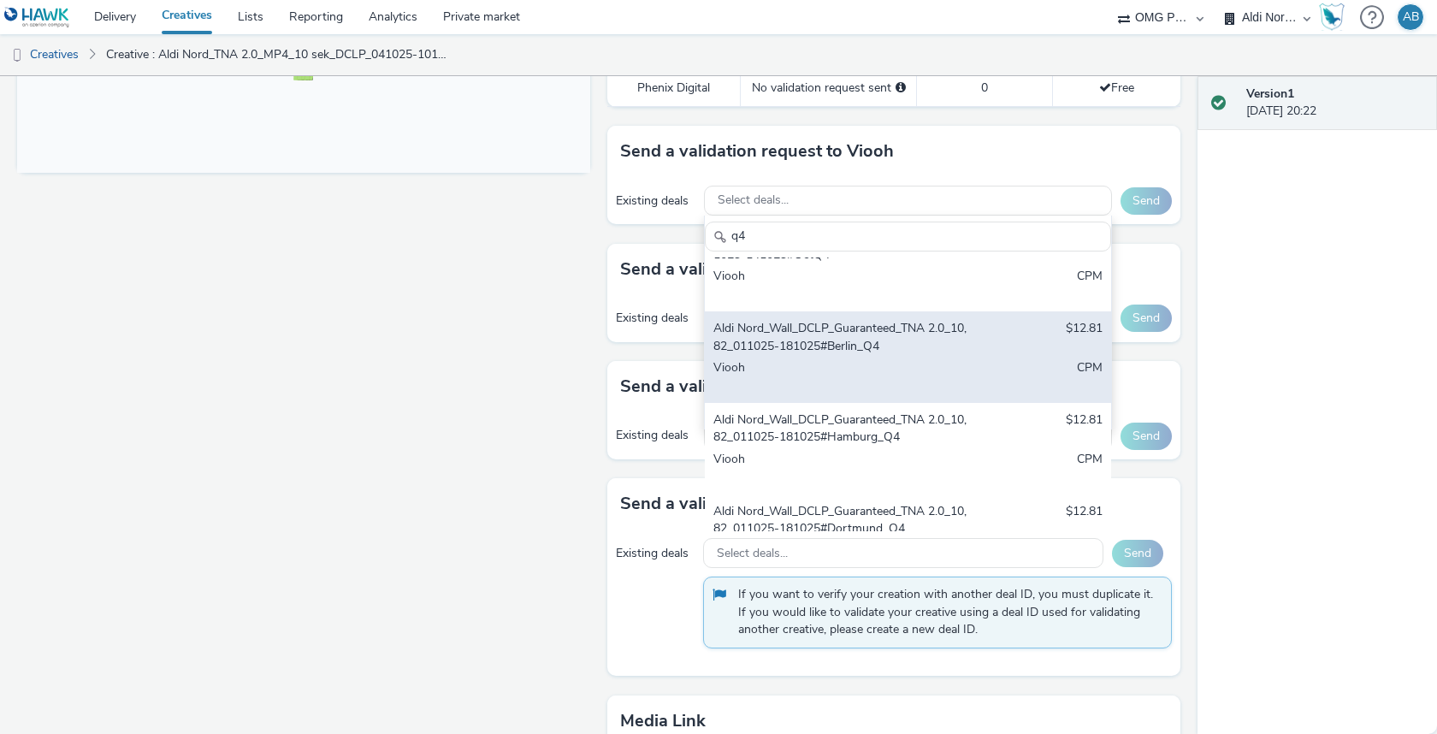
type input "q4"
click at [916, 343] on div "Aldi Nord_Wall_DCLP_Guaranteed_TNA 2.0_10,82_011025-181025#Berlin_Q4" at bounding box center [841, 337] width 257 height 35
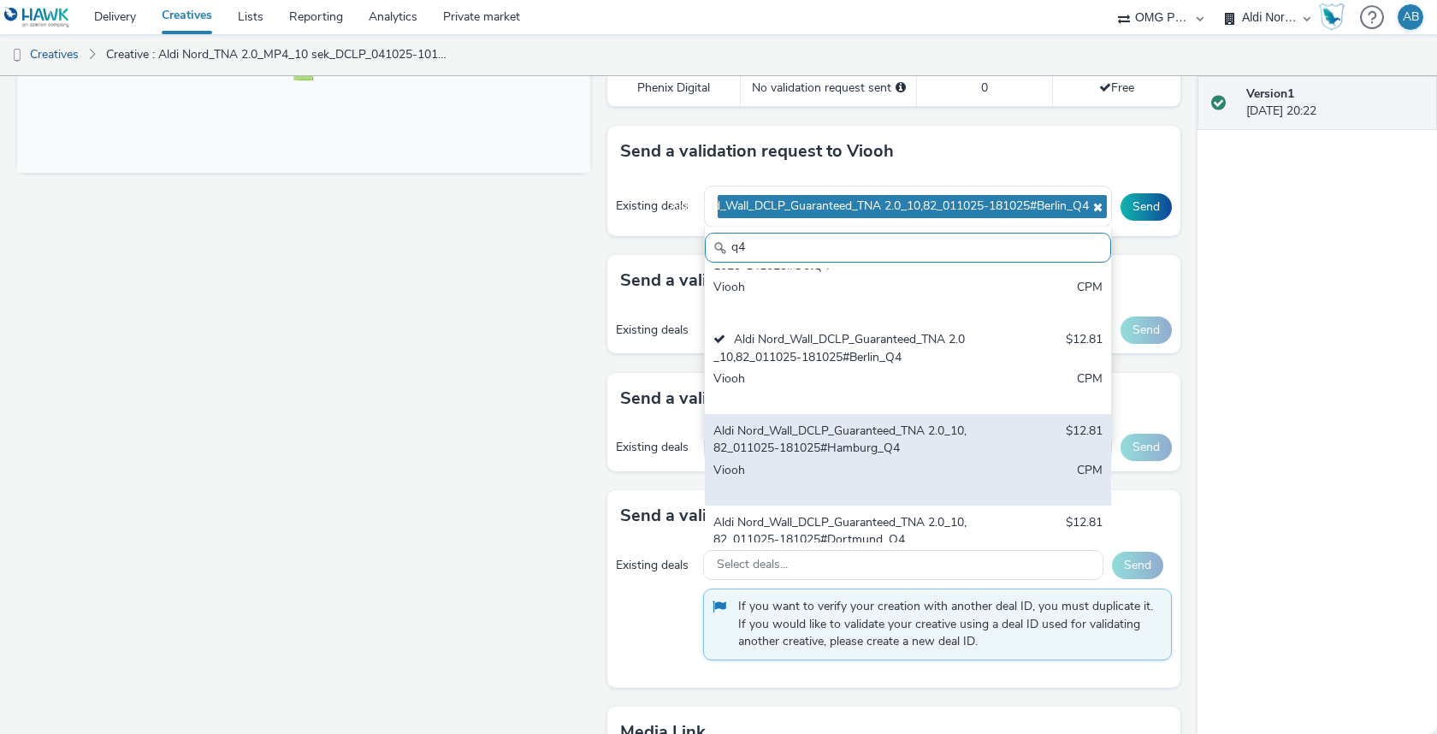
click at [870, 423] on div "Aldi Nord_Wall_DCLP_Guaranteed_TNA 2.0_10,82_011025-181025#Hamburg_Q4" at bounding box center [841, 440] width 257 height 35
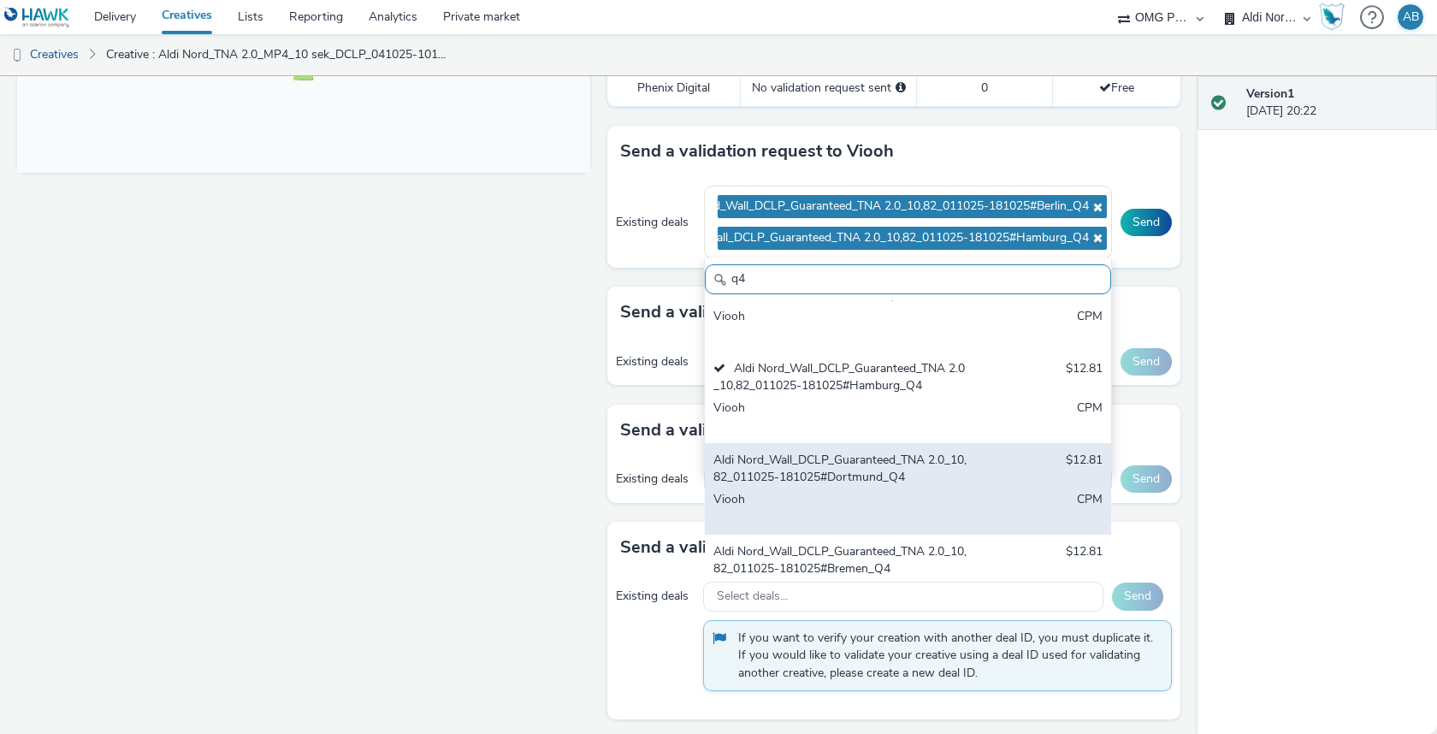
click at [862, 464] on div "Aldi Nord_Wall_DCLP_Guaranteed_TNA 2.0_10,82_011025-181025#Dortmund_Q4" at bounding box center [841, 469] width 257 height 35
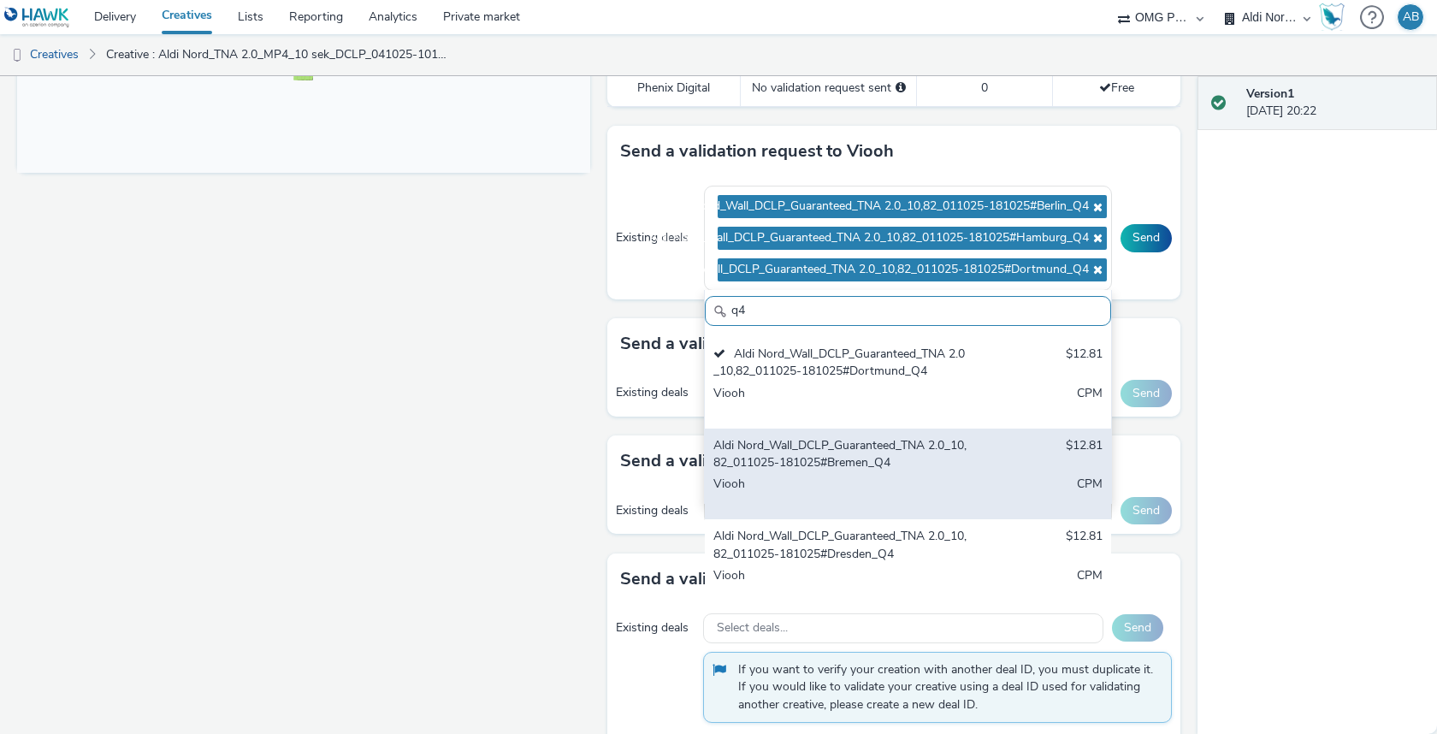
click at [867, 454] on div "Aldi Nord_Wall_DCLP_Guaranteed_TNA 2.0_10,82_011025-181025#Bremen_Q4" at bounding box center [841, 454] width 257 height 35
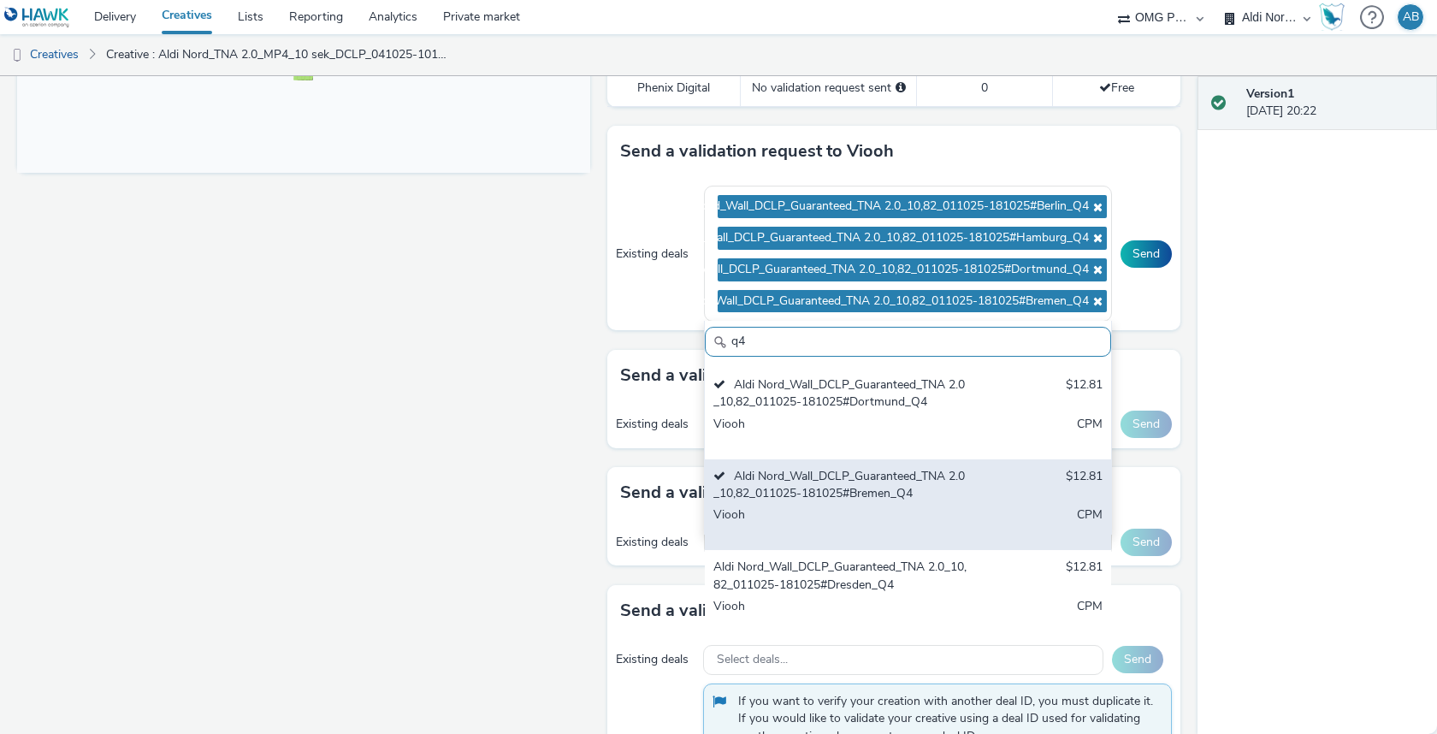
scroll to position [275, 0]
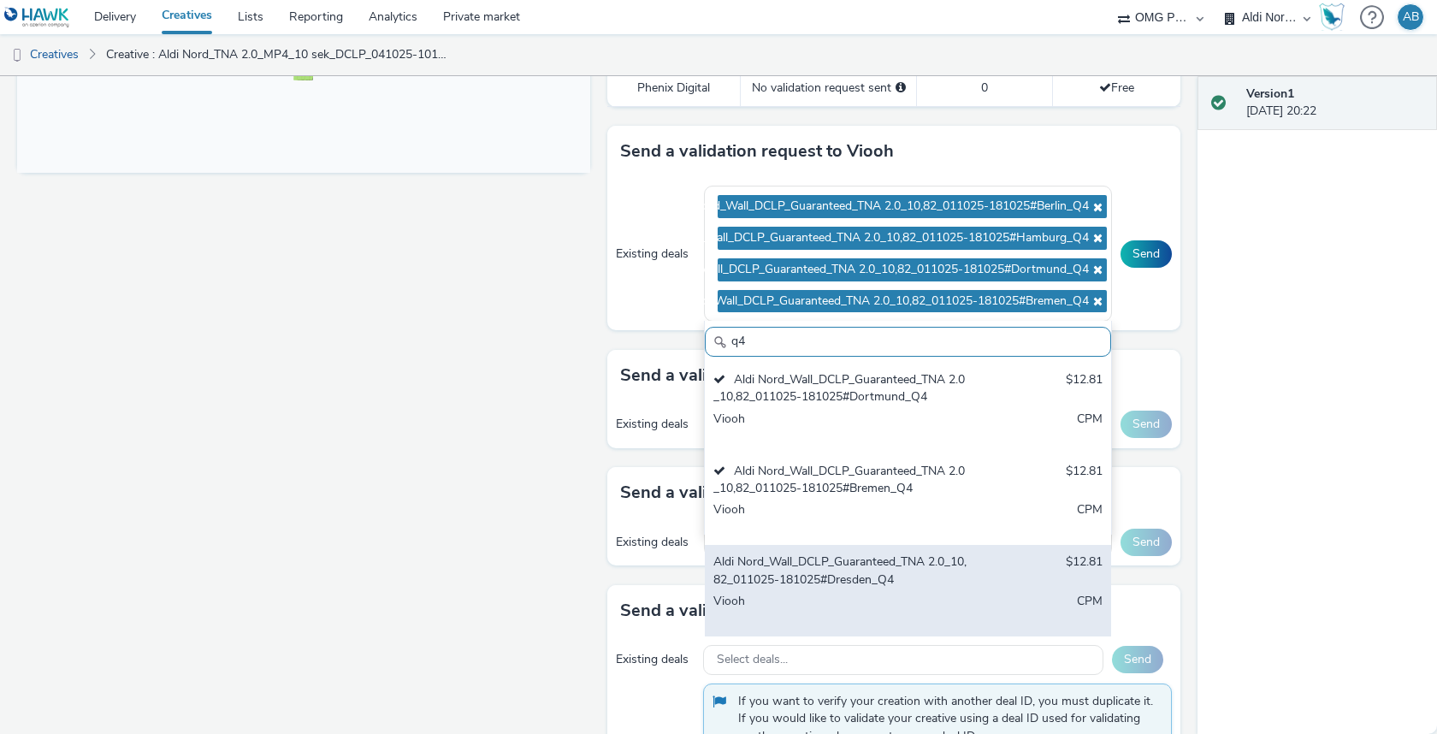
click at [858, 568] on div "Aldi Nord_Wall_DCLP_Guaranteed_TNA 2.0_10,82_011025-181025#Dresden_Q4" at bounding box center [841, 570] width 257 height 35
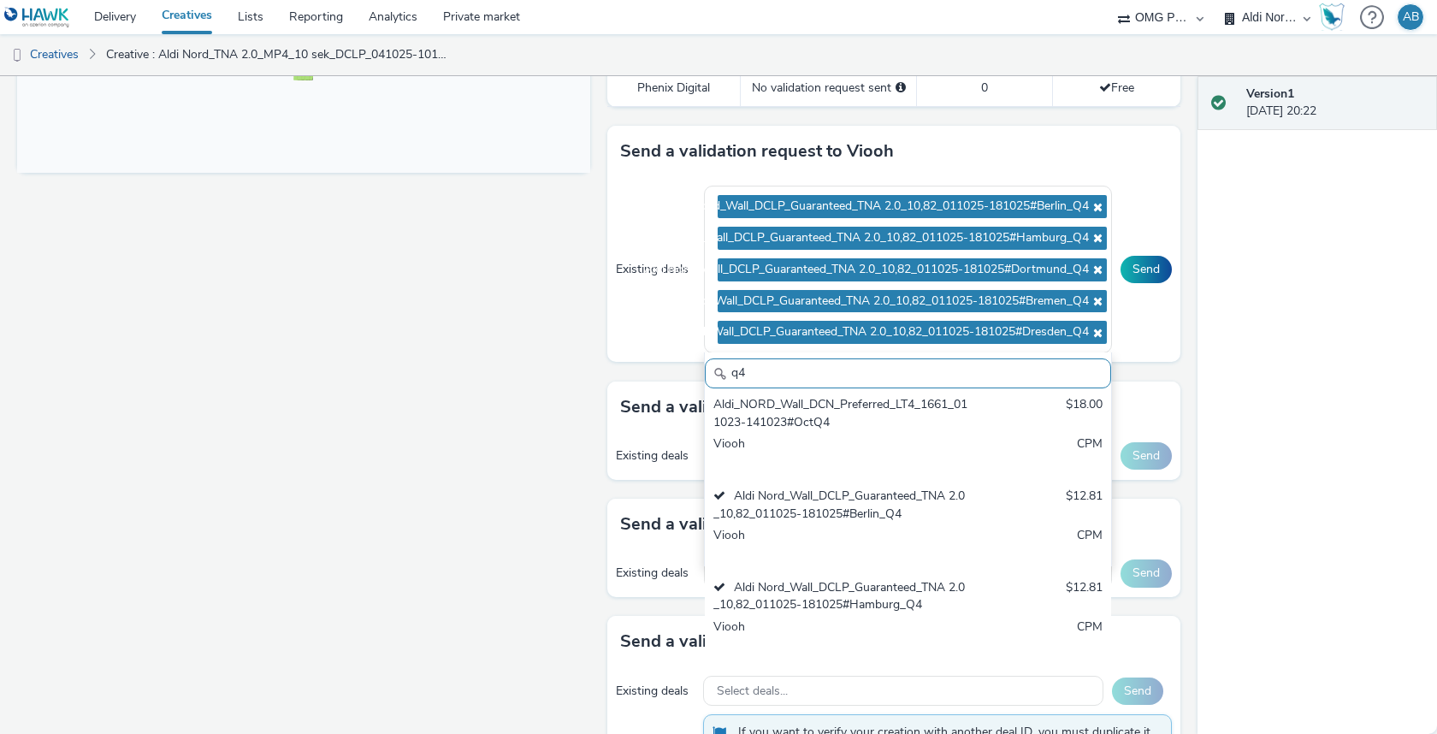
scroll to position [0, 0]
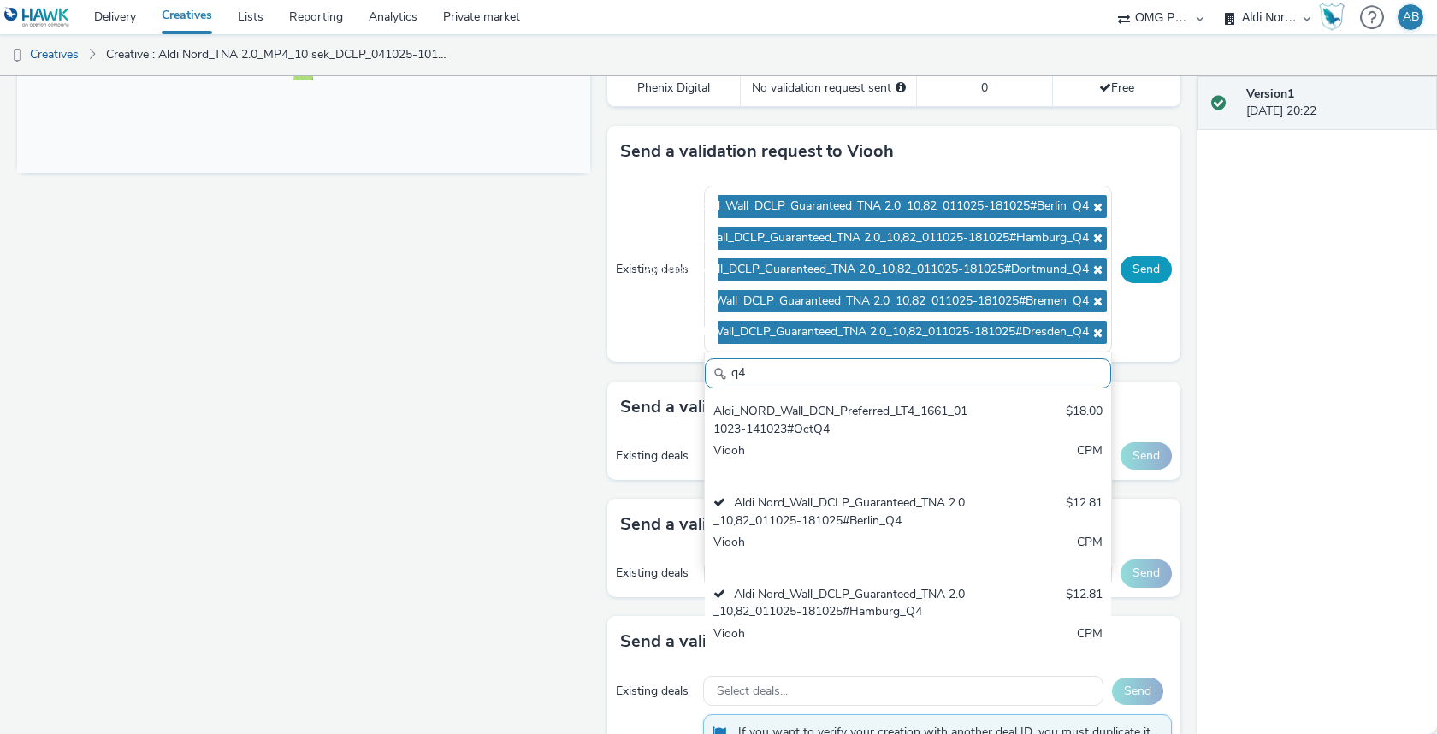
click at [1145, 264] on button "Send" at bounding box center [1146, 269] width 51 height 27
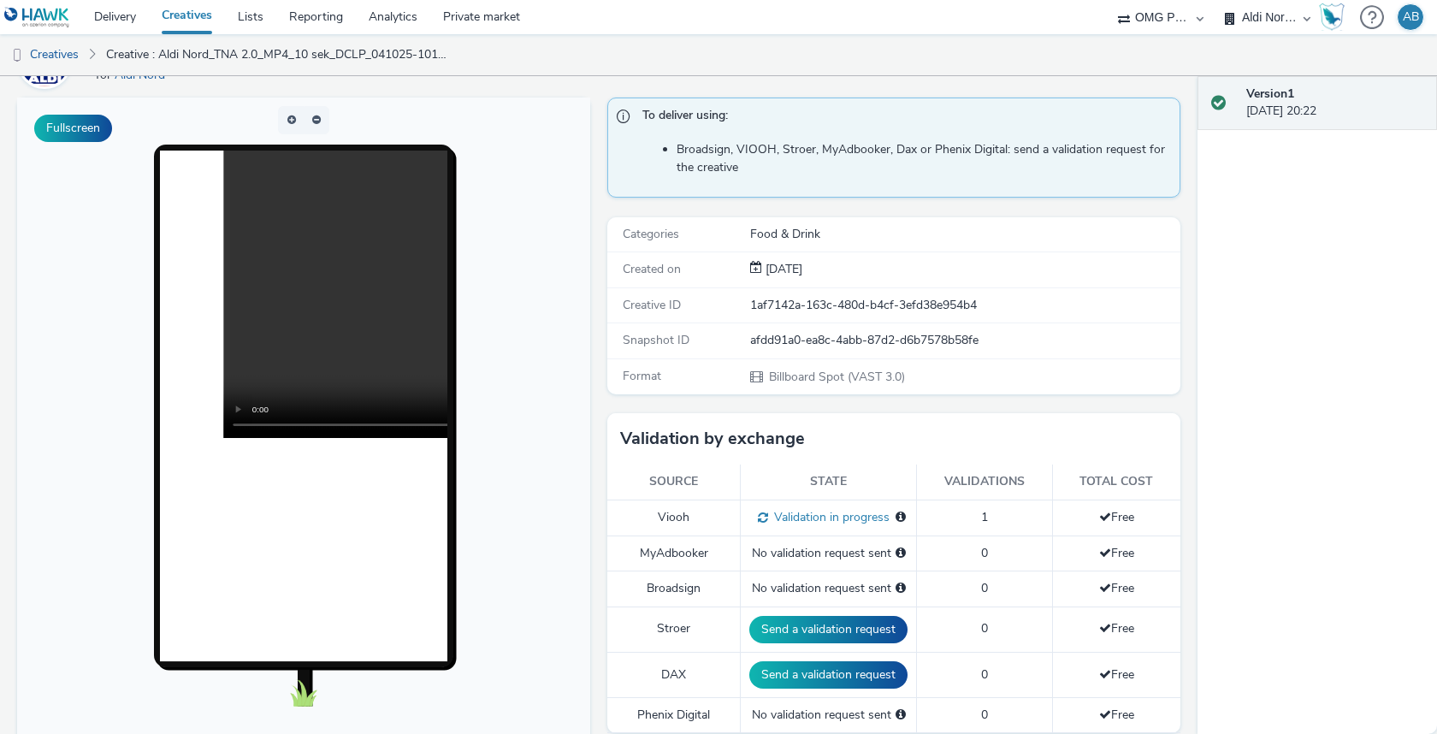
scroll to position [109, 0]
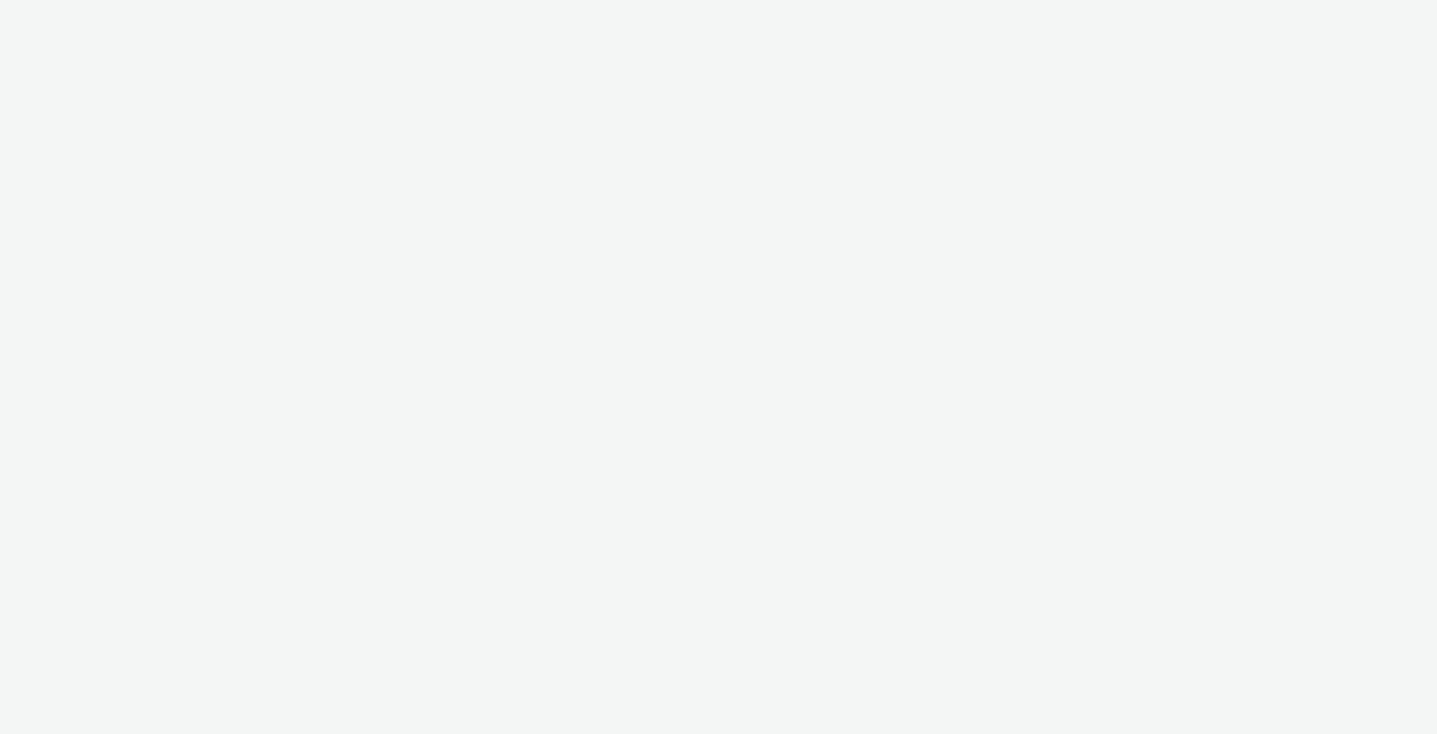
select select "491a0746-e20e-4106-832b-22d0456ef05d"
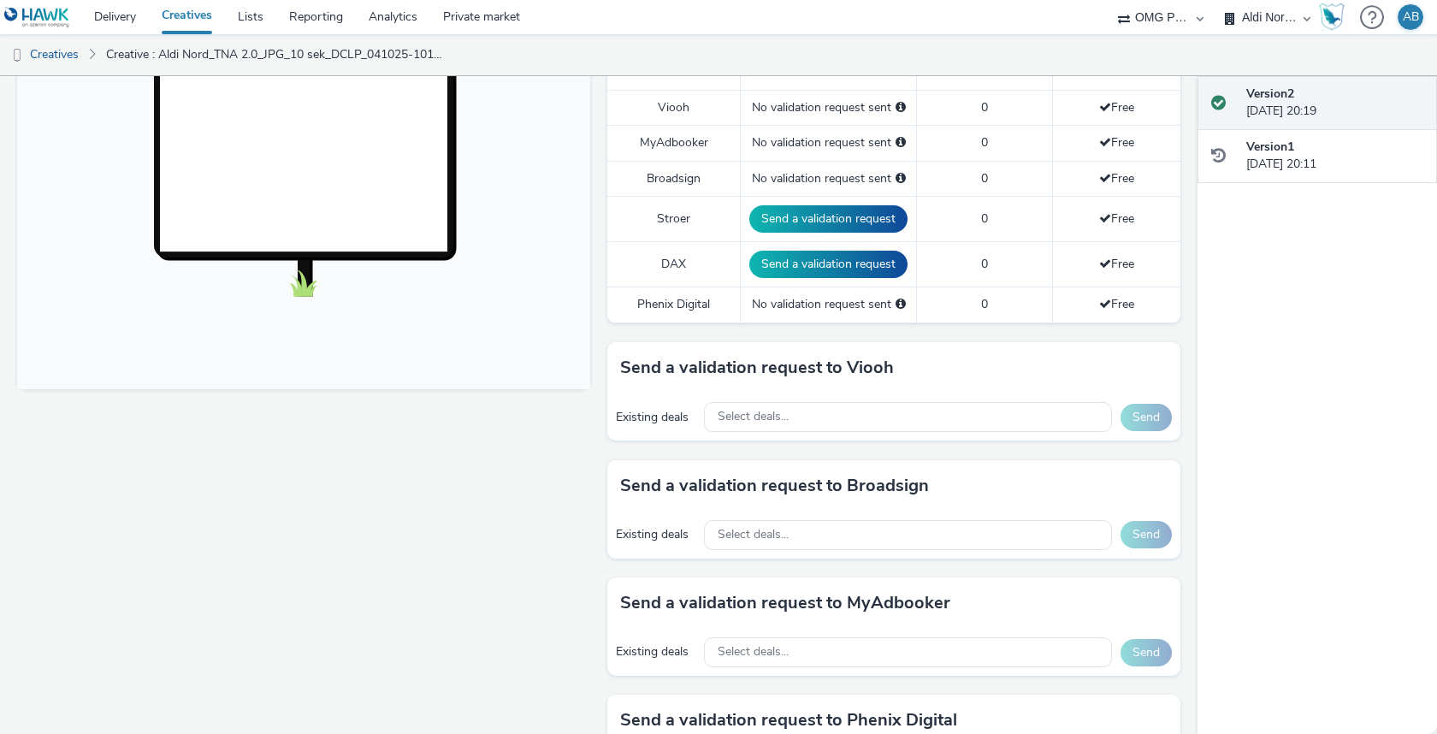
scroll to position [511, 0]
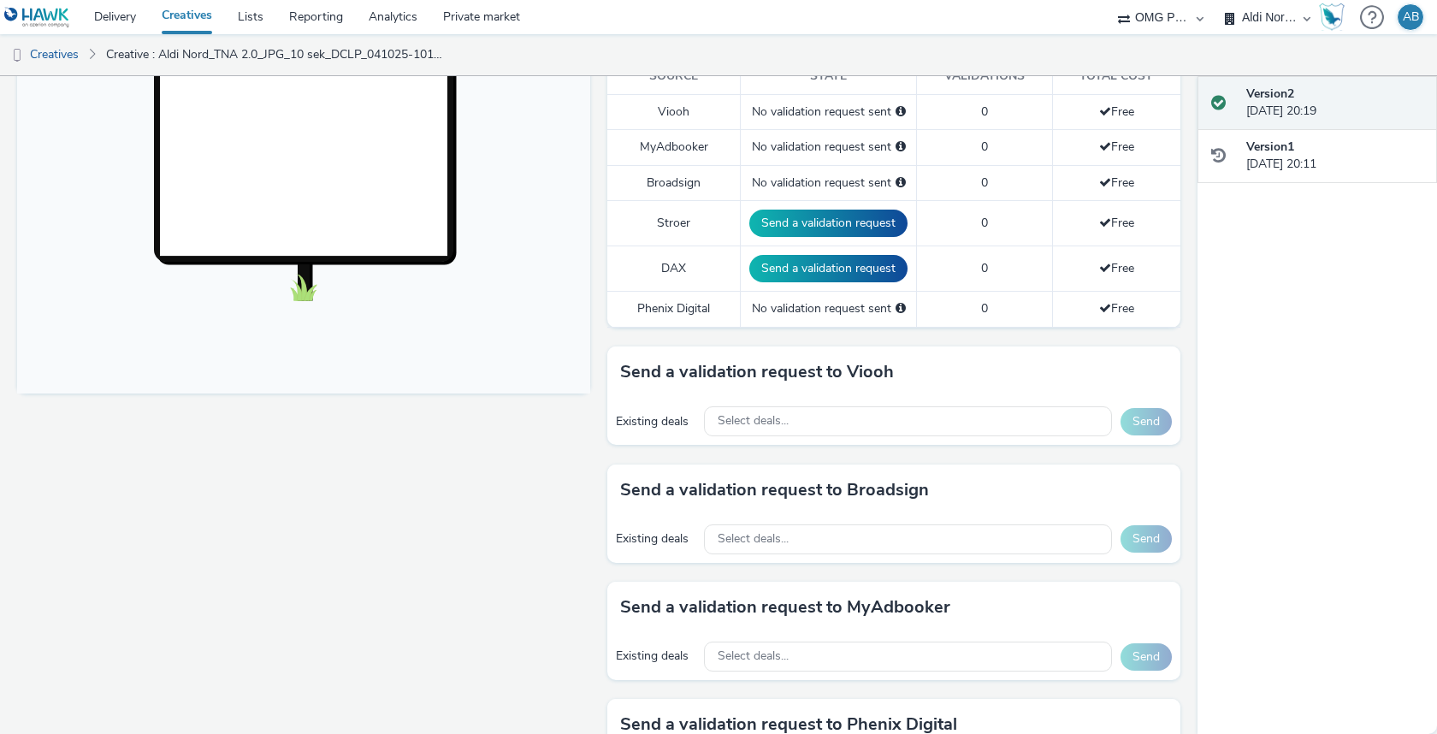
click at [783, 398] on div "Existing deals Select deals... Send" at bounding box center [893, 421] width 573 height 47
click at [783, 406] on div "Select deals..." at bounding box center [908, 421] width 408 height 30
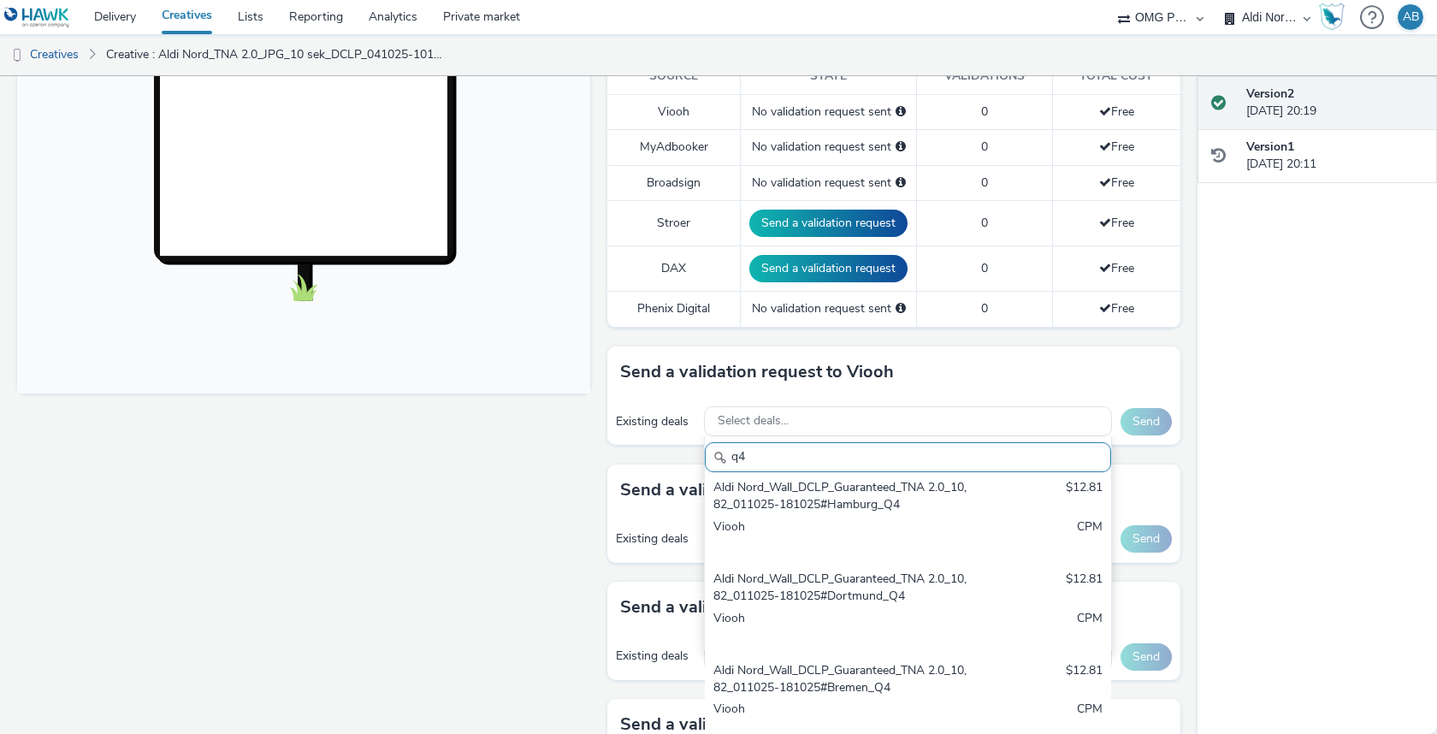
scroll to position [275, 0]
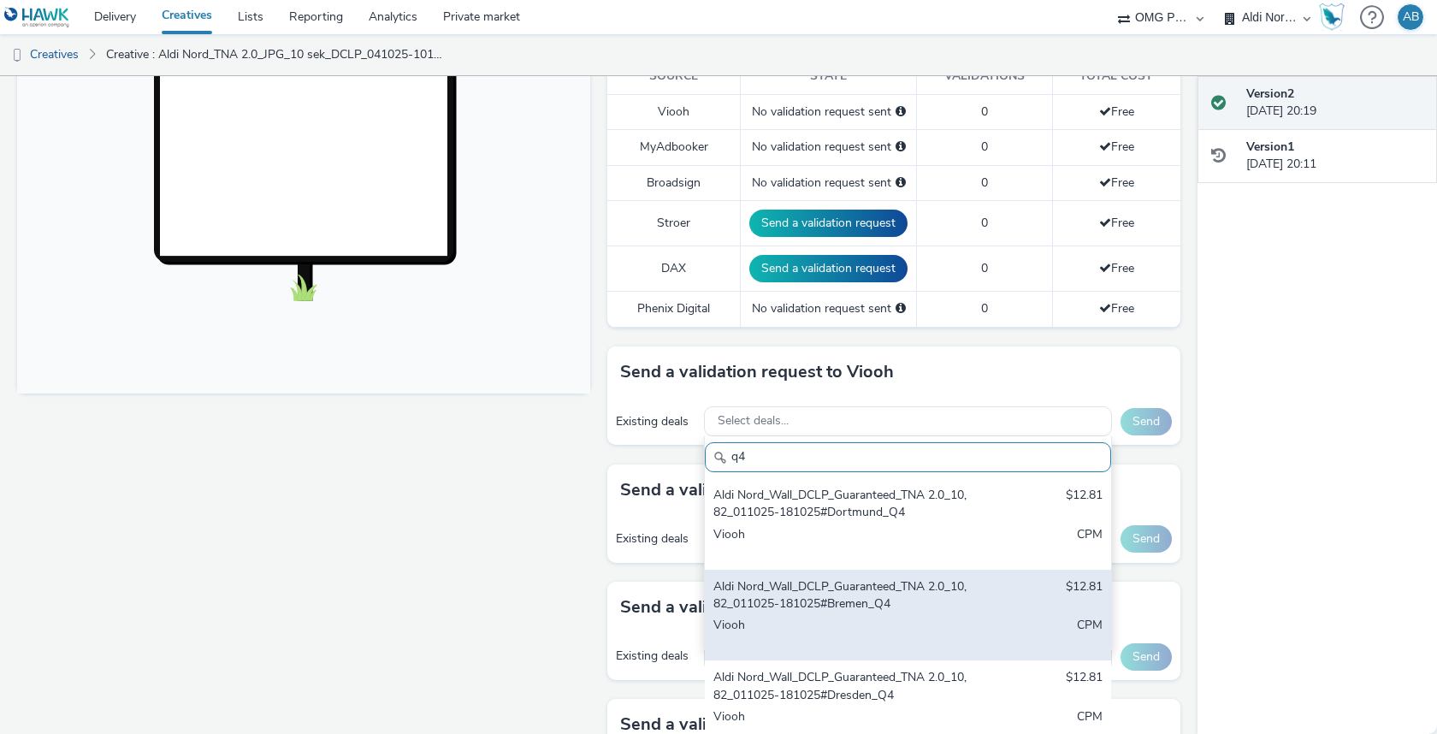
type input "q4"
click at [900, 649] on div "Aldi Nord_Wall_DCLP_Guaranteed_TNA 2.0_10,82_011025-181025#Bremen_Q4 $12.81 Vio…" at bounding box center [908, 616] width 406 height 92
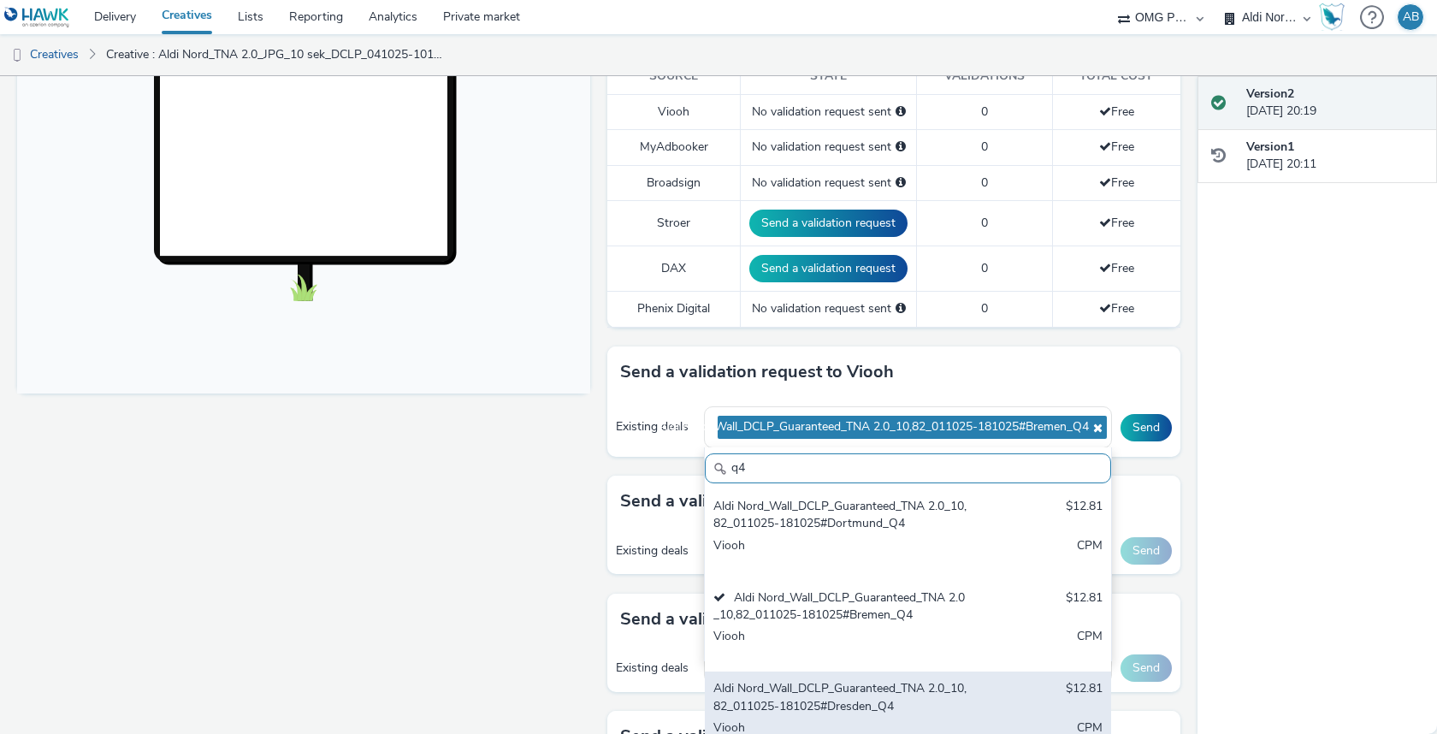
click at [889, 706] on div "Aldi Nord_Wall_DCLP_Guaranteed_TNA 2.0_10,82_011025-181025#Dresden_Q4" at bounding box center [841, 697] width 257 height 35
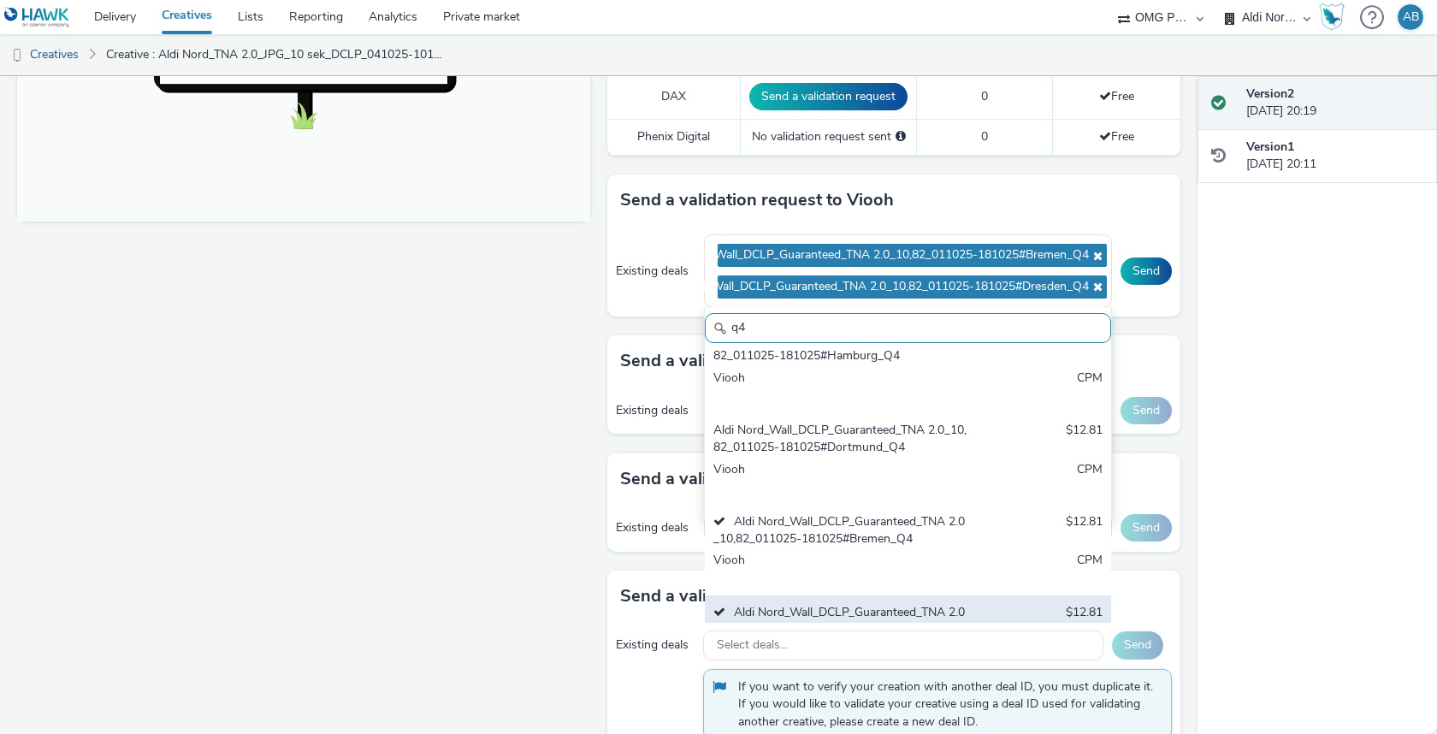
scroll to position [157, 0]
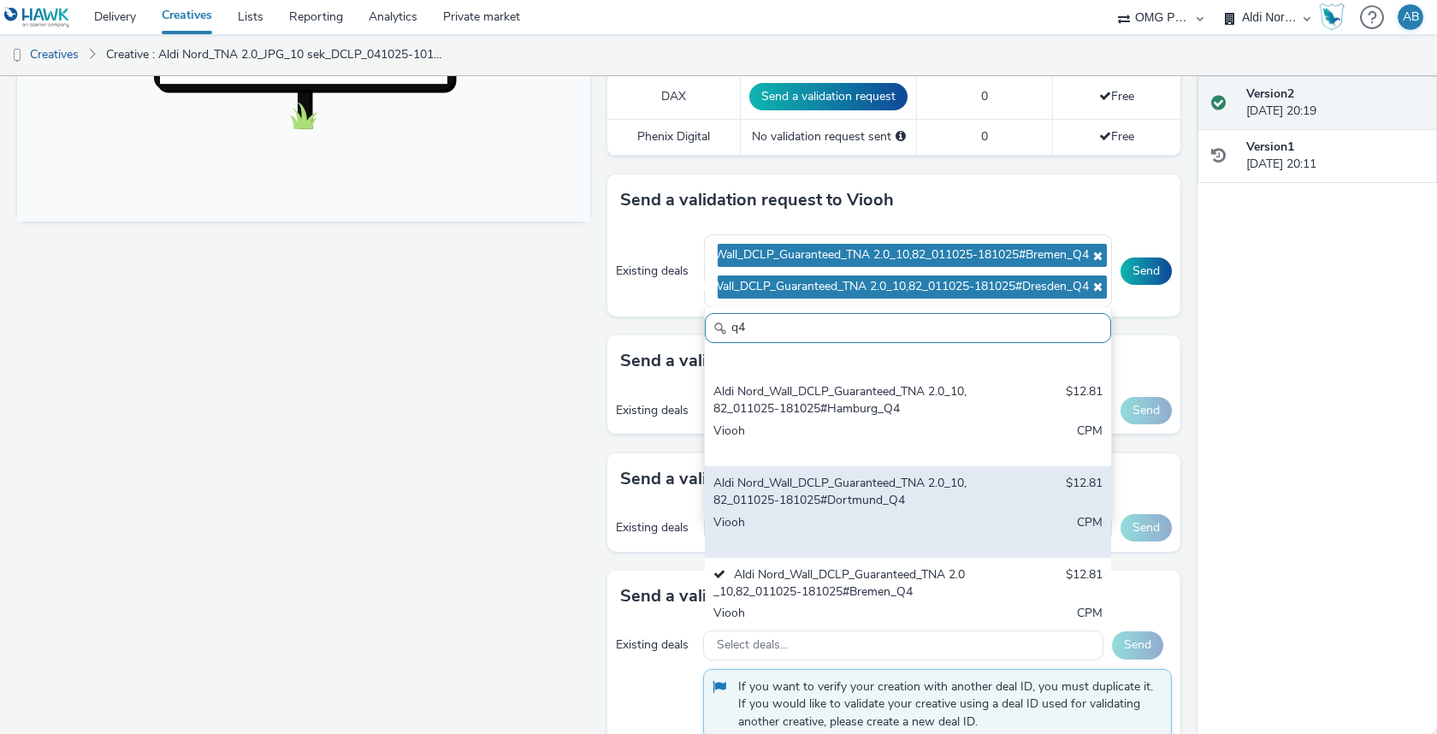
click at [918, 515] on div "Viooh" at bounding box center [841, 531] width 257 height 35
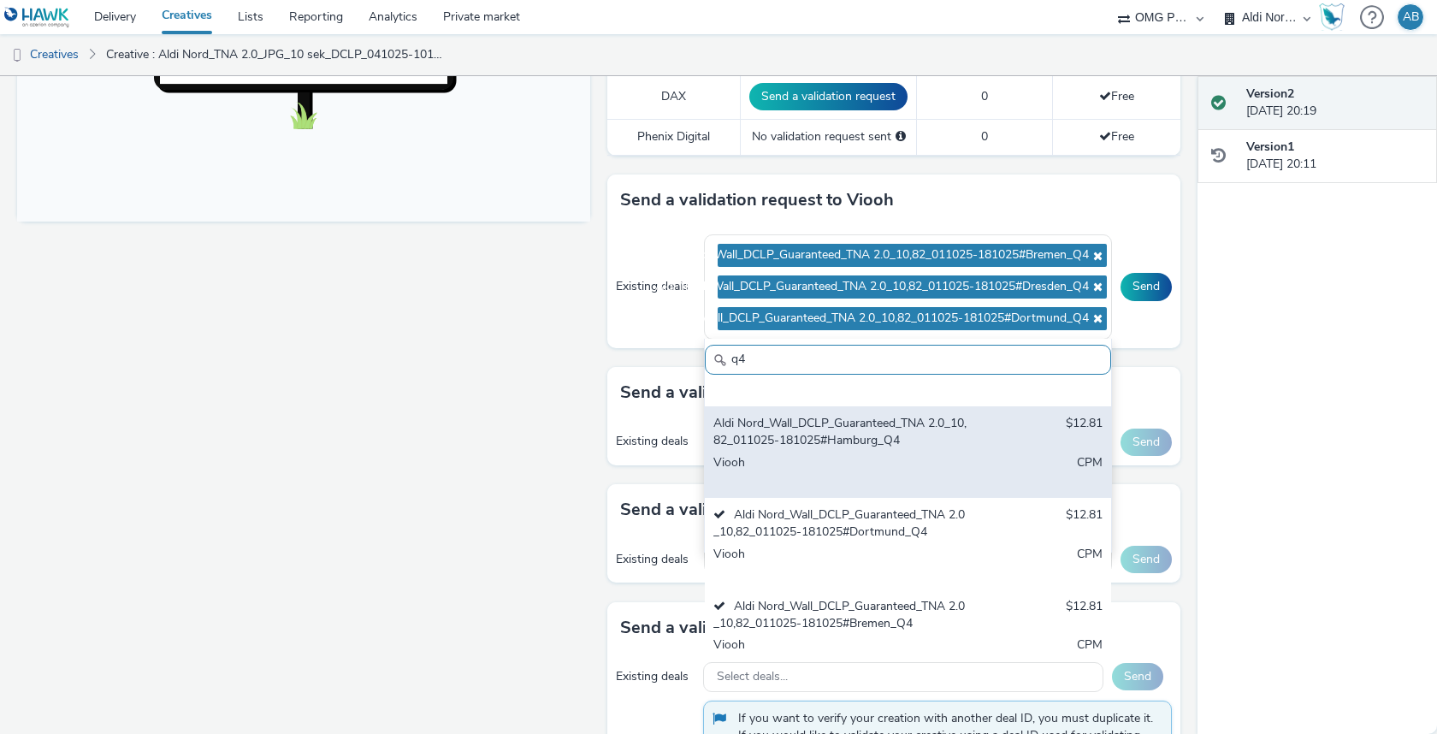
click at [909, 454] on div "Viooh" at bounding box center [841, 471] width 257 height 35
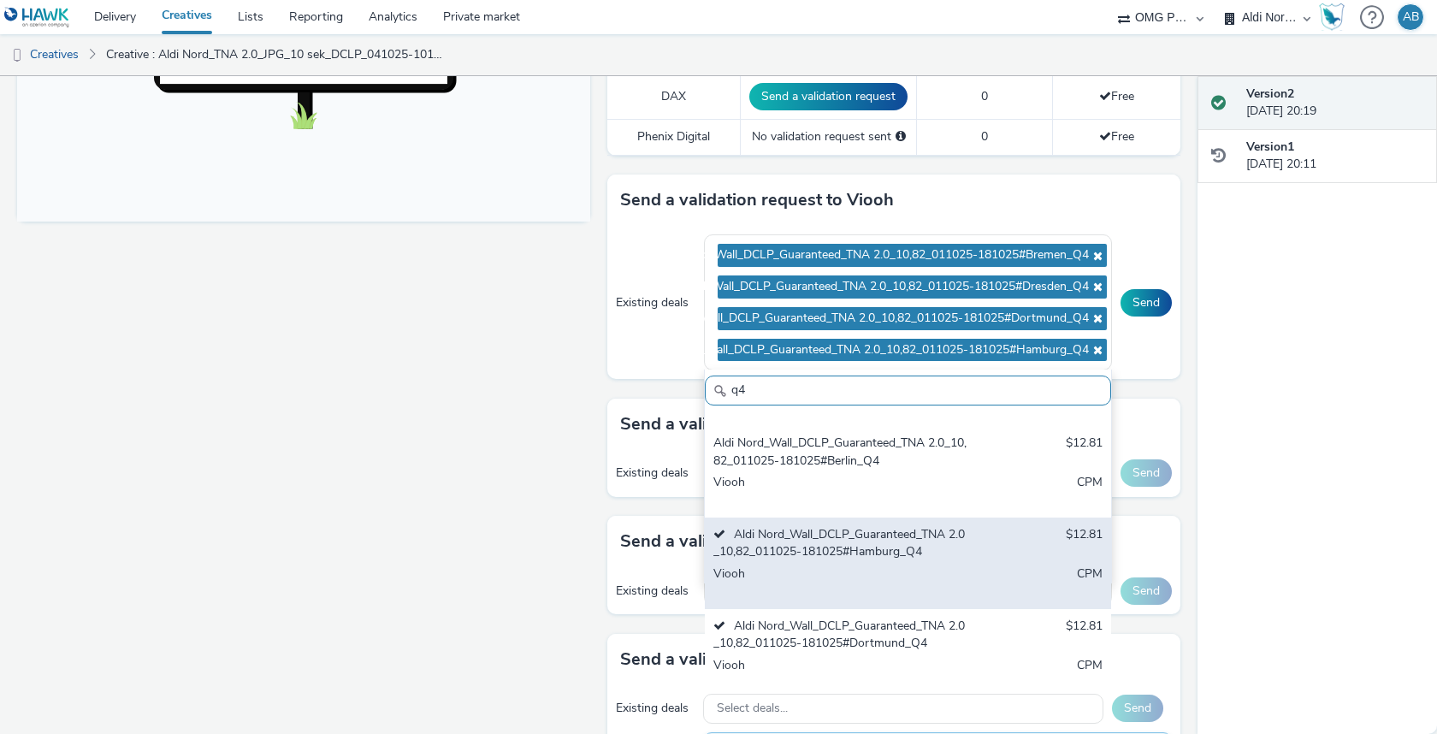
click at [909, 446] on div "Aldi Nord_Wall_DCLP_Guaranteed_TNA 2.0_10,82_011025-181025#Berlin_Q4" at bounding box center [841, 452] width 257 height 35
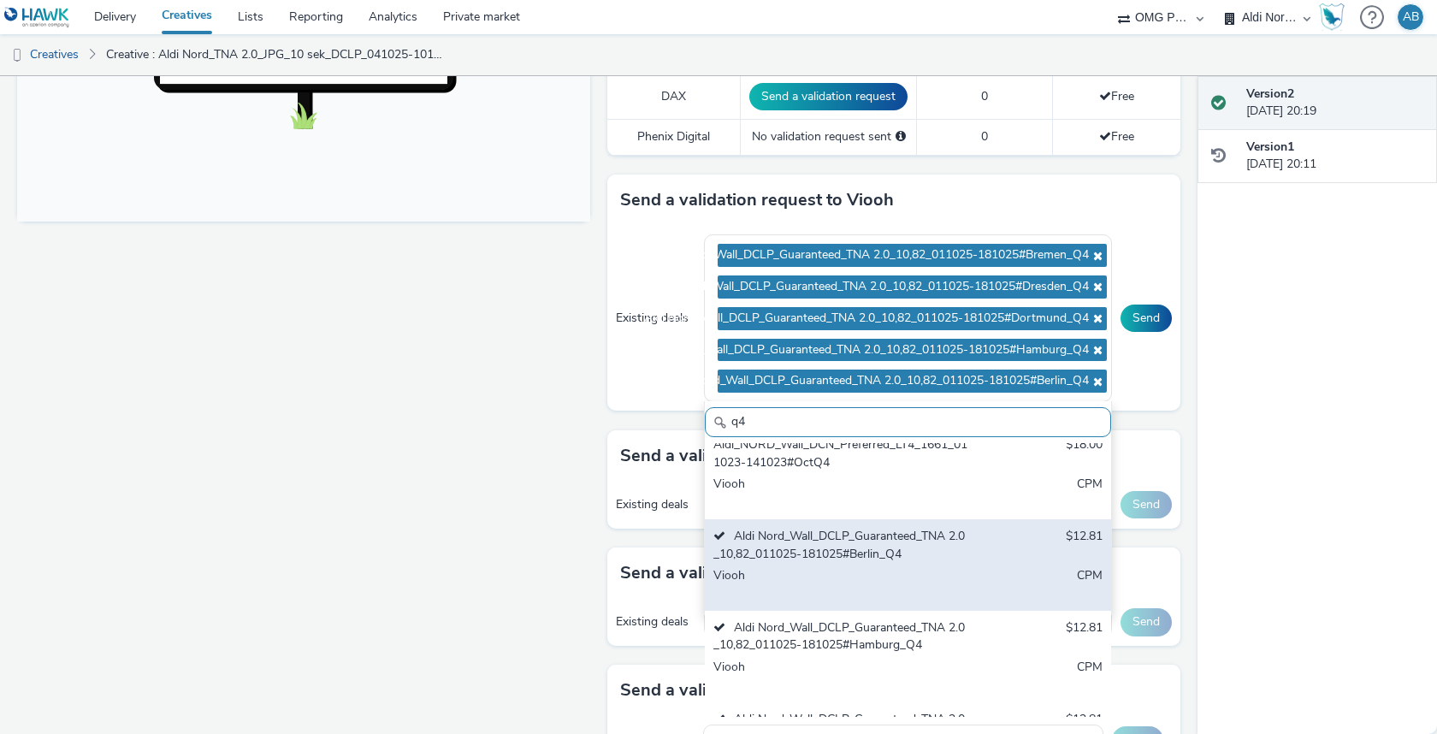
scroll to position [0, 0]
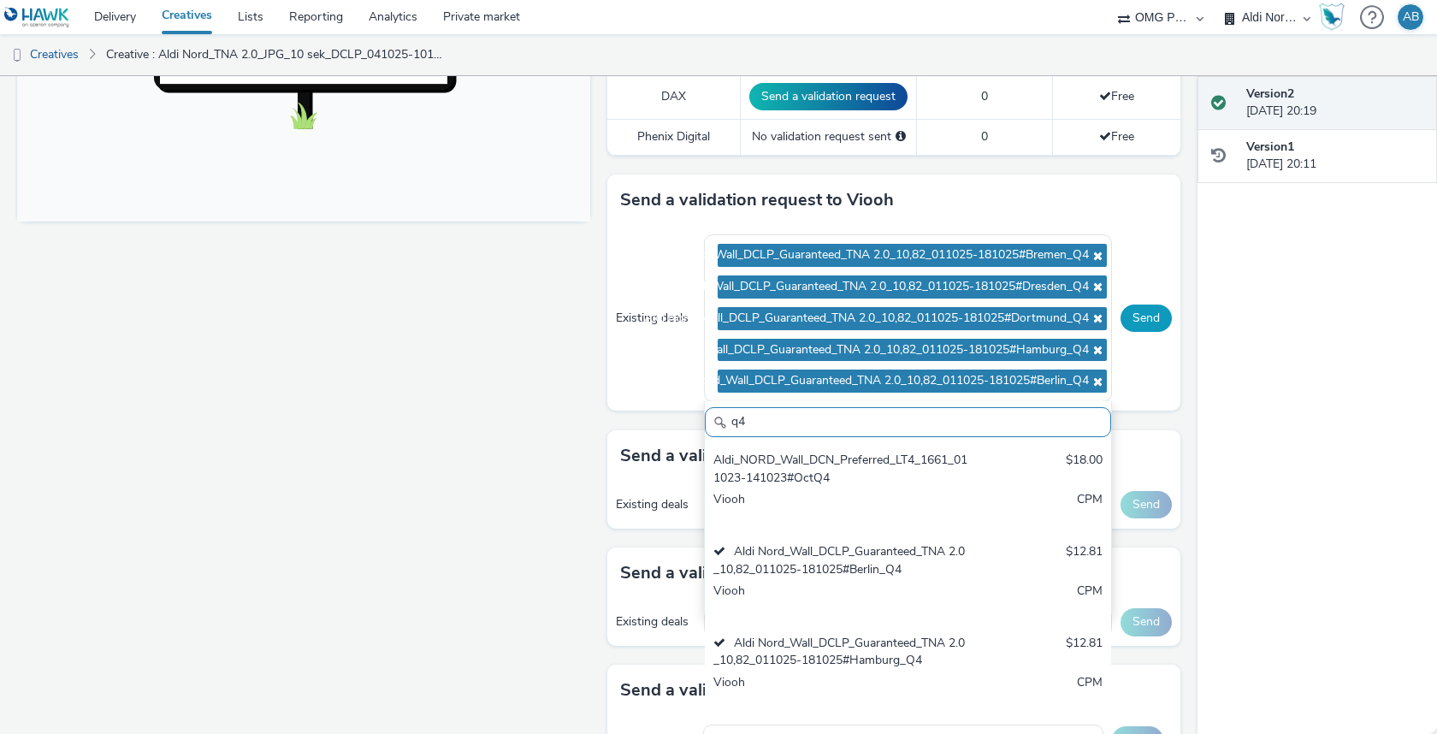
click at [1147, 317] on button "Send" at bounding box center [1146, 318] width 51 height 27
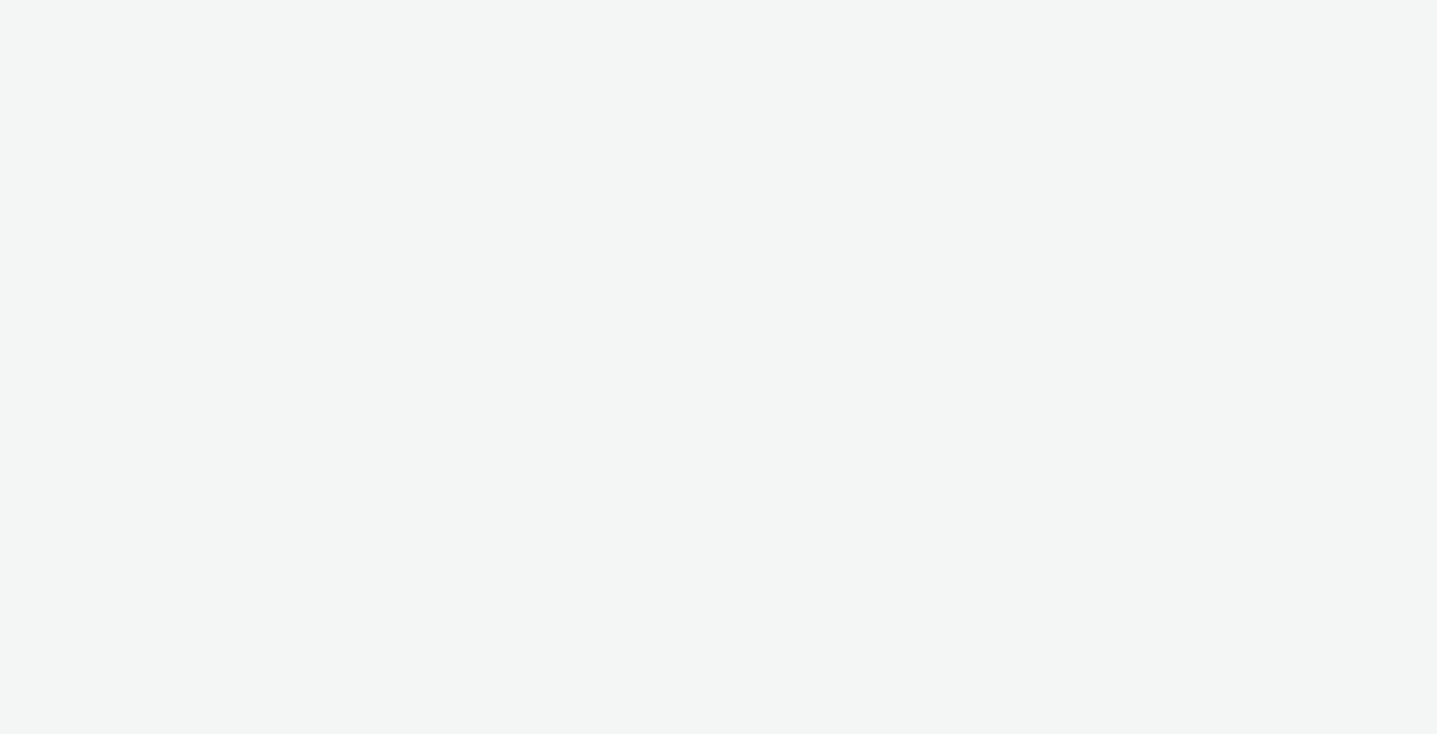
select select "491a0746-e20e-4106-832b-22d0456ef05d"
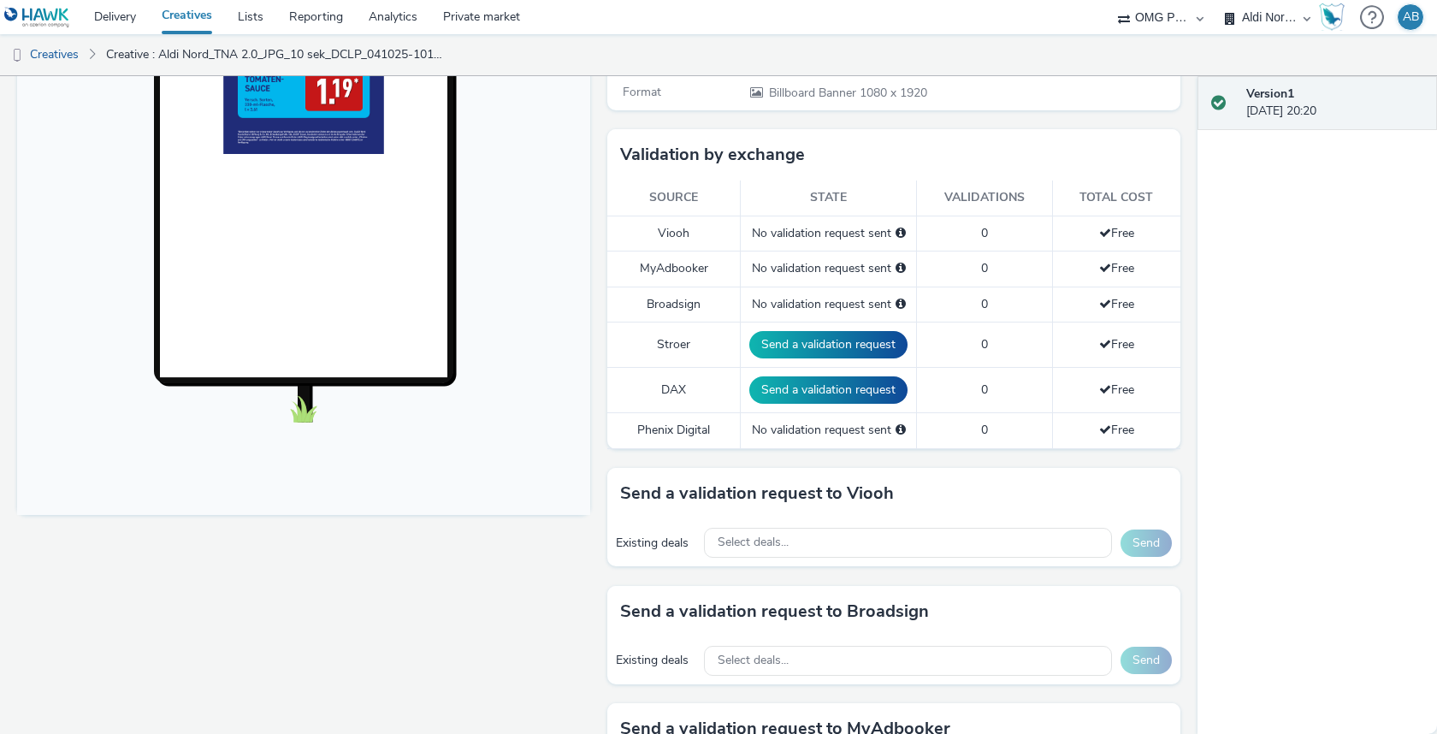
scroll to position [355, 0]
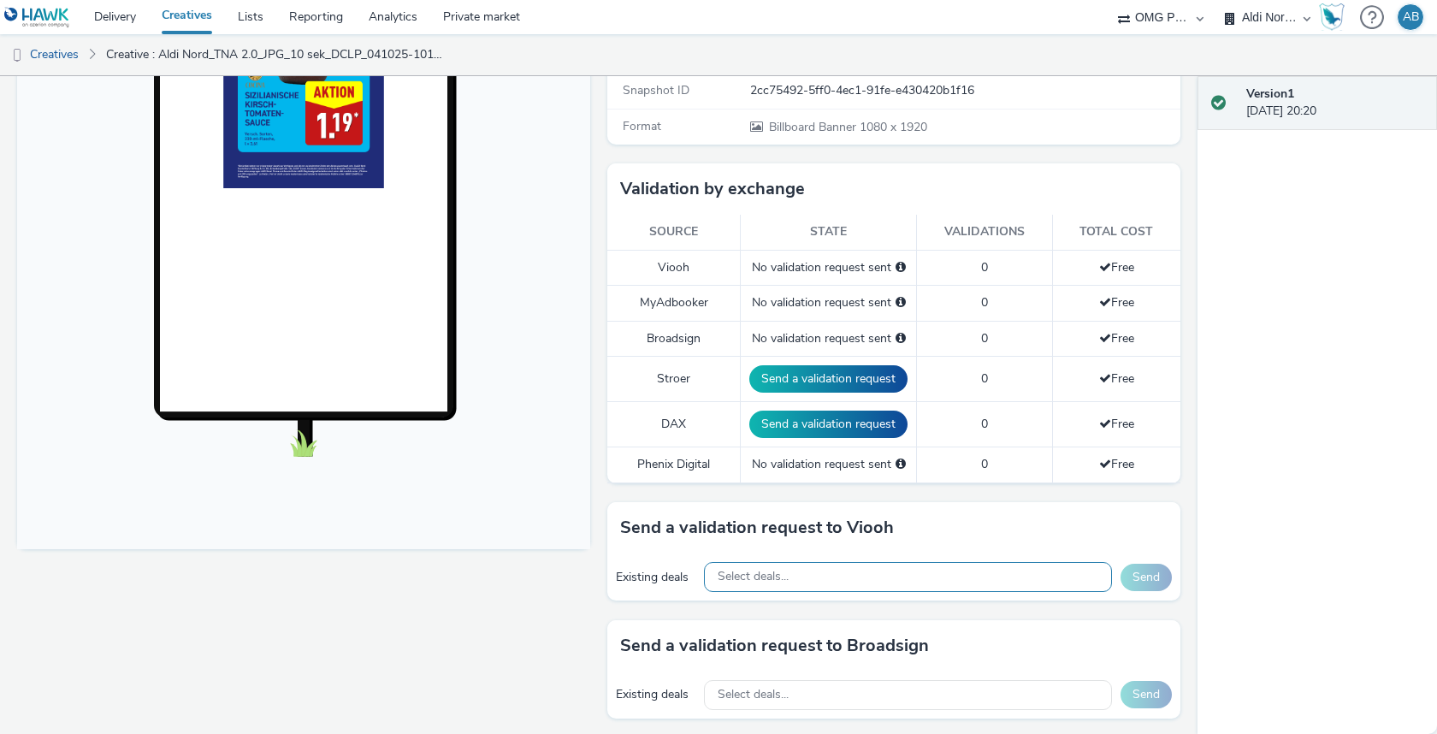
click at [789, 578] on div "Select deals..." at bounding box center [908, 577] width 408 height 30
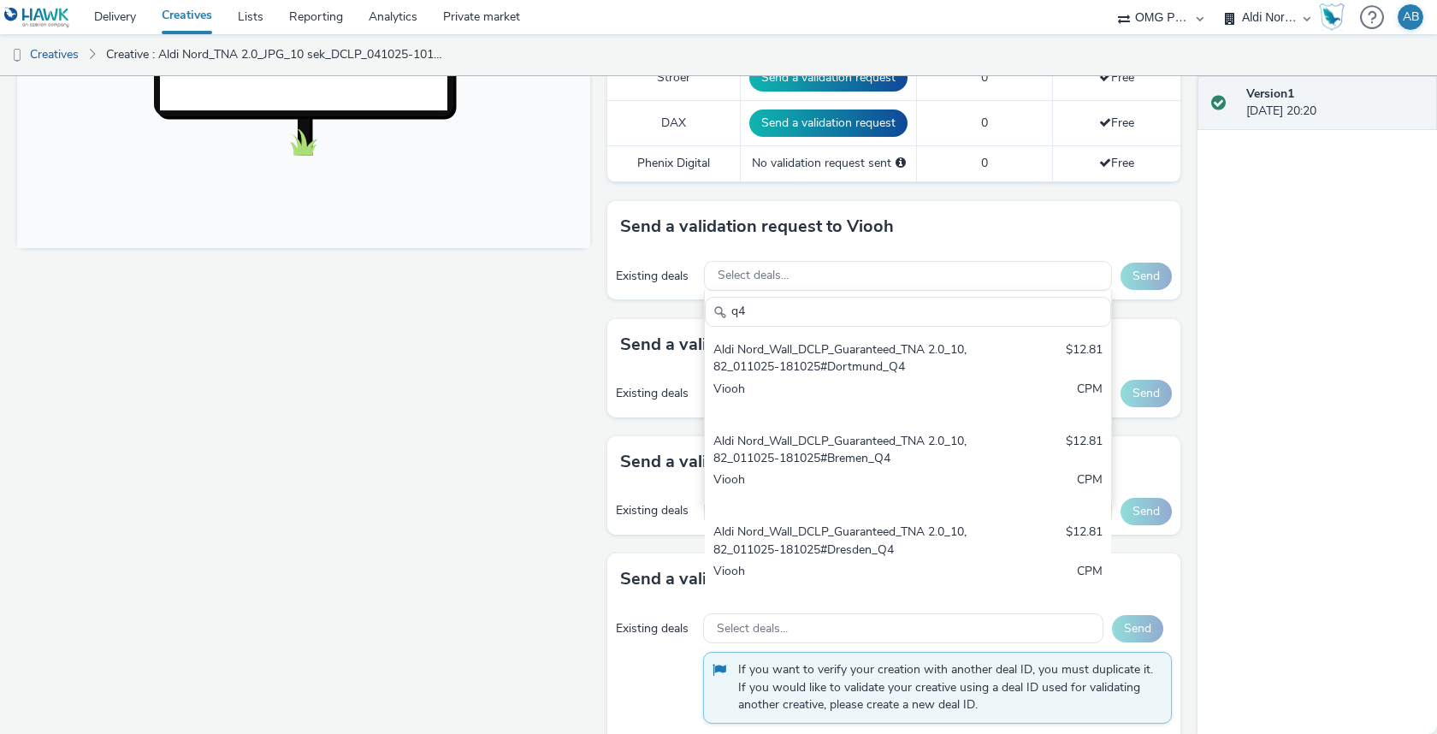
scroll to position [685, 0]
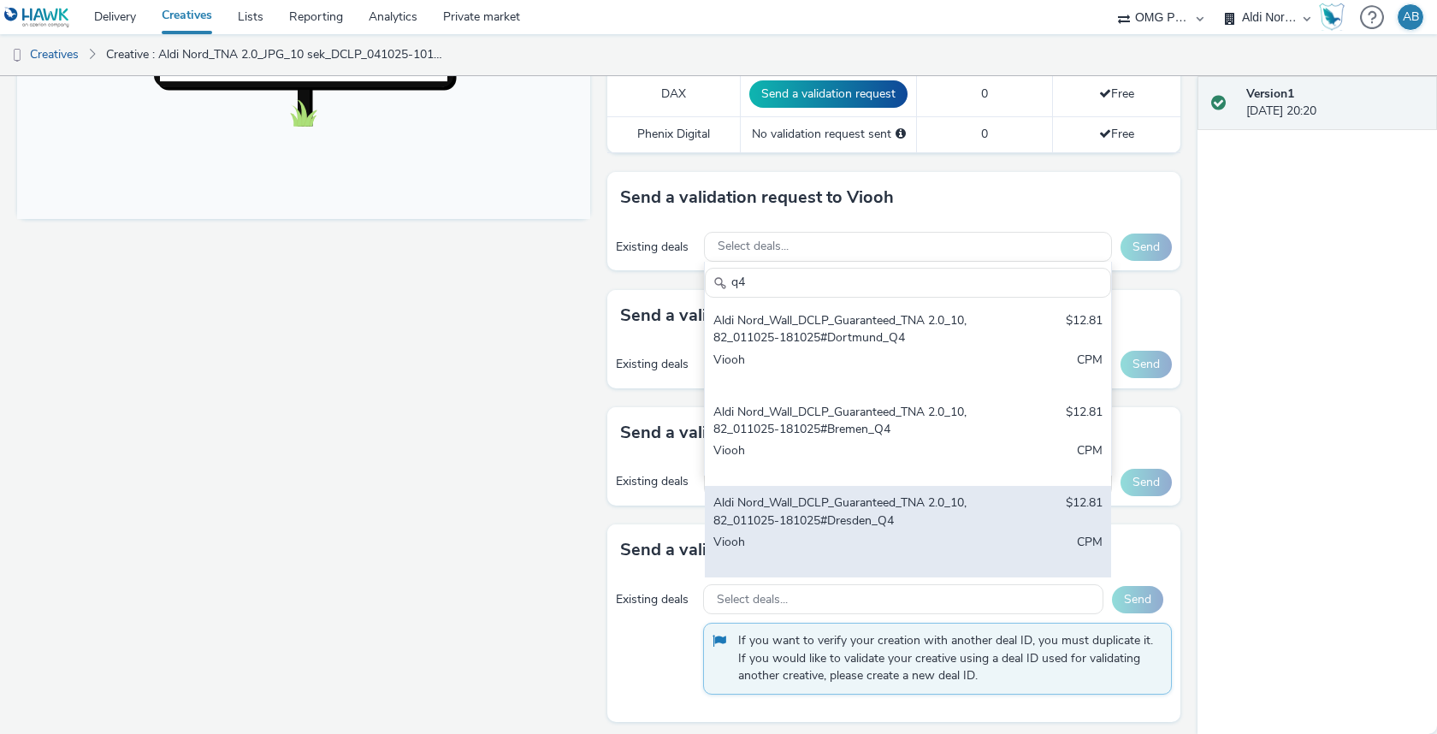
type input "q4"
click at [908, 502] on div "Aldi Nord_Wall_DCLP_Guaranteed_TNA 2.0_10,82_011025-181025#Dresden_Q4" at bounding box center [841, 511] width 257 height 35
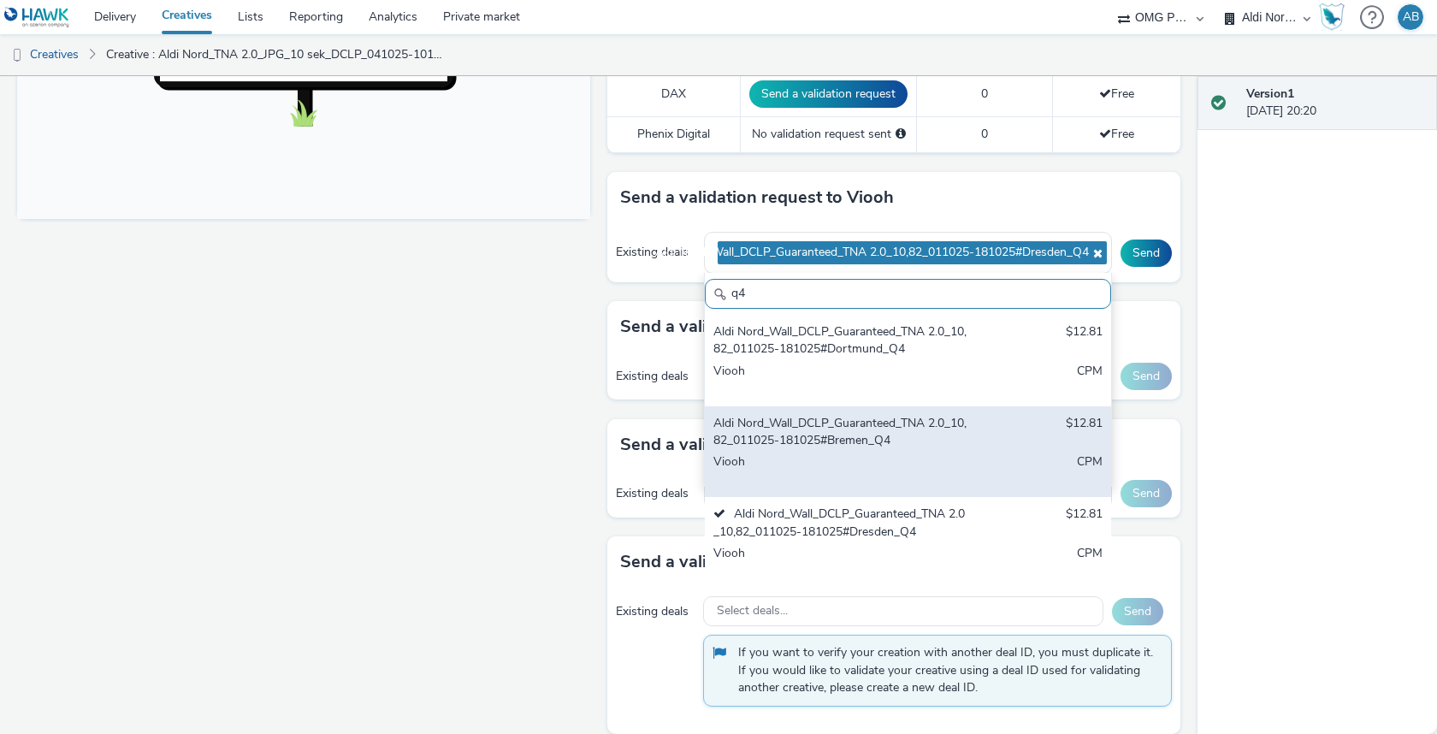
click at [906, 458] on div "Viooh" at bounding box center [841, 470] width 257 height 35
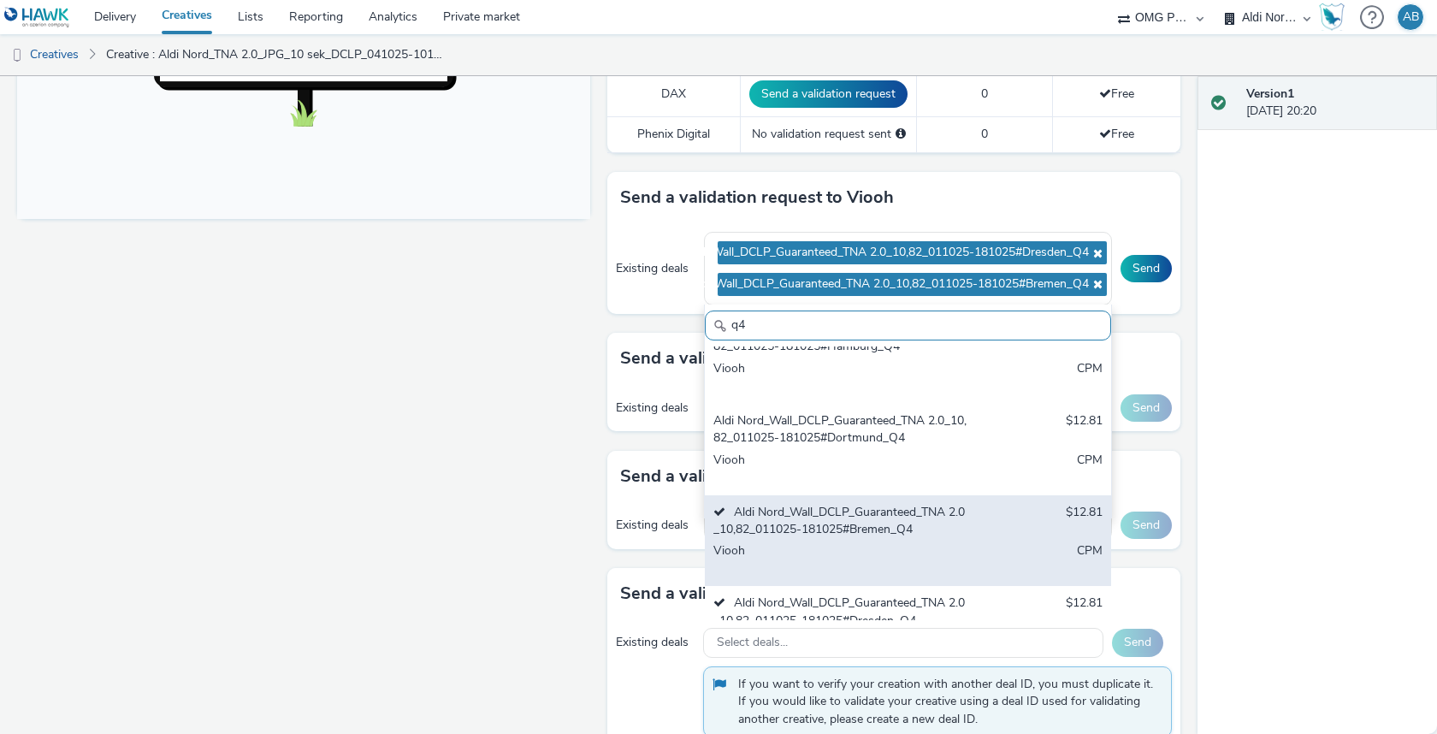
click at [906, 458] on div "Viooh" at bounding box center [841, 469] width 257 height 35
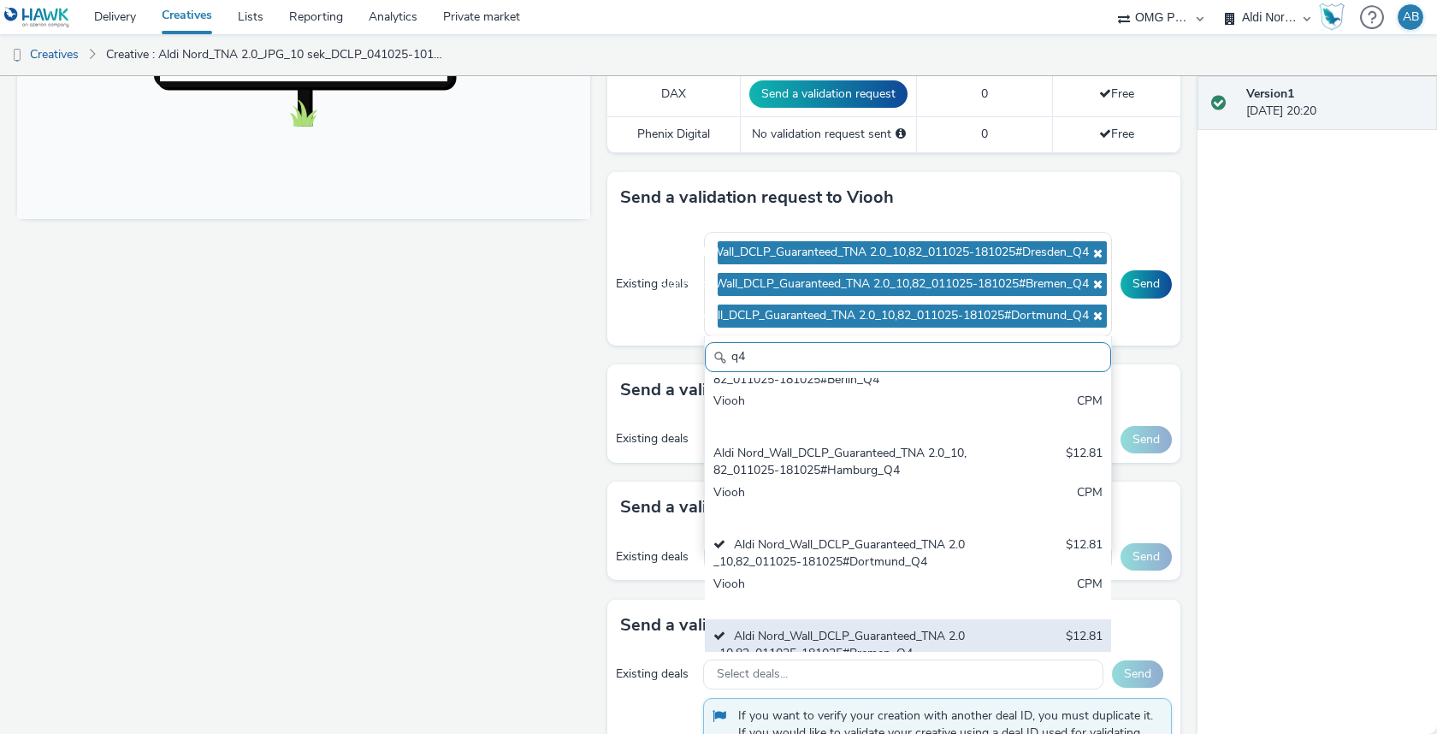
click at [906, 458] on div "Aldi Nord_Wall_DCLP_Guaranteed_TNA 2.0_10,82_011025-181025#Hamburg_Q4" at bounding box center [841, 462] width 257 height 35
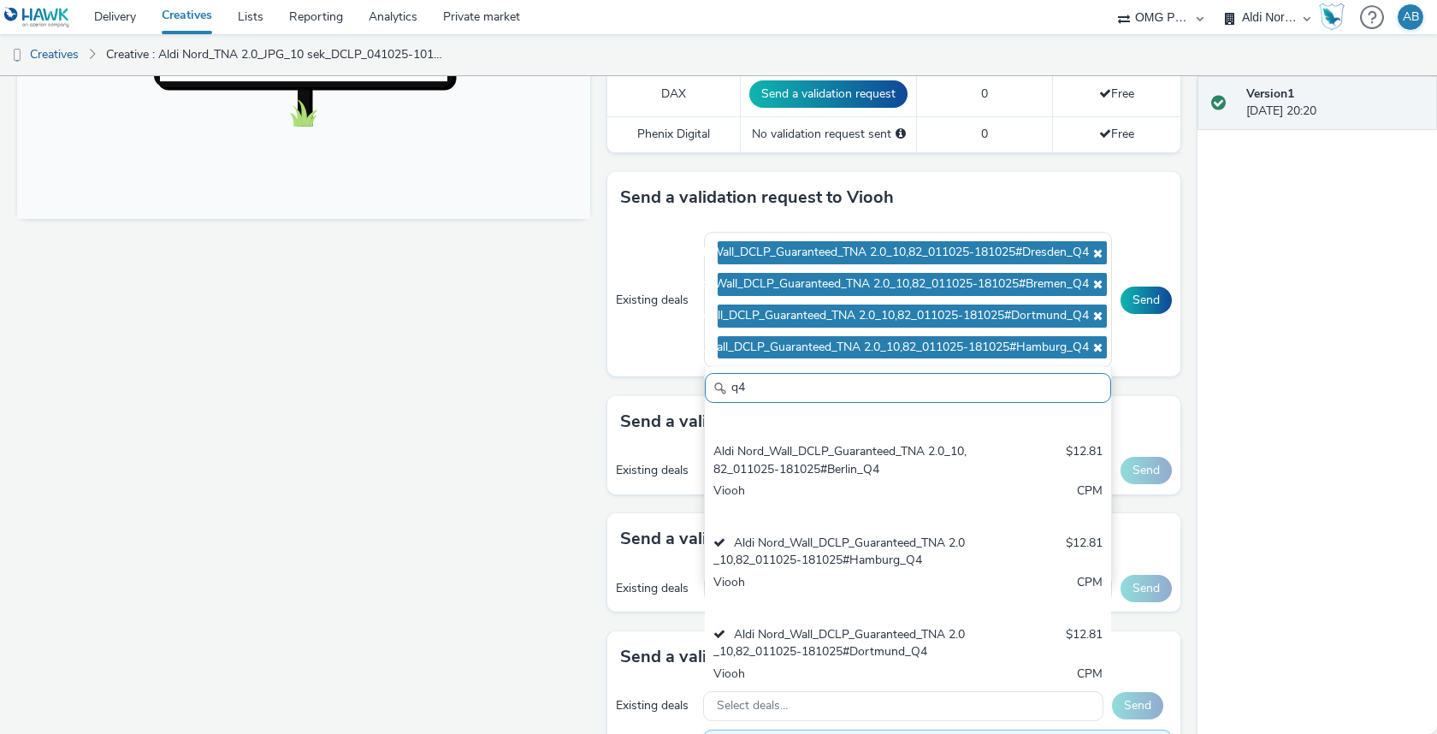
click at [906, 458] on div "Aldi Nord_Wall_DCLP_Guaranteed_TNA 2.0_10,82_011025-181025#Berlin_Q4" at bounding box center [841, 460] width 257 height 35
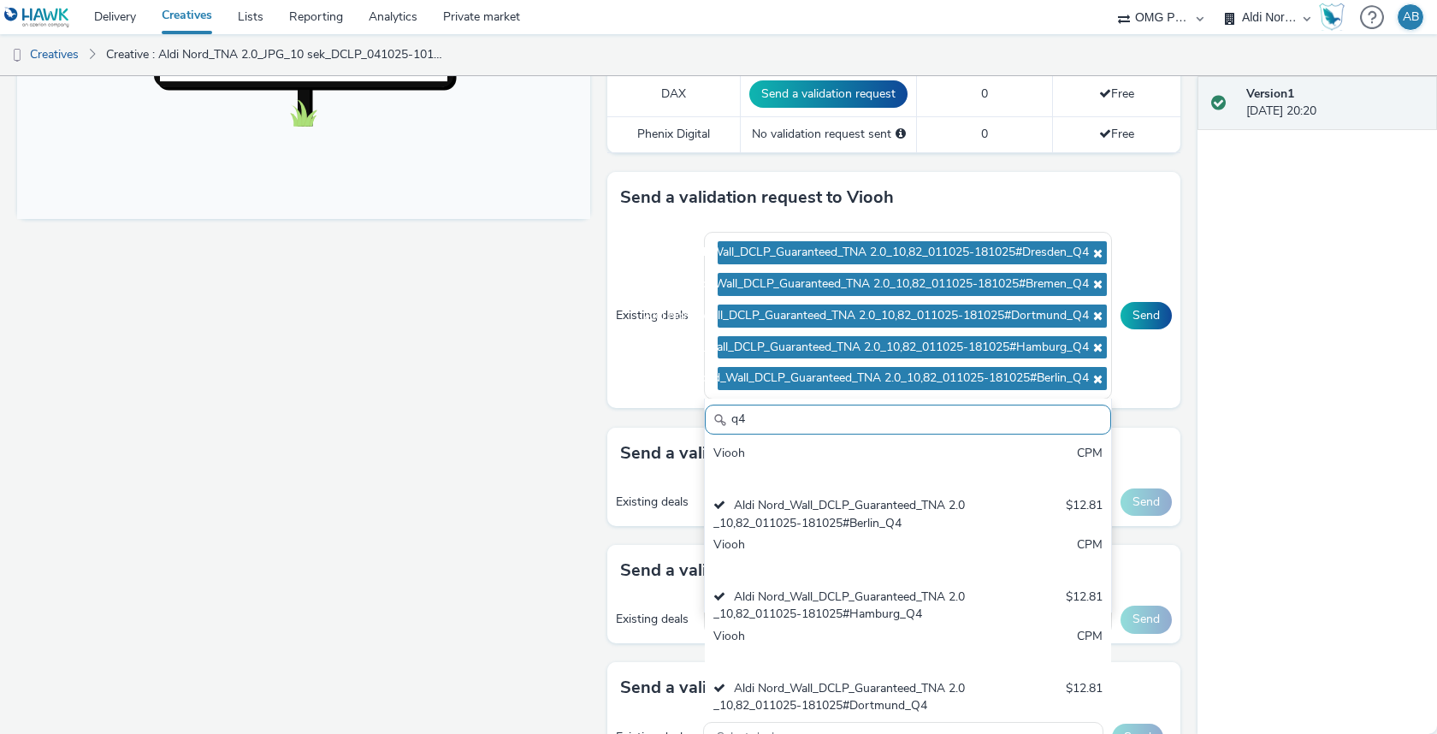
scroll to position [15, 0]
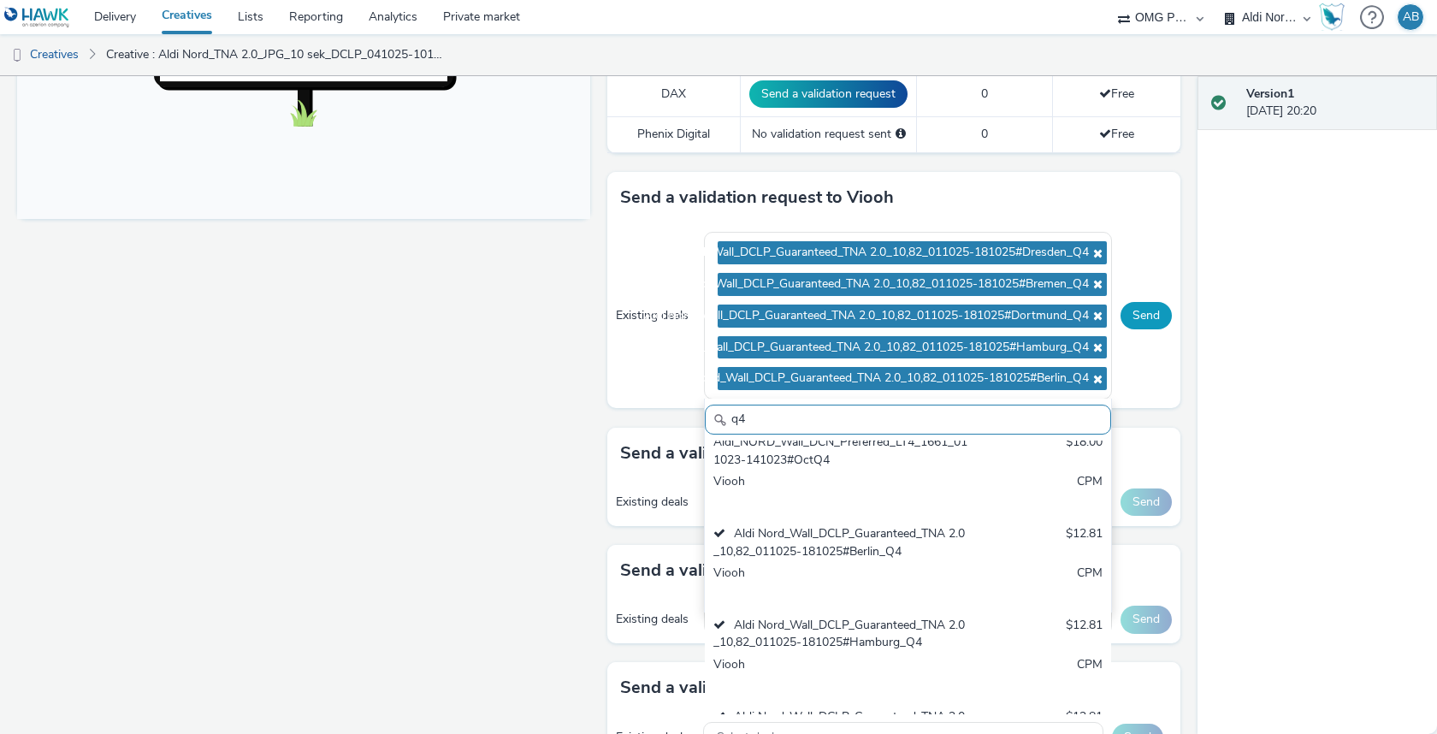
click at [1143, 317] on button "Send" at bounding box center [1146, 315] width 51 height 27
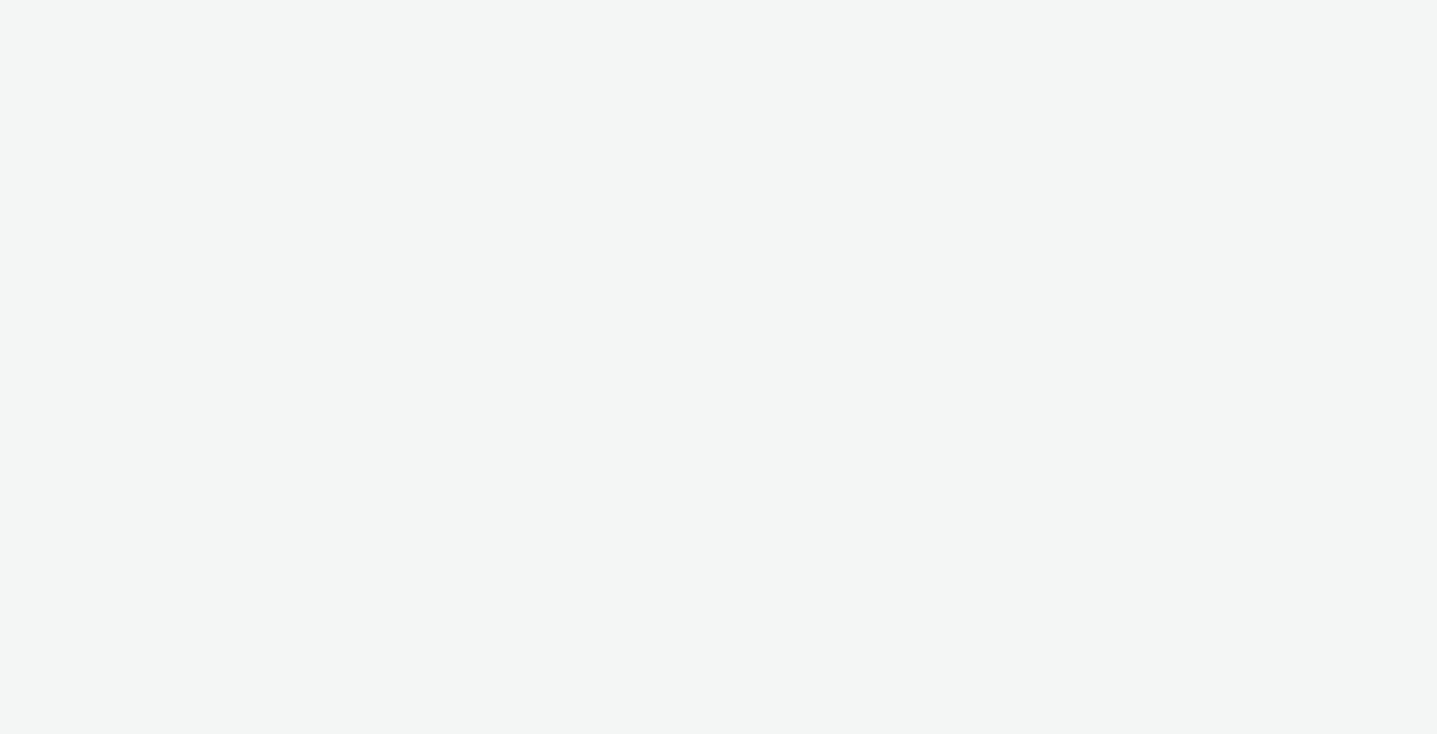
select select "491a0746-e20e-4106-832b-22d0456ef05d"
